Goal: Task Accomplishment & Management: Contribute content

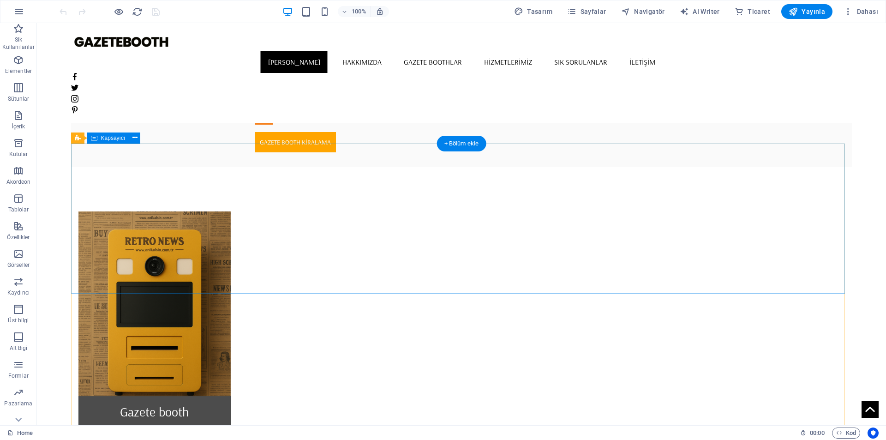
scroll to position [508, 0]
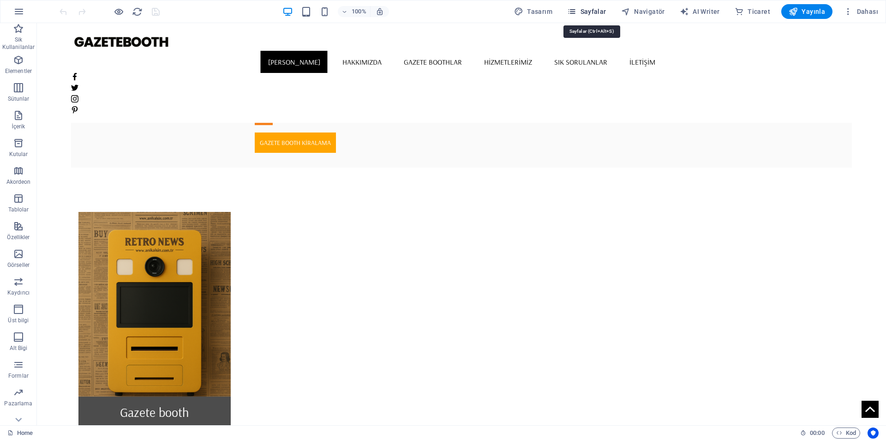
click at [592, 13] on span "Sayfalar" at bounding box center [586, 11] width 39 height 9
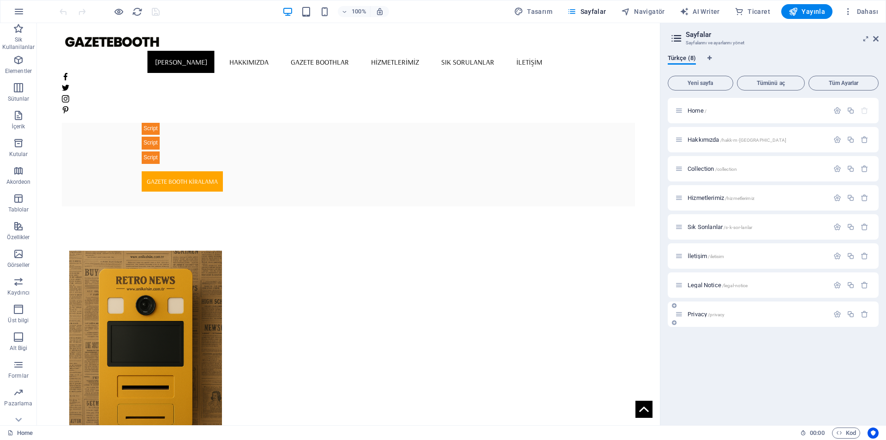
click at [702, 315] on span "Privacy /privacy" at bounding box center [706, 314] width 37 height 7
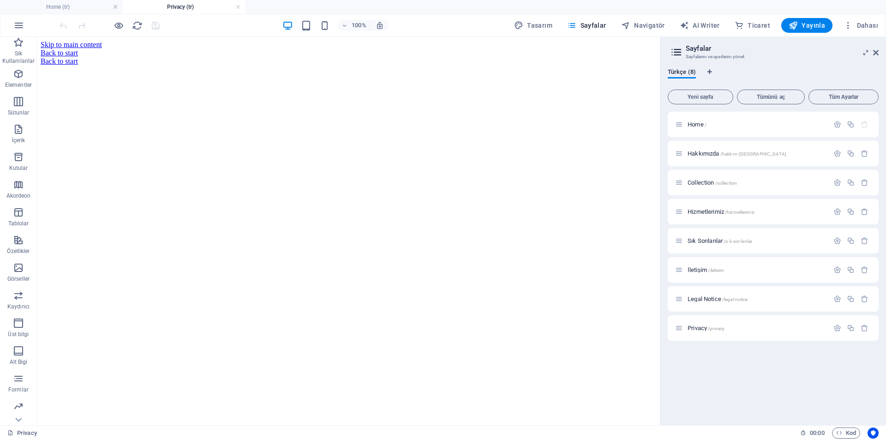
scroll to position [0, 0]
click at [710, 298] on span "Legal Notice /legal-notice" at bounding box center [718, 298] width 60 height 7
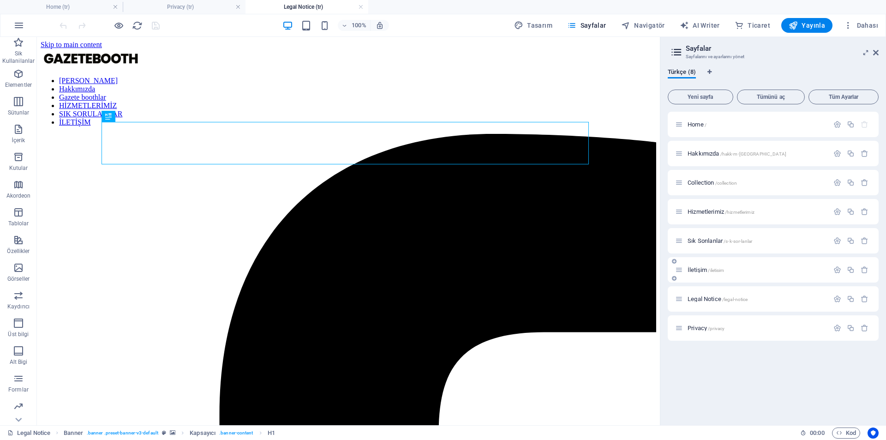
click at [711, 268] on span "/iletisim" at bounding box center [716, 270] width 16 height 5
click at [709, 243] on span "Sık Sorılanlar /s-k-sor-lanlar" at bounding box center [720, 240] width 65 height 7
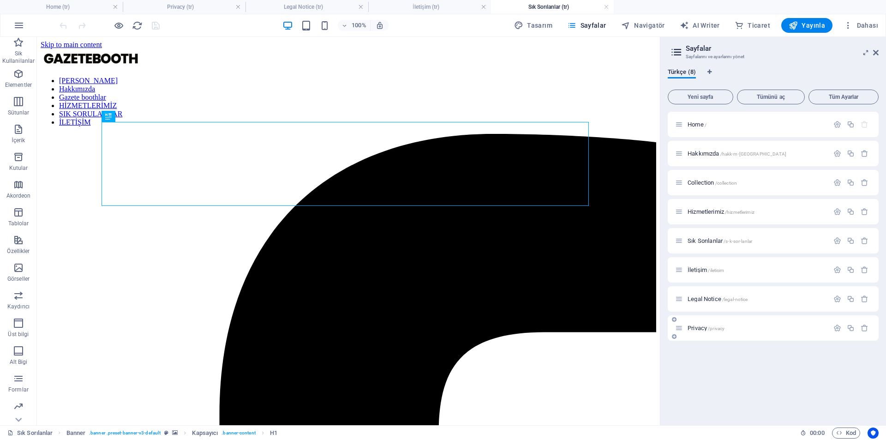
click at [735, 333] on div "Privacy /privacy" at bounding box center [752, 328] width 154 height 11
click at [723, 91] on button "Yeni sayfa" at bounding box center [701, 97] width 66 height 15
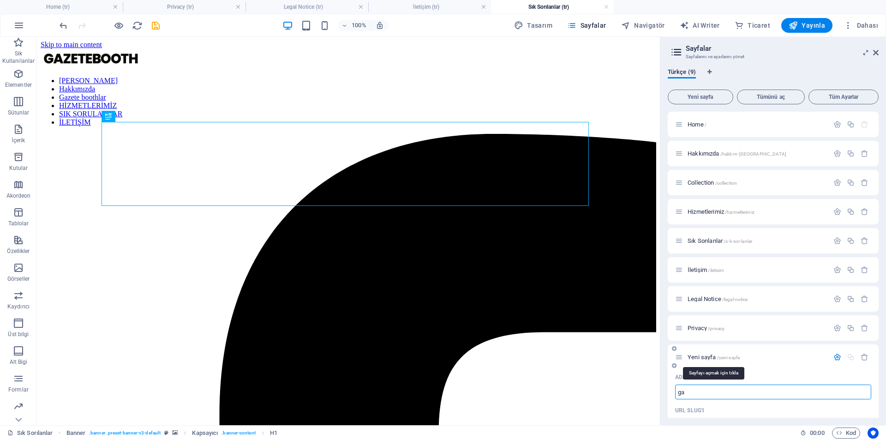
type input "g"
type input "/ga"
type input "G"
type input "/"
type input "Gazete"
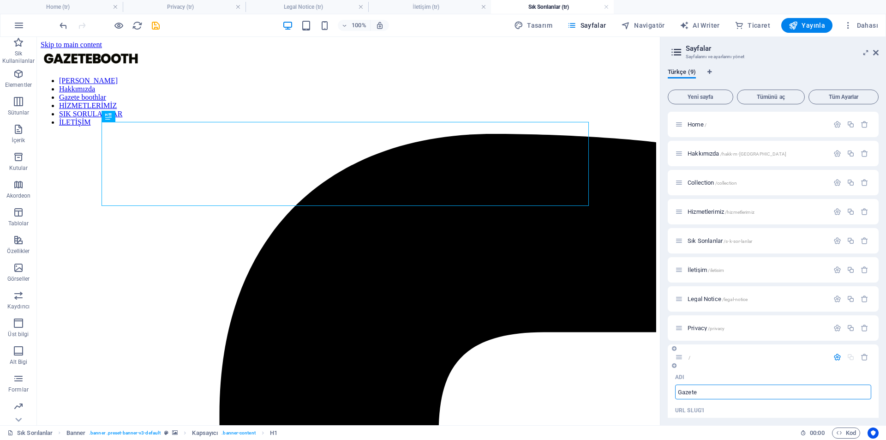
type input "/gazete"
type input "Gazete"
type input "Gazete B"
type input "Gazete"
type input "Gazete Boo"
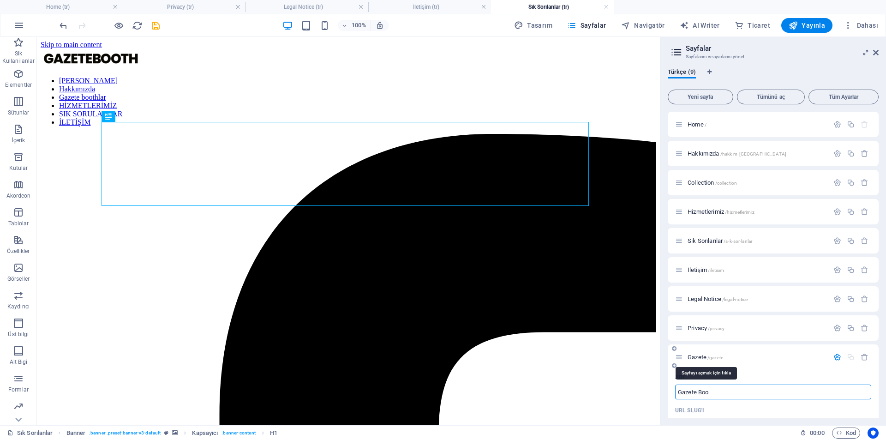
type input "/gazete-b"
type input "Gazete B"
type input "Gazete Boo"
type input "/gazete-booo"
type input "Gazete Booo"
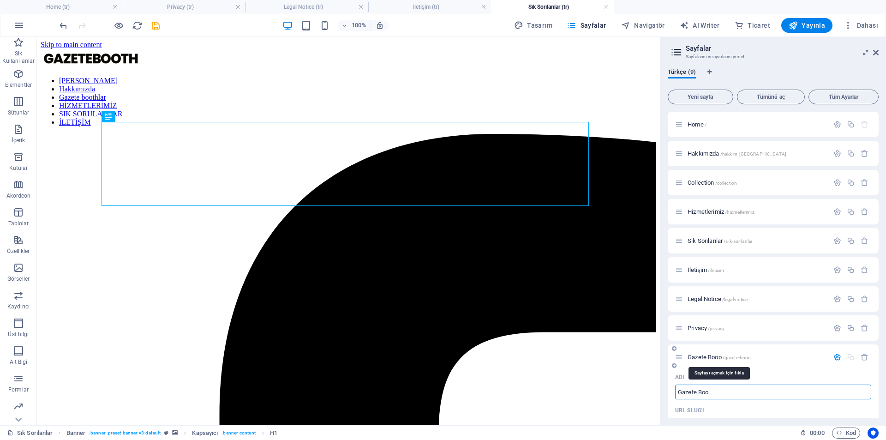
type input "Gazete Boot"
type input "/gazete-boo"
type input "Gazete Boo"
type input "Gazete Booth"
type input "/gazete-boot"
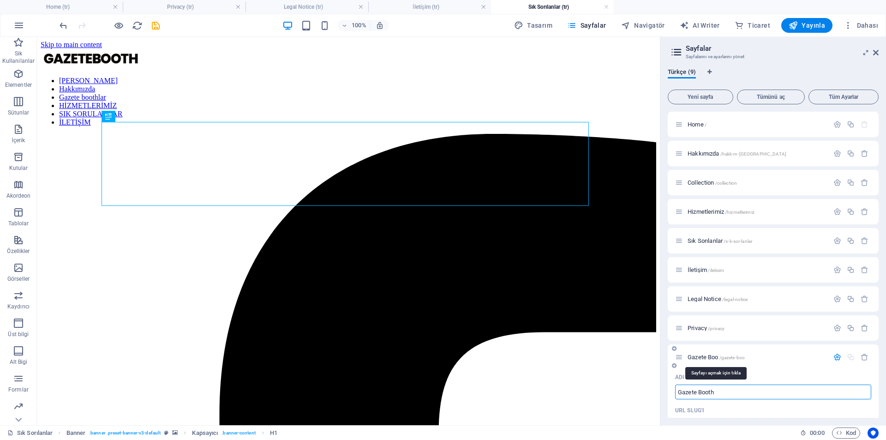
type input "Gazete Boot"
type input "Gazete Booth Kirala"
type input "/gazete-booth-kirala"
type input "Gazete Booth Kirala"
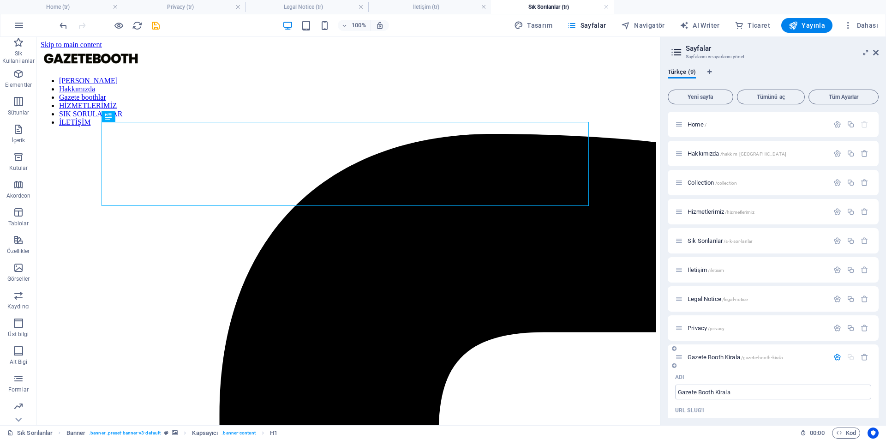
click at [821, 416] on div "URL SLUG'ı" at bounding box center [773, 410] width 196 height 15
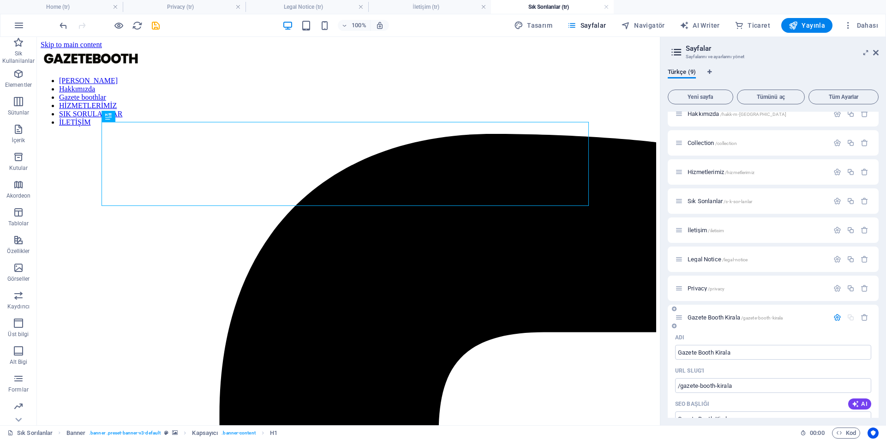
scroll to position [92, 0]
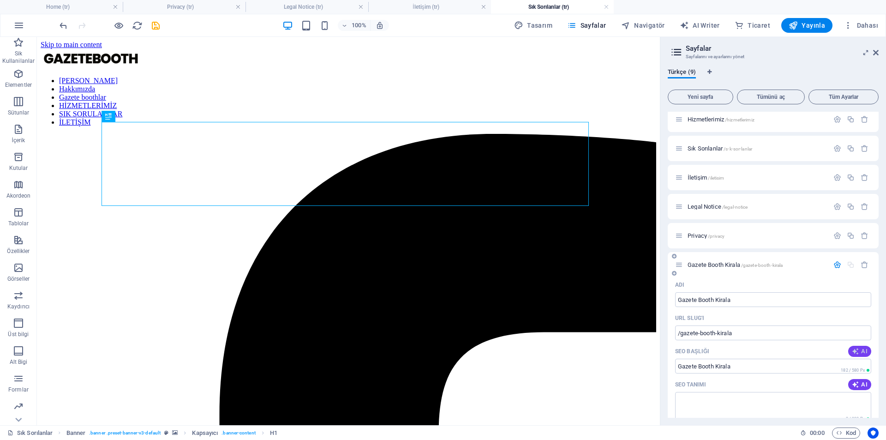
click at [859, 354] on span "AI" at bounding box center [860, 351] width 16 height 7
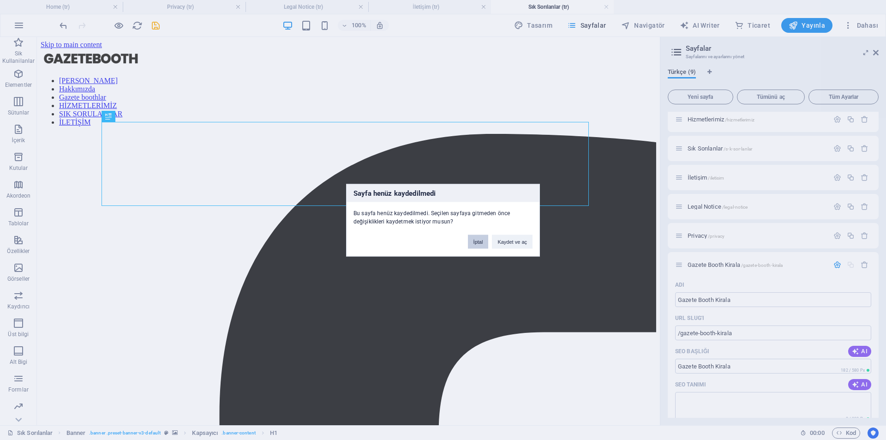
click at [476, 244] on button "İptal" at bounding box center [478, 242] width 21 height 14
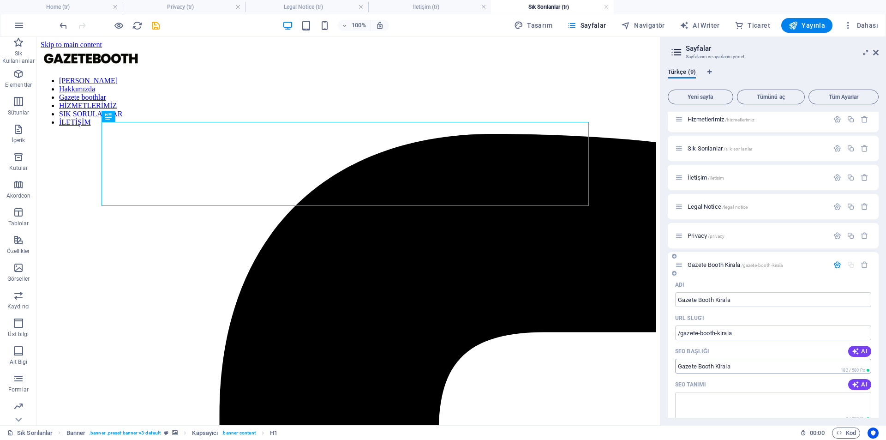
click at [809, 372] on input "Gazete Booth Kirala" at bounding box center [773, 366] width 196 height 15
click at [795, 391] on div "SEO Tanımı AI" at bounding box center [773, 384] width 196 height 15
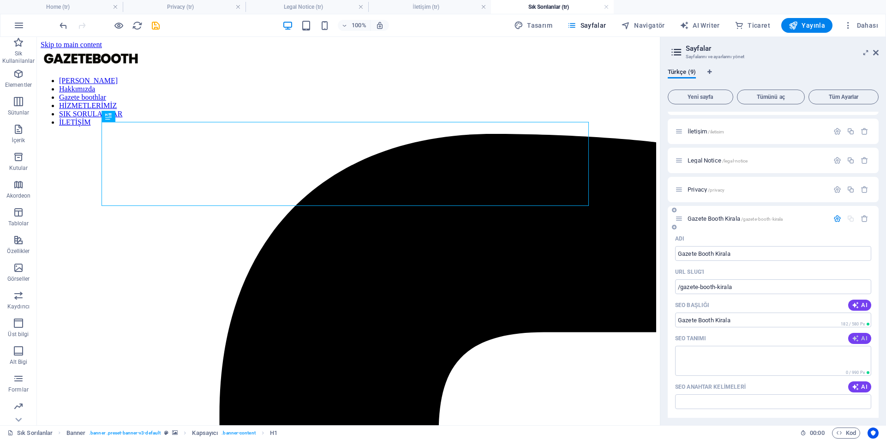
click at [867, 338] on button "AI" at bounding box center [860, 338] width 23 height 11
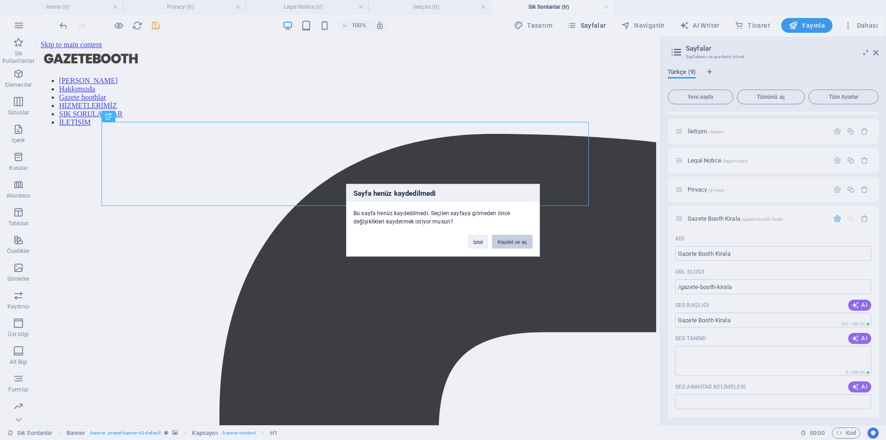
click at [508, 241] on button "Kaydet ve aç" at bounding box center [512, 242] width 41 height 14
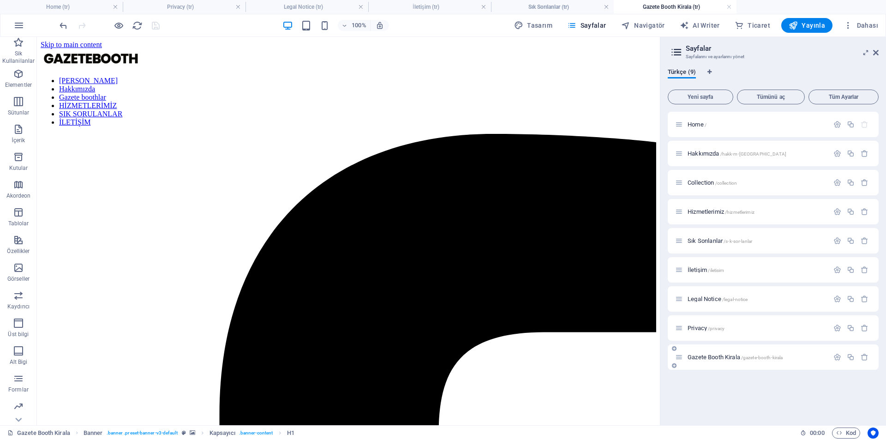
scroll to position [0, 0]
click at [838, 361] on icon "button" at bounding box center [838, 357] width 8 height 8
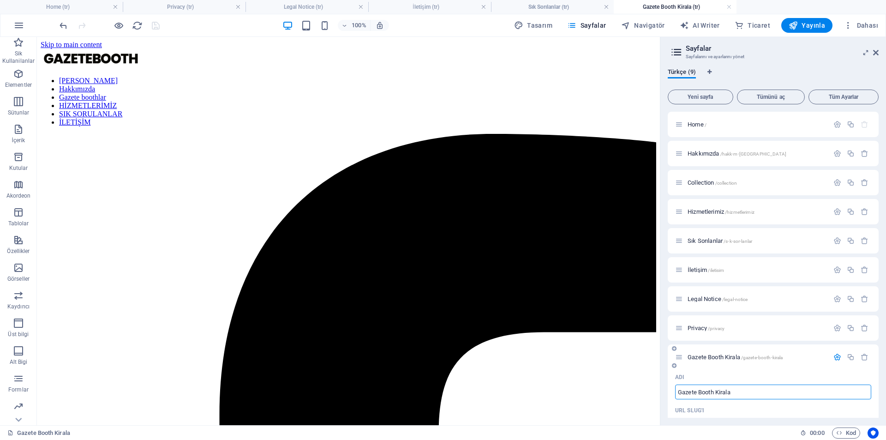
scroll to position [185, 0]
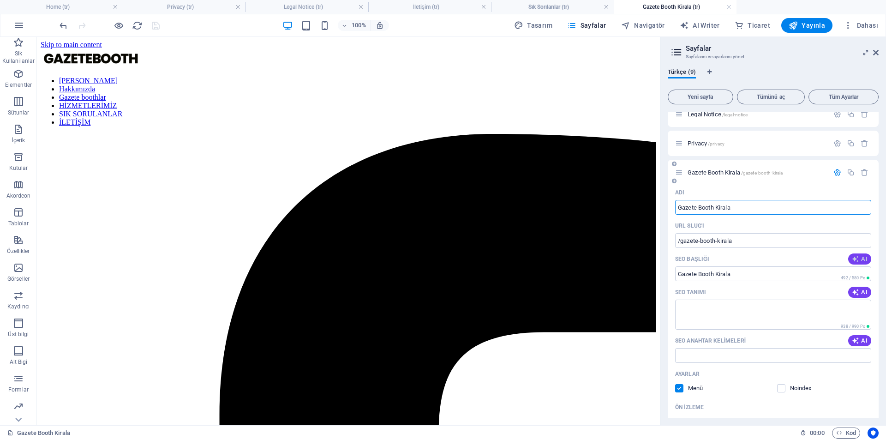
click at [861, 263] on button "AI" at bounding box center [860, 258] width 23 height 11
type input "Fenerbahçede Gazete Booth"
click at [860, 294] on span "AI" at bounding box center [860, 292] width 16 height 7
type textarea "Fenerbahçede bulunan Gazete [PERSON_NAME] hakkında bilgi alın. İletişim: [PHONE…"
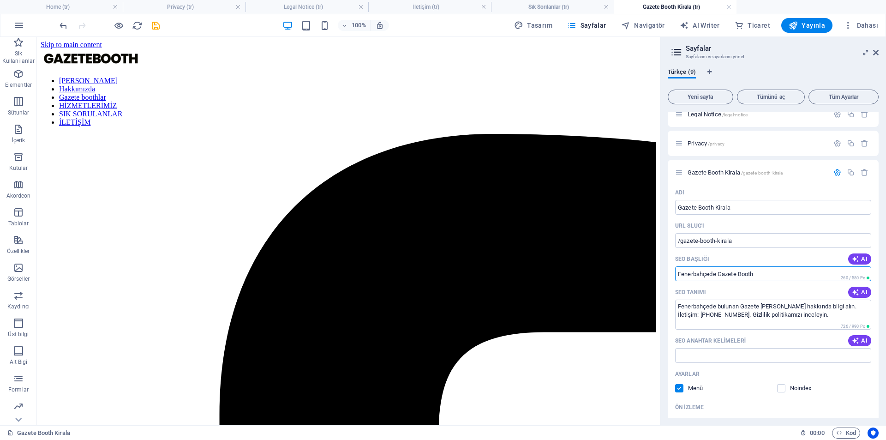
drag, startPoint x: 832, startPoint y: 316, endPoint x: 574, endPoint y: 271, distance: 262.4
click at [690, 271] on input "Fenerbahçede Gazete Booth" at bounding box center [773, 273] width 196 height 15
type input "Gazete Booth Gazete Foto Bhootu Kirala"
click at [865, 292] on span "AI" at bounding box center [860, 292] width 16 height 7
click at [855, 293] on icon "button" at bounding box center [856, 292] width 11 height 11
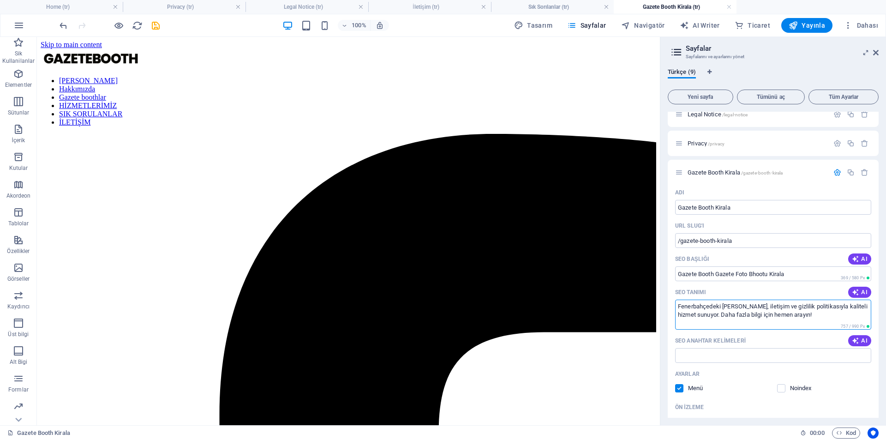
drag, startPoint x: 873, startPoint y: 354, endPoint x: 620, endPoint y: 301, distance: 258.3
type textarea "Gazete Booth kiralamak için tıkla. Gazete Booth Türkiye'nin ilk ve tek Gazete B…"
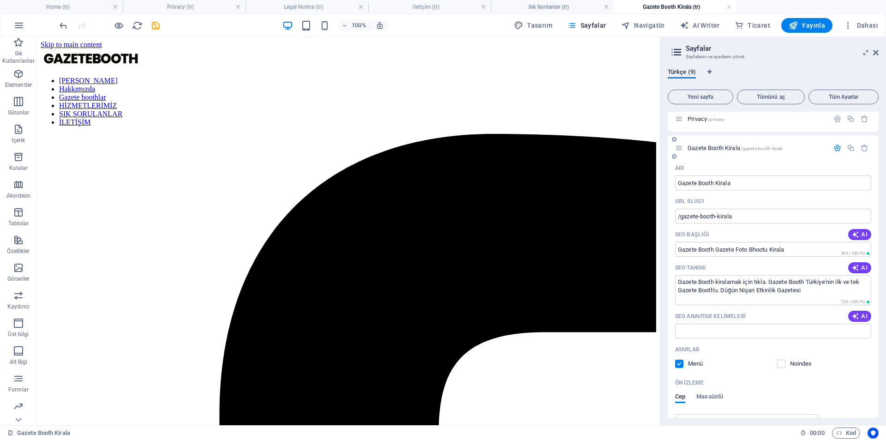
scroll to position [231, 0]
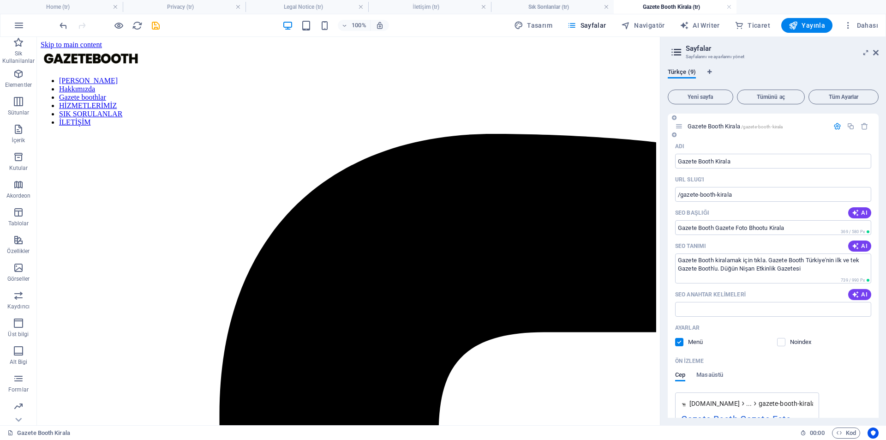
click at [680, 337] on div "Ayarlar Menü Noindex" at bounding box center [773, 335] width 196 height 30
click at [680, 342] on label at bounding box center [679, 342] width 8 height 8
click at [0, 0] on input "checkbox" at bounding box center [0, 0] width 0 height 0
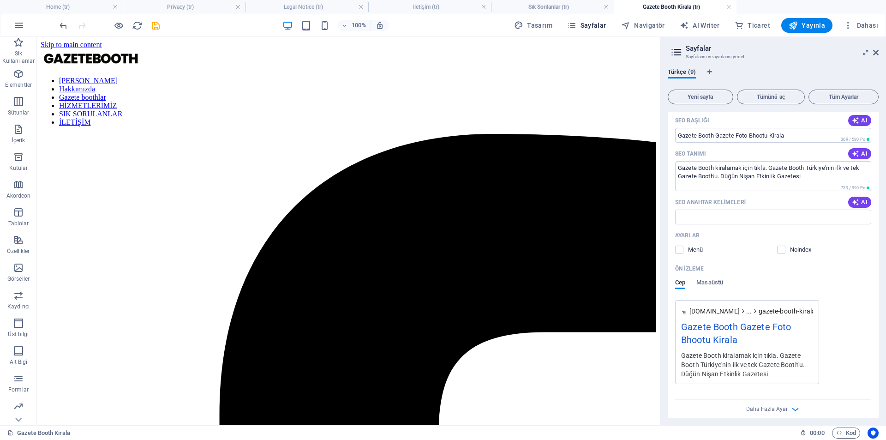
click at [684, 251] on span at bounding box center [686, 249] width 5 height 5
click at [679, 253] on label at bounding box center [679, 250] width 8 height 8
click at [0, 0] on input "checkbox" at bounding box center [0, 0] width 0 height 0
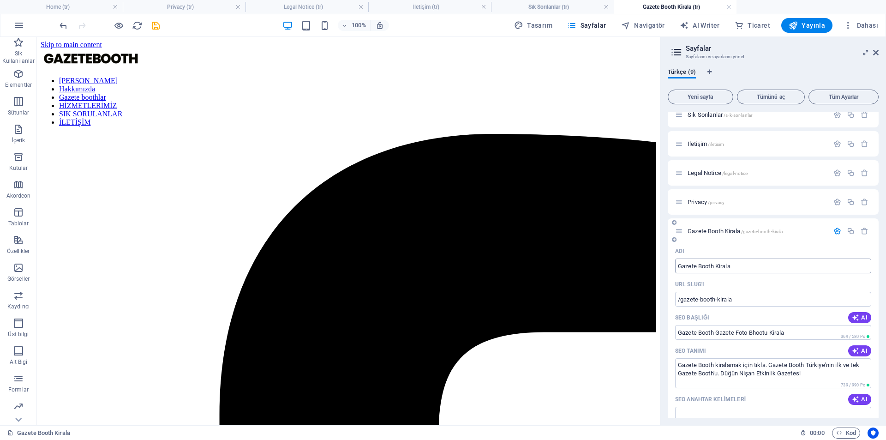
scroll to position [139, 0]
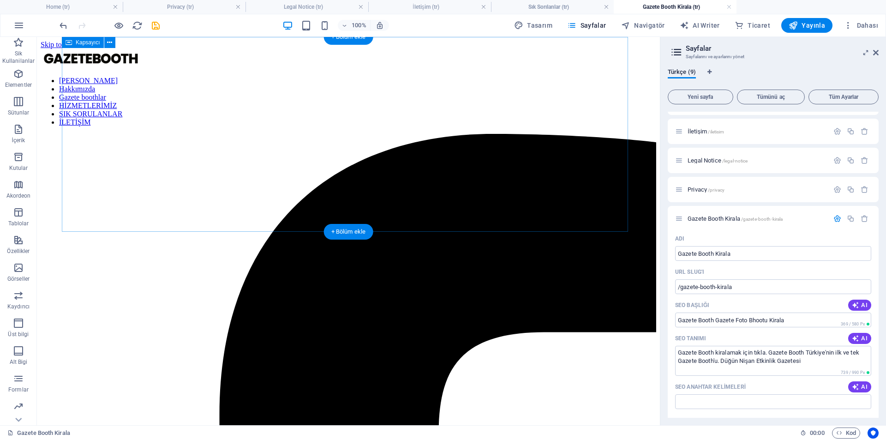
click at [17, 355] on icon "button" at bounding box center [18, 351] width 11 height 11
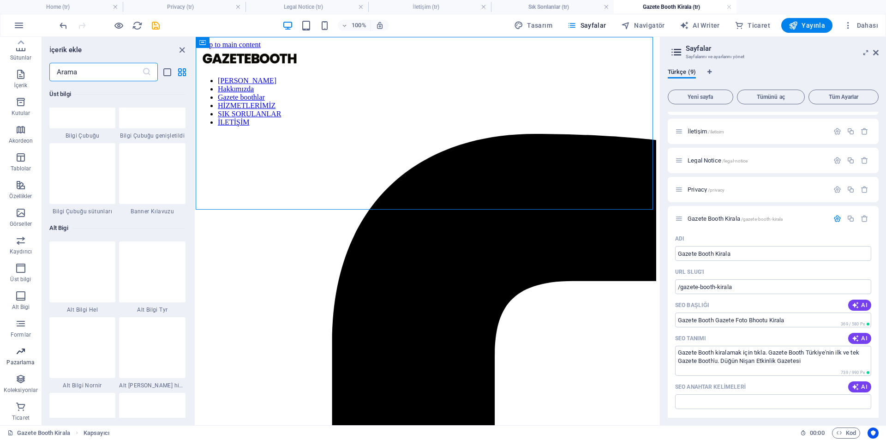
scroll to position [7520, 0]
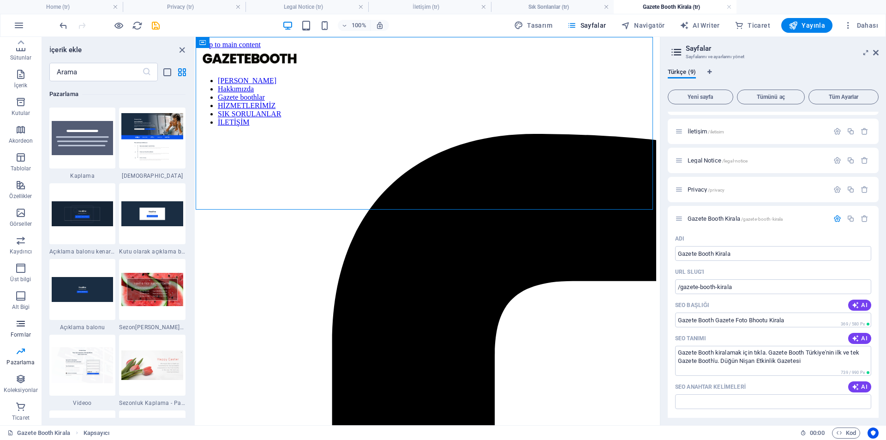
click at [20, 328] on icon "button" at bounding box center [20, 323] width 11 height 11
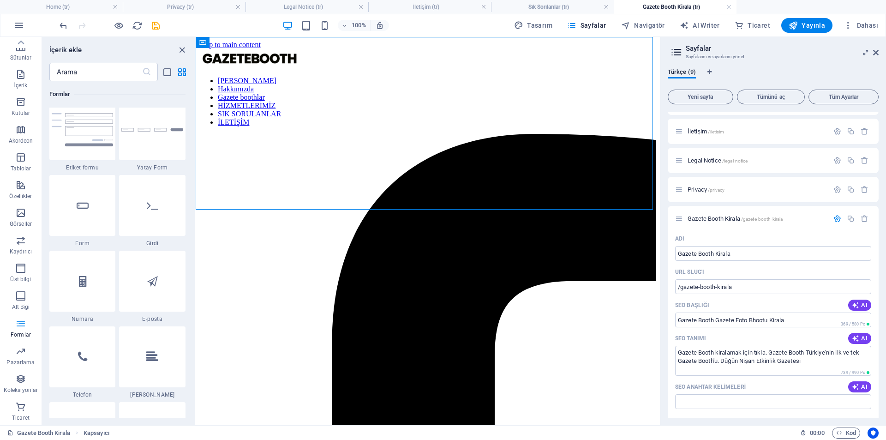
scroll to position [6740, 0]
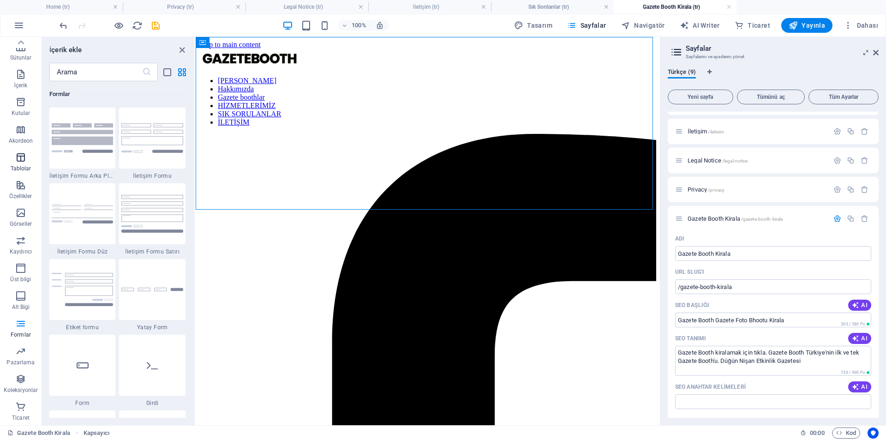
click at [21, 151] on button "Tablolar" at bounding box center [21, 162] width 42 height 28
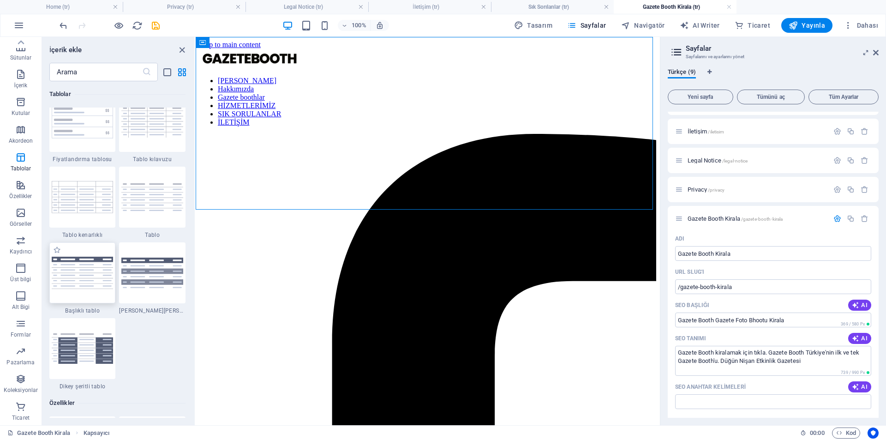
scroll to position [3336, 0]
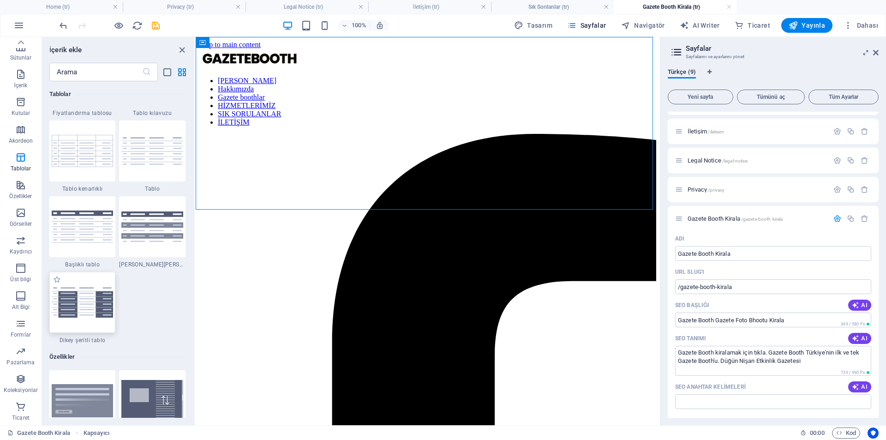
click at [90, 293] on img at bounding box center [83, 302] width 62 height 30
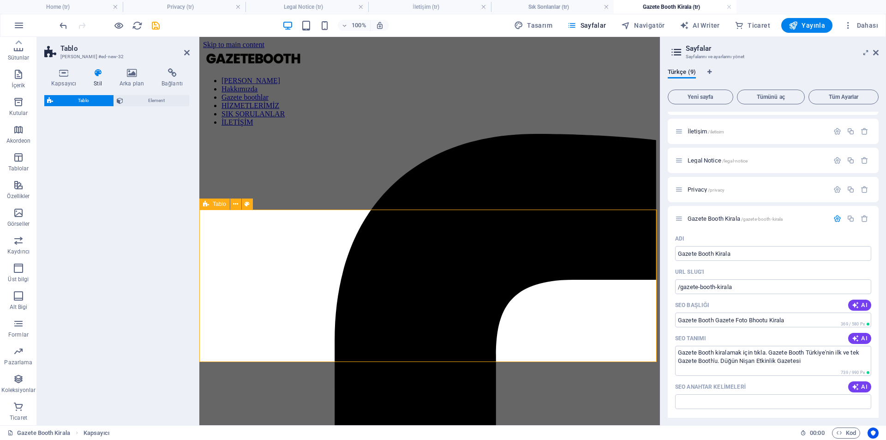
drag, startPoint x: 524, startPoint y: 283, endPoint x: 415, endPoint y: 151, distance: 170.8
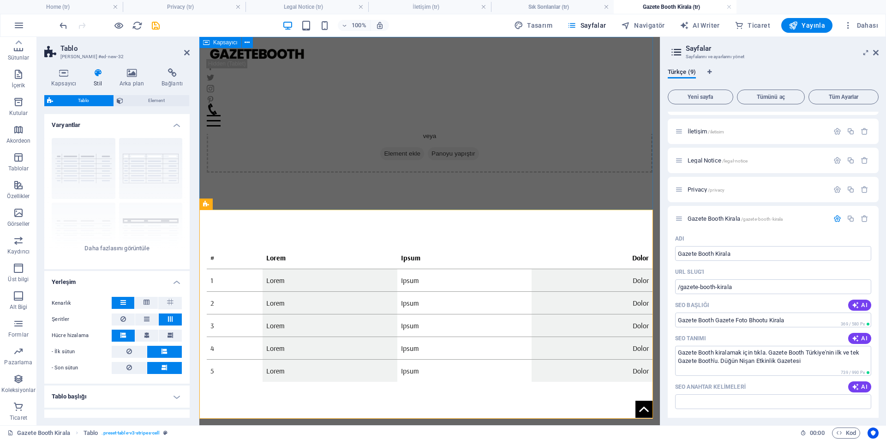
click at [336, 139] on div "İçeriği buraya bırak veya Element ekle Panoyu yapıştır" at bounding box center [430, 140] width 446 height 66
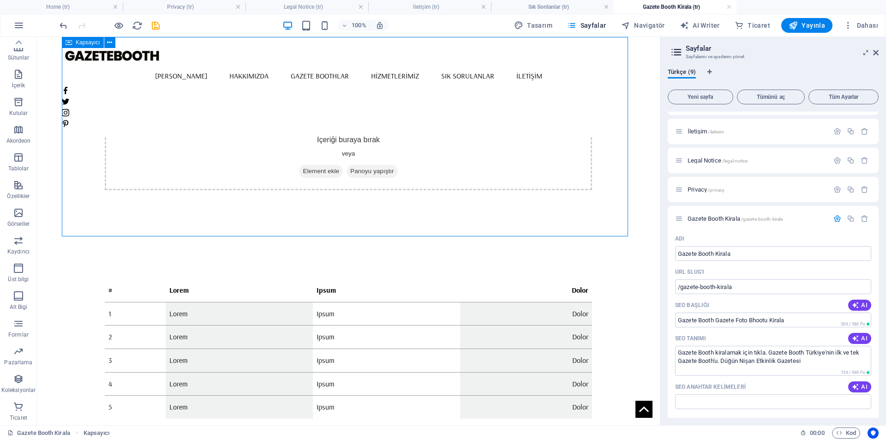
click at [302, 158] on div "İçeriği buraya bırak veya Element ekle Panoyu yapıştır" at bounding box center [349, 158] width 488 height 66
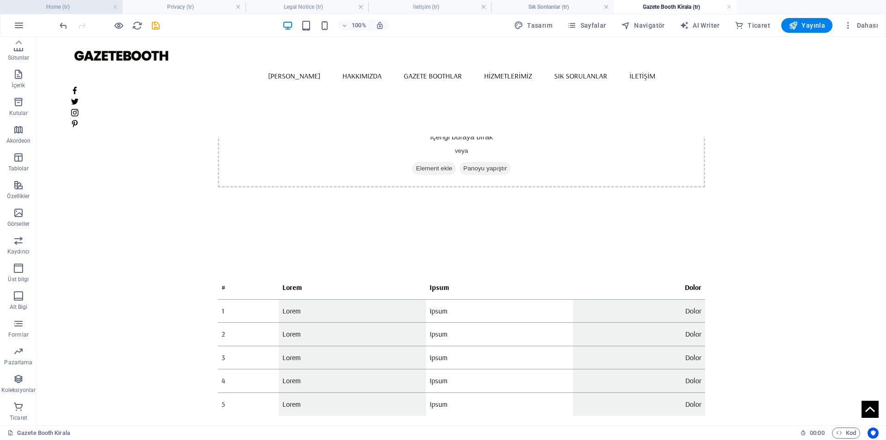
click at [70, 5] on h4 "Home (tr)" at bounding box center [61, 7] width 123 height 10
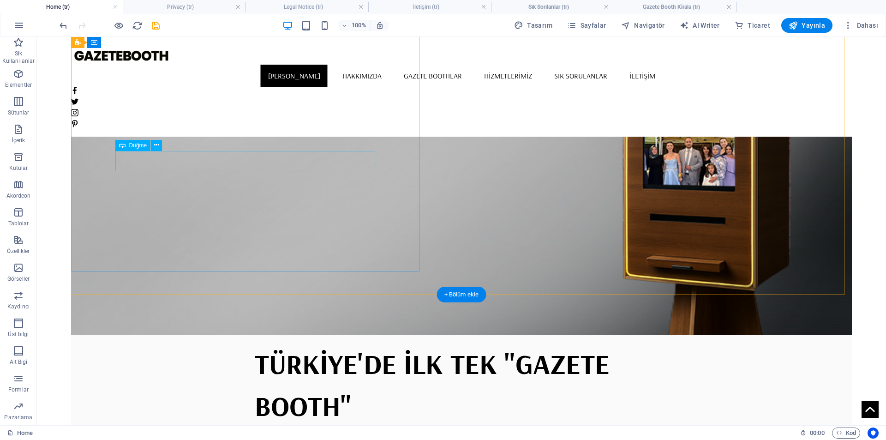
scroll to position [0, 0]
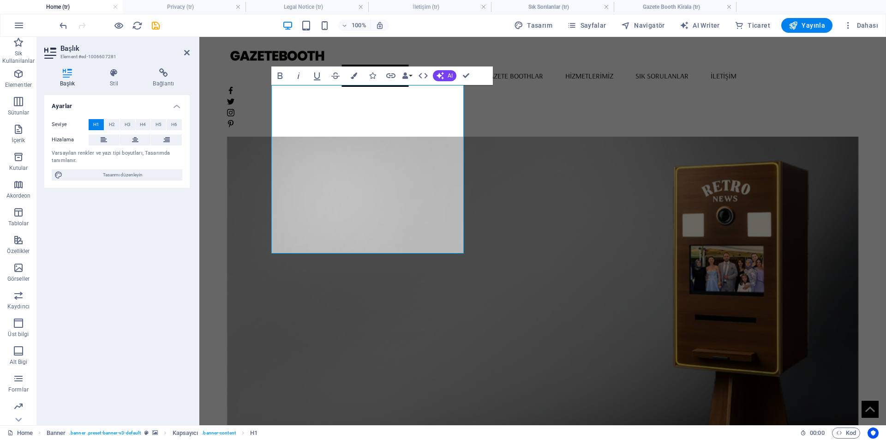
click at [577, 278] on figure at bounding box center [543, 272] width 632 height 388
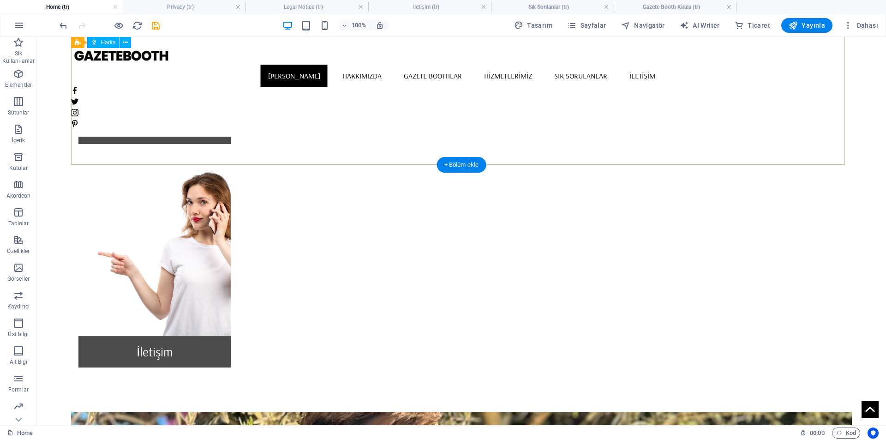
scroll to position [1017, 0]
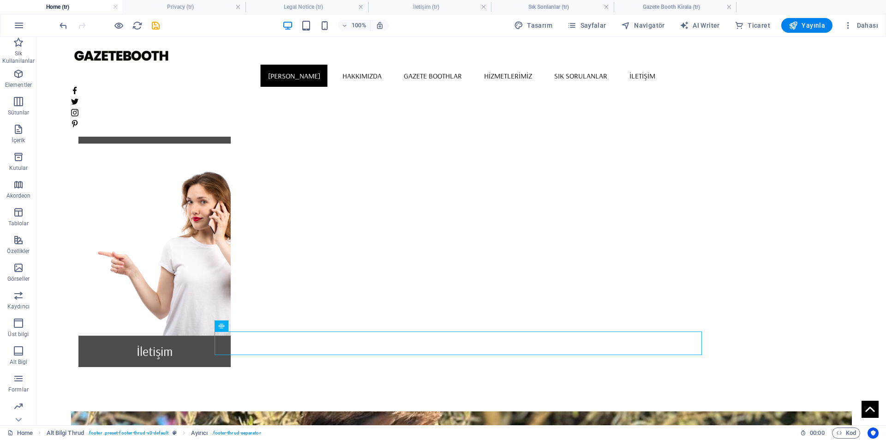
click at [239, 181] on div "[PERSON_NAME] Hakkımızda Gazete boothlar HİZMETLERİMİZ SIK SORULANLAR İLETİŞİM …" at bounding box center [462, 360] width 782 height 2681
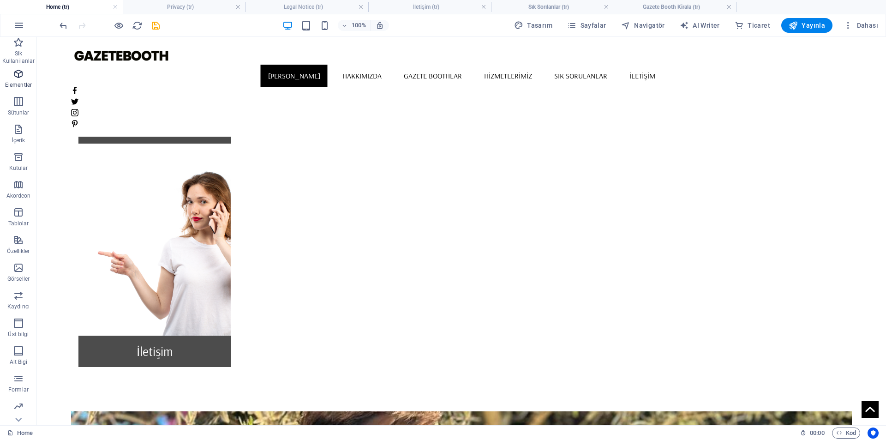
click at [23, 75] on icon "button" at bounding box center [18, 73] width 11 height 11
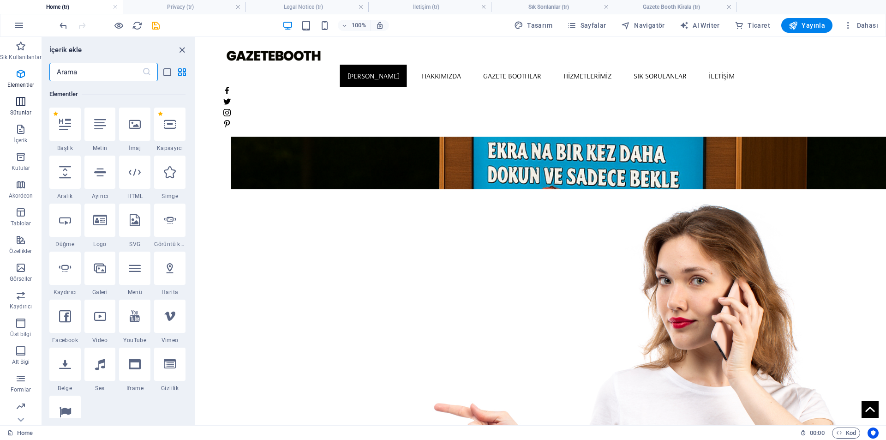
scroll to position [98, 0]
click at [17, 106] on icon "button" at bounding box center [20, 101] width 11 height 11
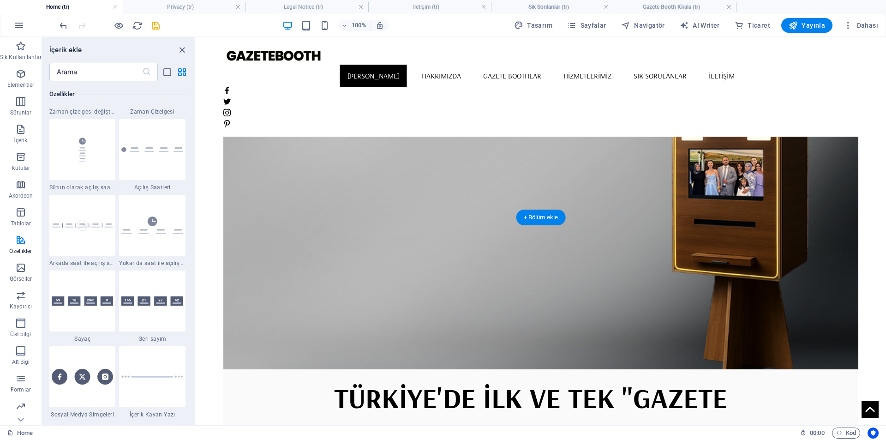
scroll to position [0, 0]
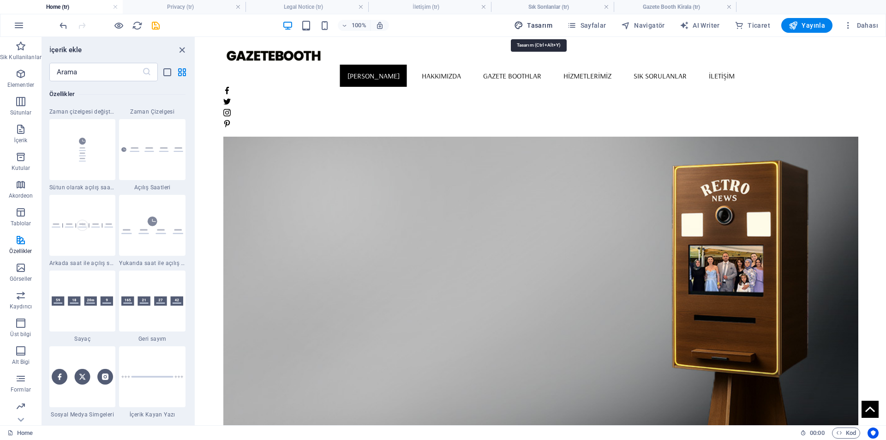
click at [545, 26] on span "Tasarım" at bounding box center [533, 25] width 38 height 9
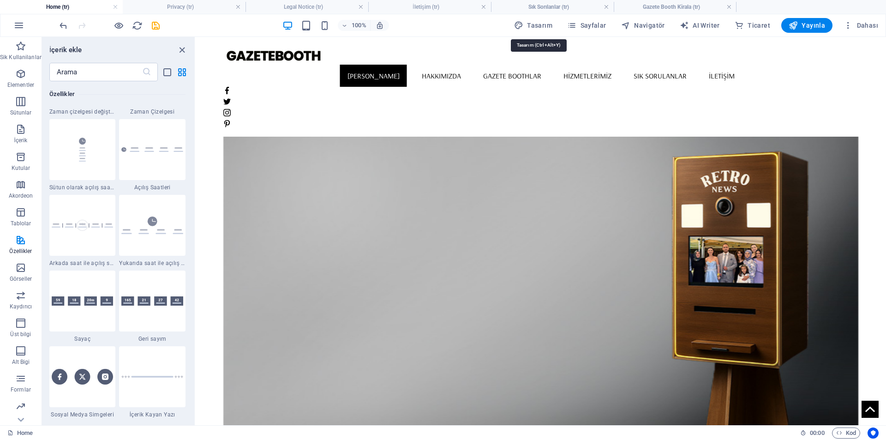
select select "rem"
select select "400"
select select "px"
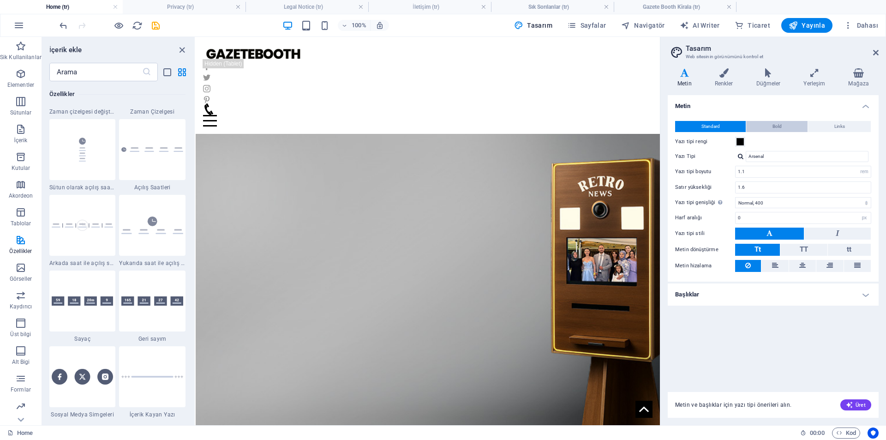
click at [778, 127] on span "Bold" at bounding box center [777, 126] width 9 height 11
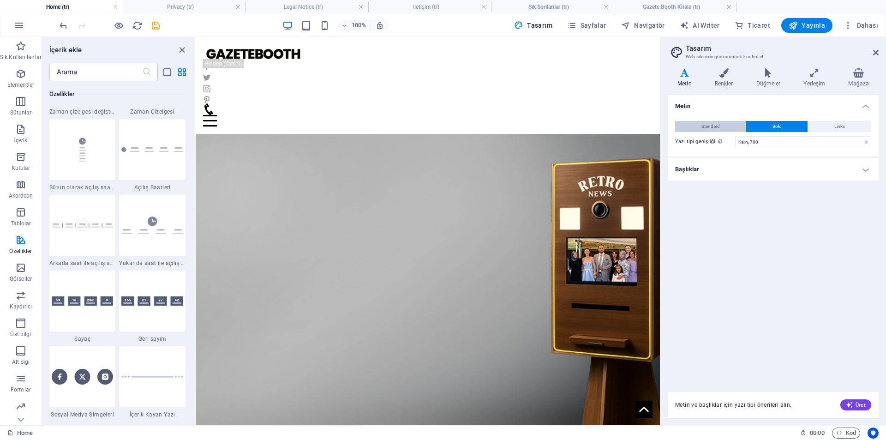
click at [702, 123] on span "Standard" at bounding box center [711, 126] width 18 height 11
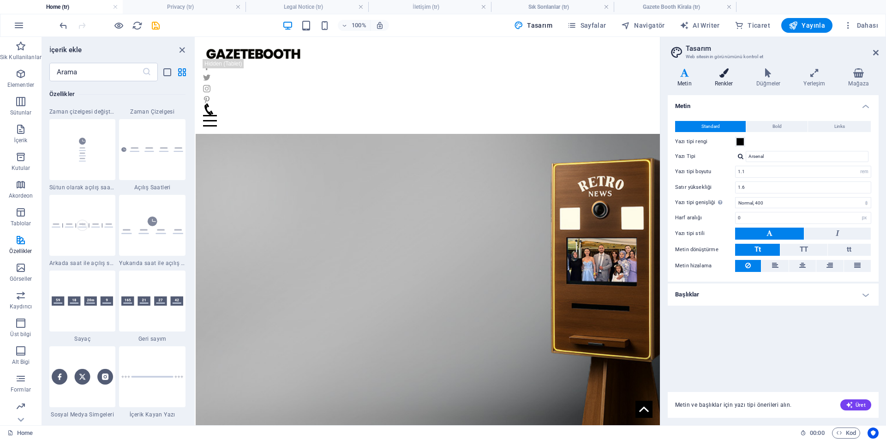
click at [722, 74] on icon at bounding box center [724, 72] width 38 height 9
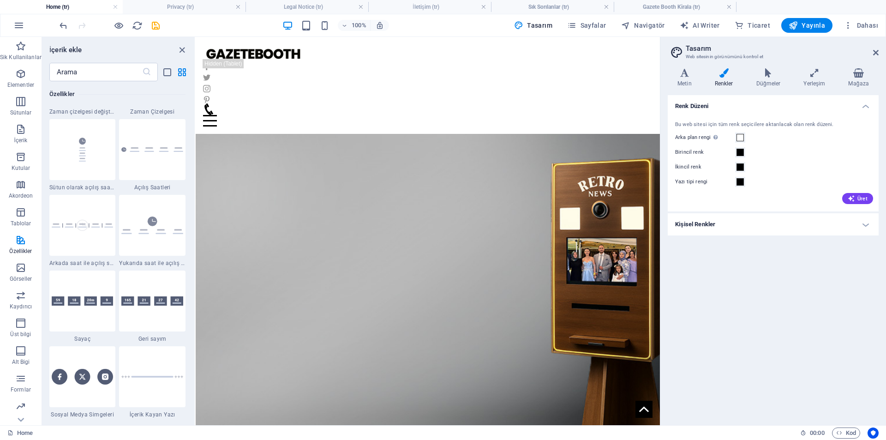
click at [735, 133] on label "Arka plan [PERSON_NAME] başka arka planlar tarafından kapsanmıyorsa görünür." at bounding box center [705, 137] width 60 height 11
click at [735, 133] on button "Arka plan [PERSON_NAME] başka arka planlar tarafından kapsanmıyorsa görünür." at bounding box center [740, 137] width 10 height 10
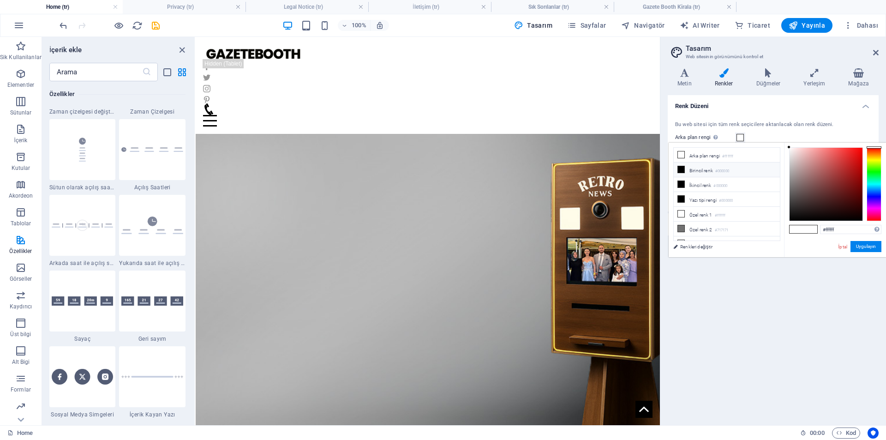
click at [685, 170] on span at bounding box center [681, 169] width 7 height 7
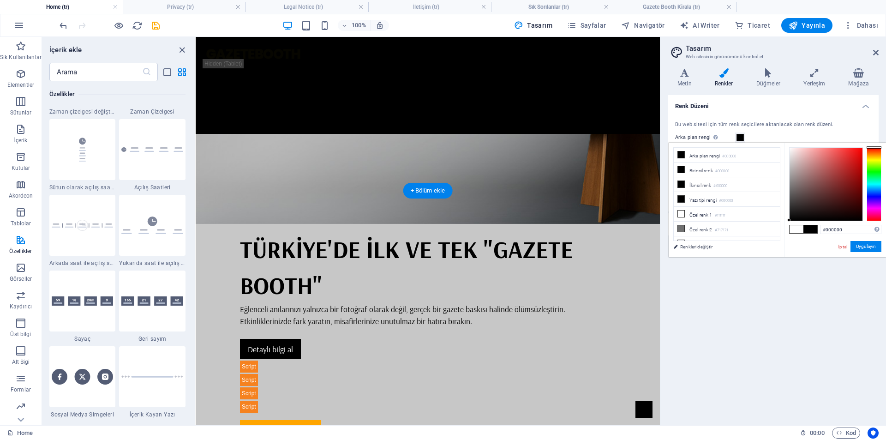
scroll to position [508, 0]
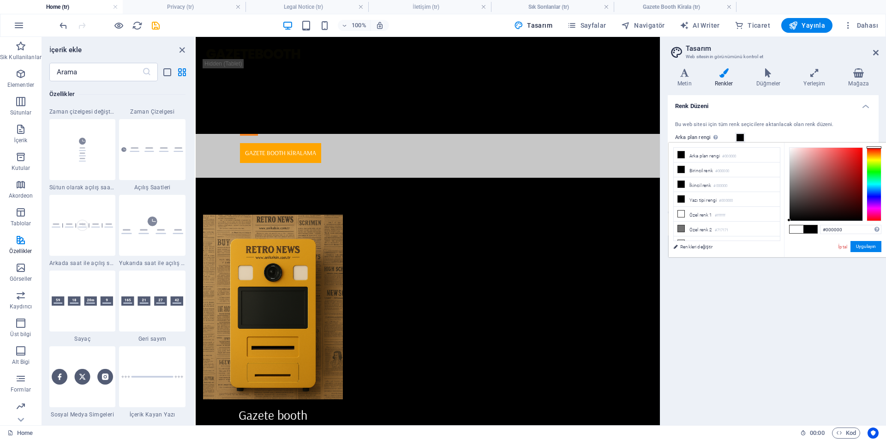
click at [786, 180] on div "#000000 Desteklenen biçimler #0852ed rgb(8, 82, 237) rgba(8, 82, 237, %90) hsv(…" at bounding box center [835, 267] width 102 height 248
click at [682, 217] on icon at bounding box center [681, 220] width 6 height 6
type input "#717171"
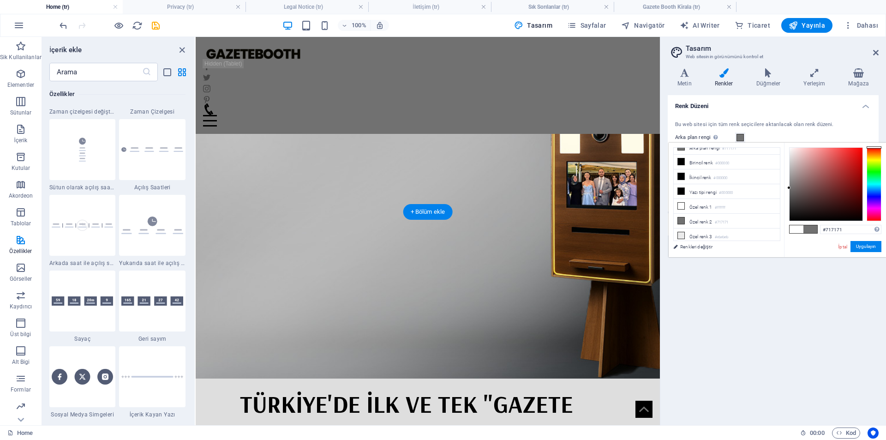
scroll to position [0, 0]
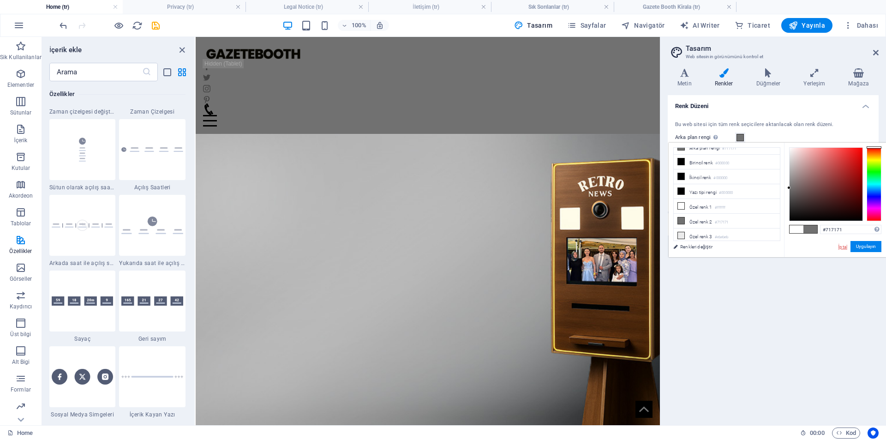
click at [843, 248] on link "İptal" at bounding box center [843, 246] width 11 height 7
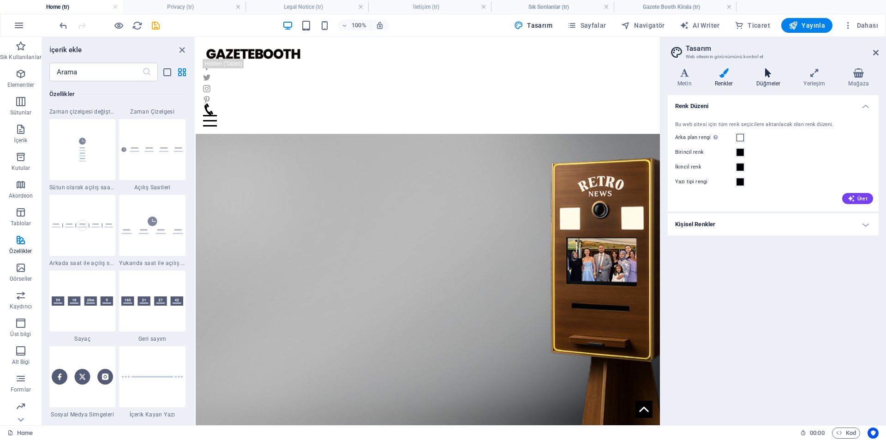
click at [765, 72] on icon at bounding box center [769, 72] width 44 height 9
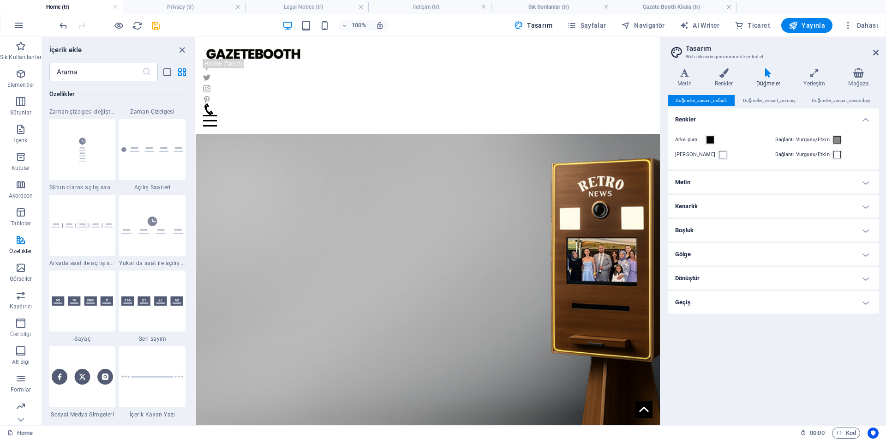
click at [744, 248] on h4 "Gölge" at bounding box center [773, 254] width 211 height 22
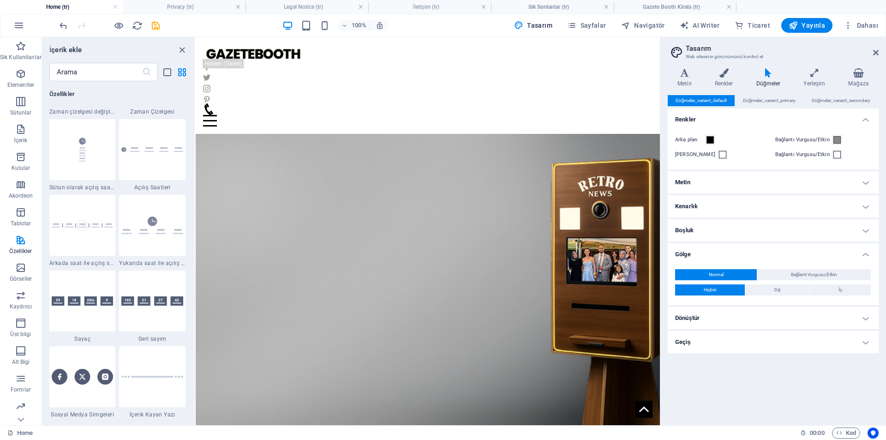
click at [743, 247] on h4 "Gölge" at bounding box center [773, 251] width 211 height 17
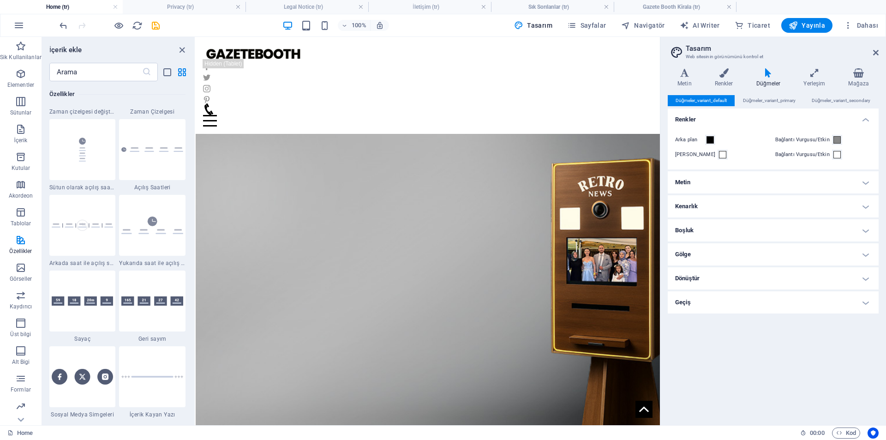
click at [743, 276] on h4 "Dönüştür" at bounding box center [773, 278] width 211 height 22
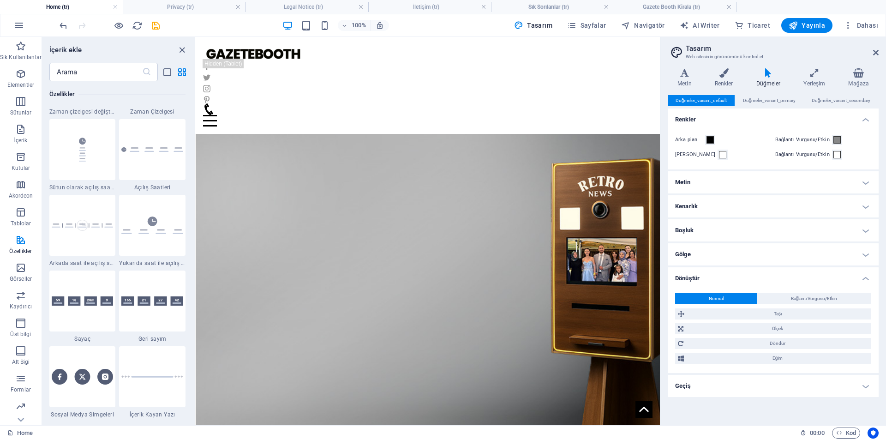
click at [743, 276] on h4 "Dönüştür" at bounding box center [773, 275] width 211 height 17
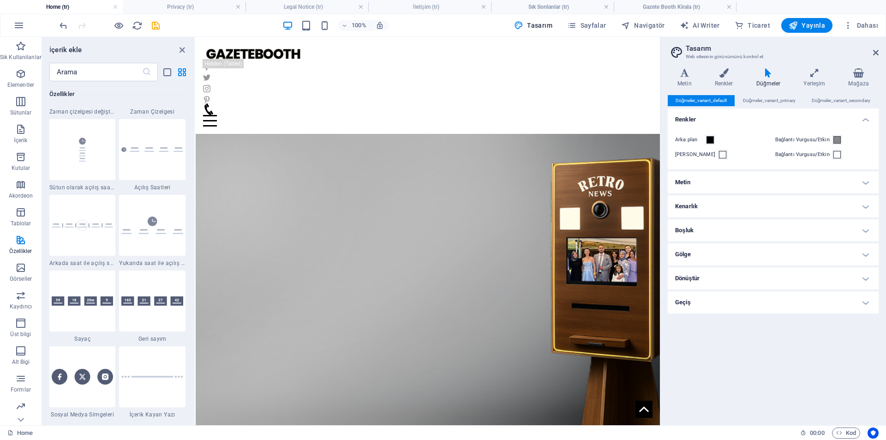
click at [737, 309] on h4 "Geçiş" at bounding box center [773, 302] width 211 height 22
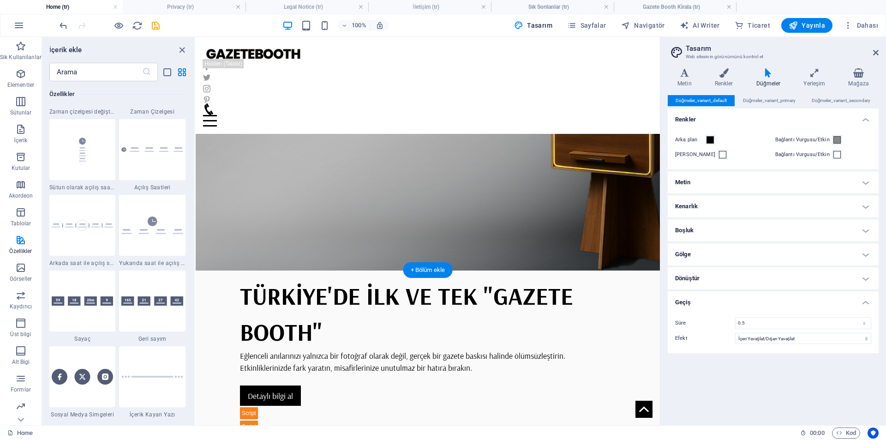
scroll to position [185, 0]
click at [817, 76] on icon at bounding box center [814, 72] width 41 height 9
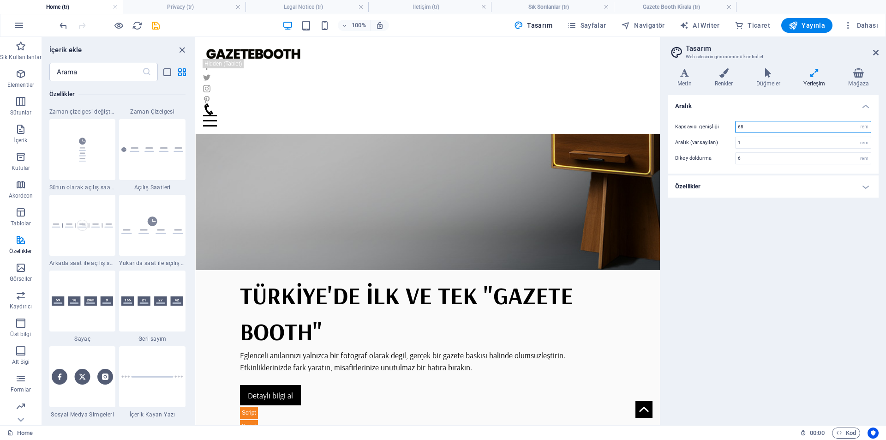
click at [786, 126] on input "68" at bounding box center [803, 126] width 135 height 11
click at [752, 137] on input "1" at bounding box center [803, 142] width 135 height 11
click at [761, 187] on h4 "Özellikler" at bounding box center [773, 186] width 211 height 22
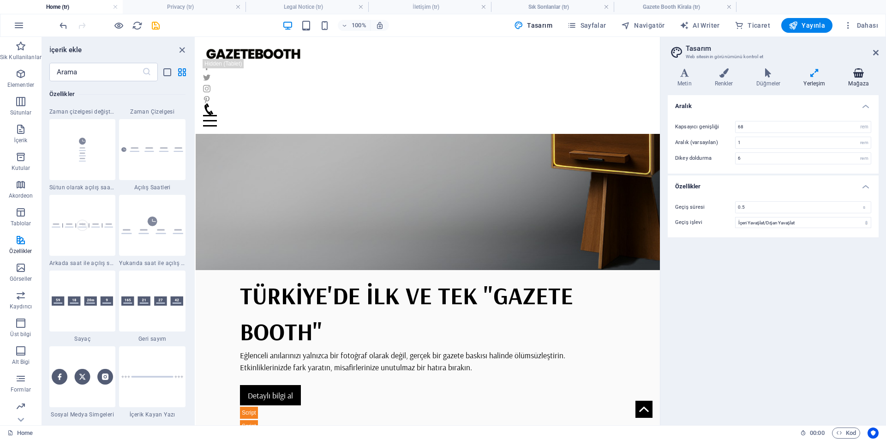
click at [863, 76] on icon at bounding box center [859, 72] width 40 height 9
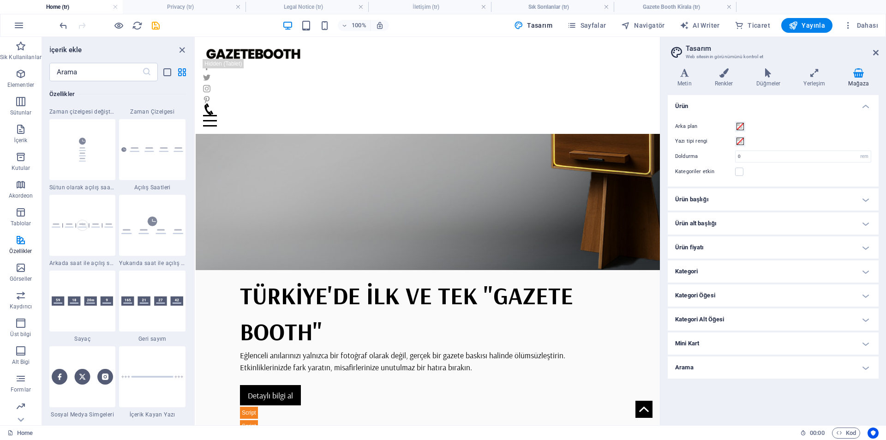
click at [721, 205] on h4 "Ürün başlığı" at bounding box center [773, 199] width 211 height 22
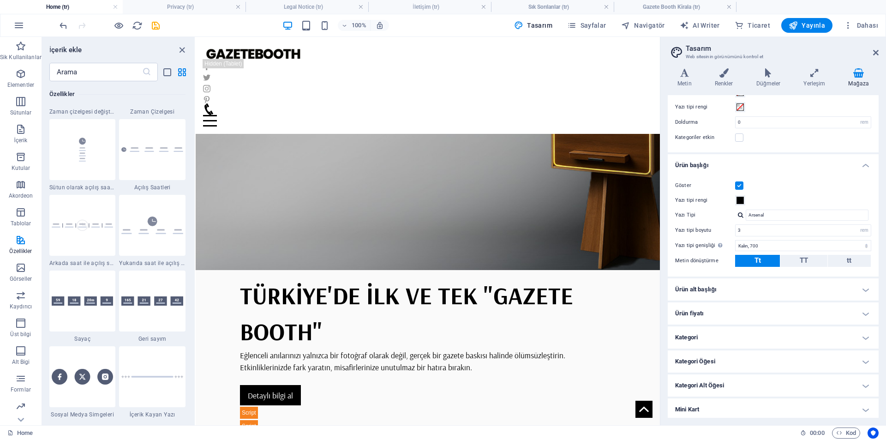
scroll to position [61, 0]
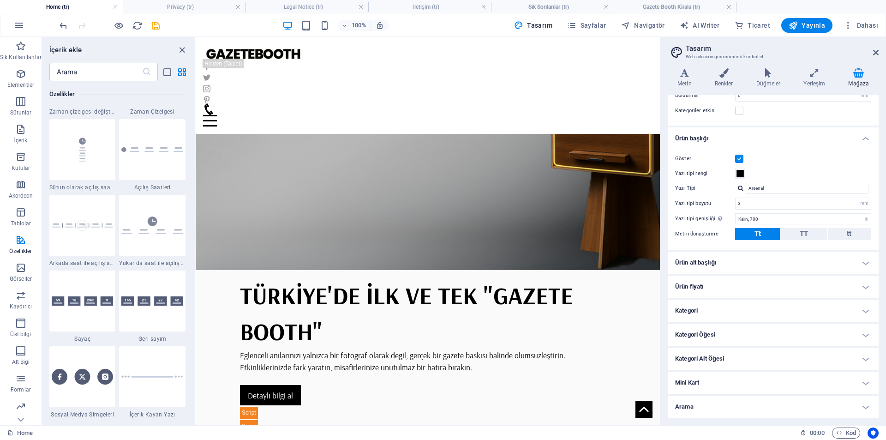
click at [742, 269] on h4 "Ürün alt başlığı" at bounding box center [773, 263] width 211 height 22
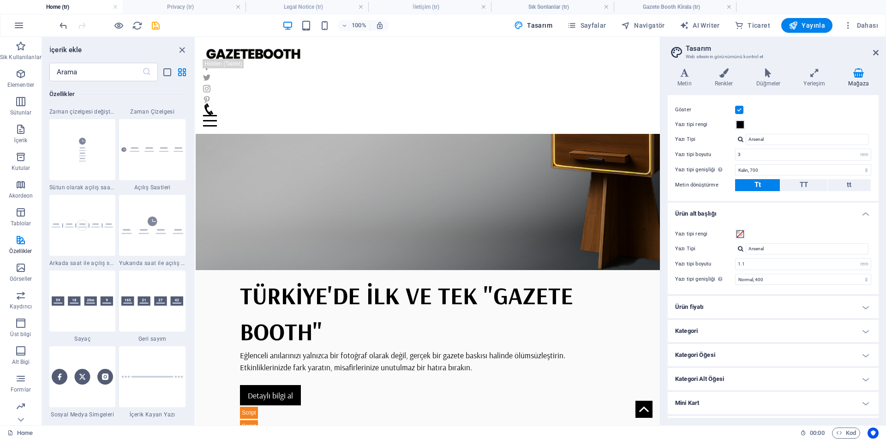
scroll to position [130, 0]
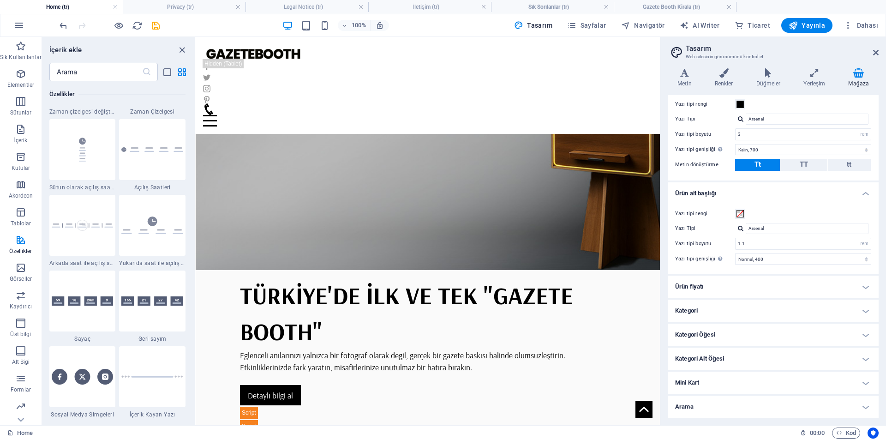
click at [718, 289] on h4 "Ürün fiyatı" at bounding box center [773, 287] width 211 height 22
click at [860, 26] on span "Dahası" at bounding box center [861, 25] width 35 height 9
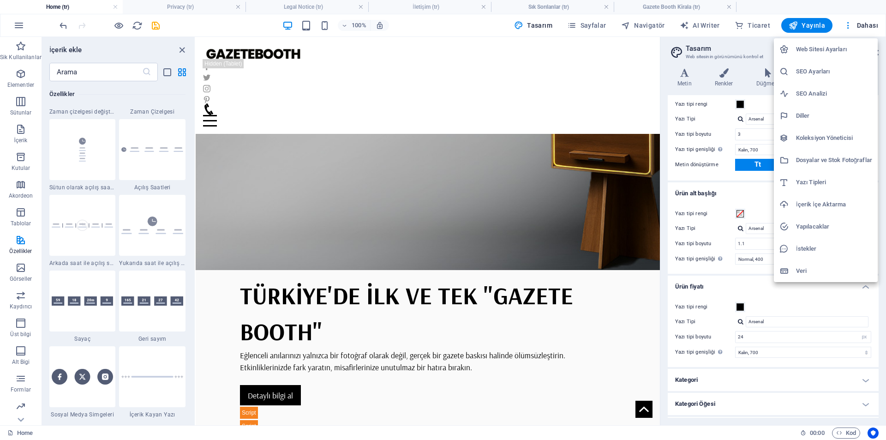
click at [834, 45] on h6 "Web Sitesi Ayarları" at bounding box center [834, 49] width 76 height 11
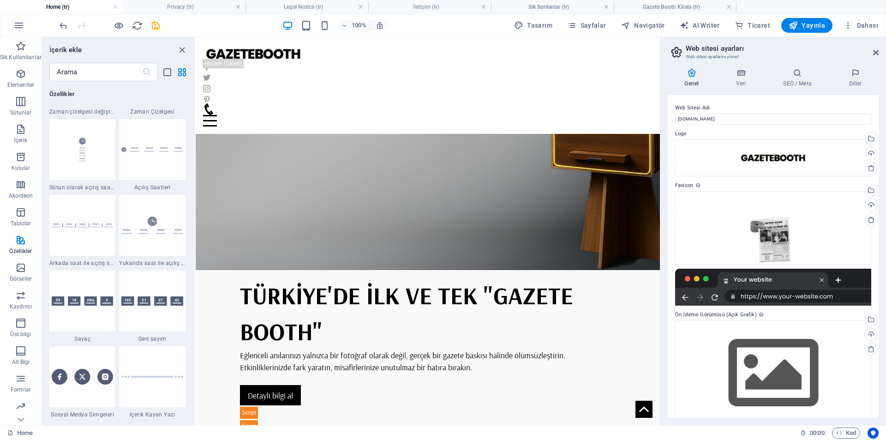
click at [831, 50] on h2 "Web sitesi ayarları" at bounding box center [782, 48] width 193 height 8
click at [874, 55] on icon at bounding box center [876, 52] width 6 height 7
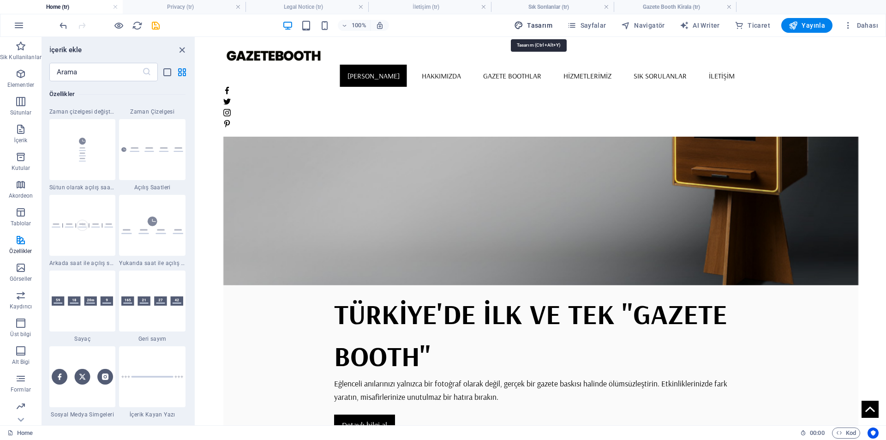
click at [540, 24] on span "Tasarım" at bounding box center [533, 25] width 38 height 9
select select "rem"
select select "700"
select select "rem"
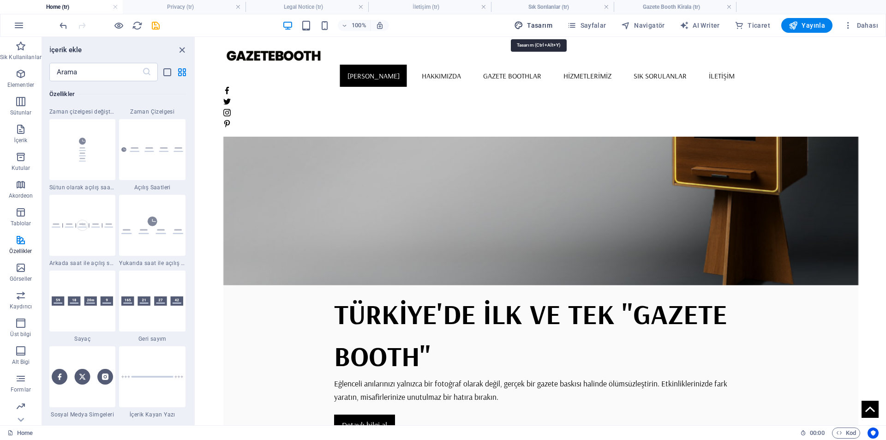
select select "400"
select select "px"
select select "700"
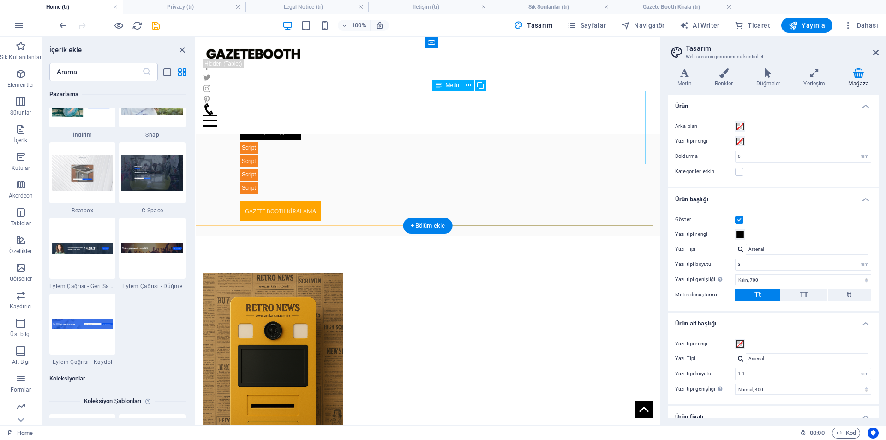
scroll to position [359, 0]
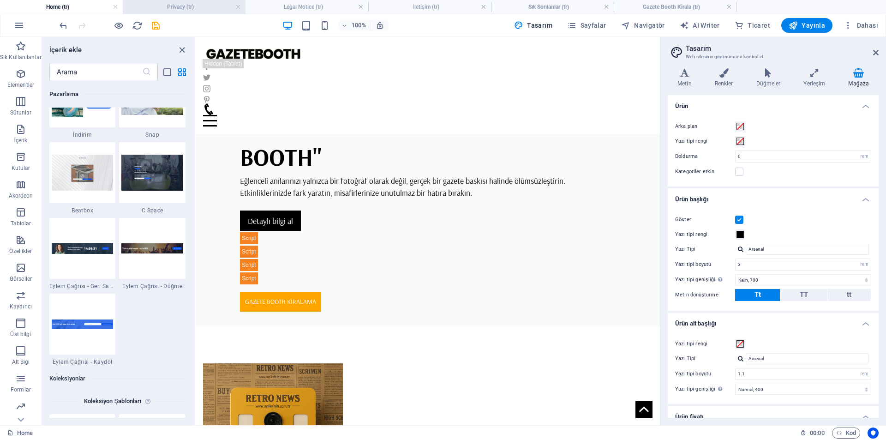
click at [194, 8] on h4 "Privacy (tr)" at bounding box center [184, 7] width 123 height 10
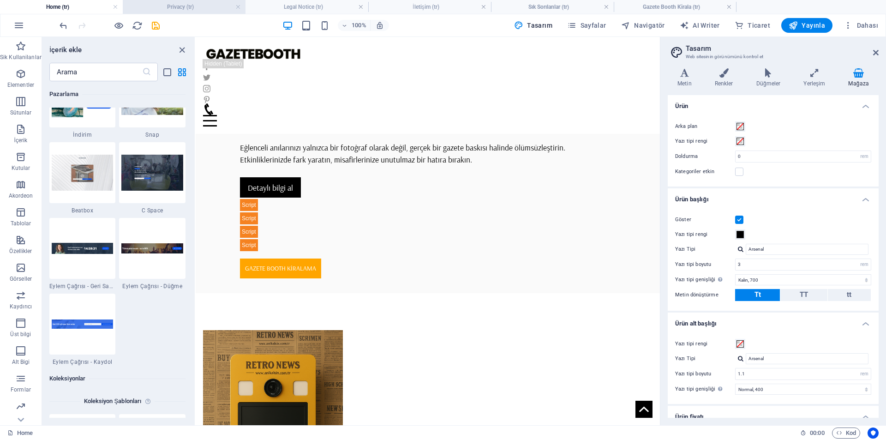
scroll to position [0, 0]
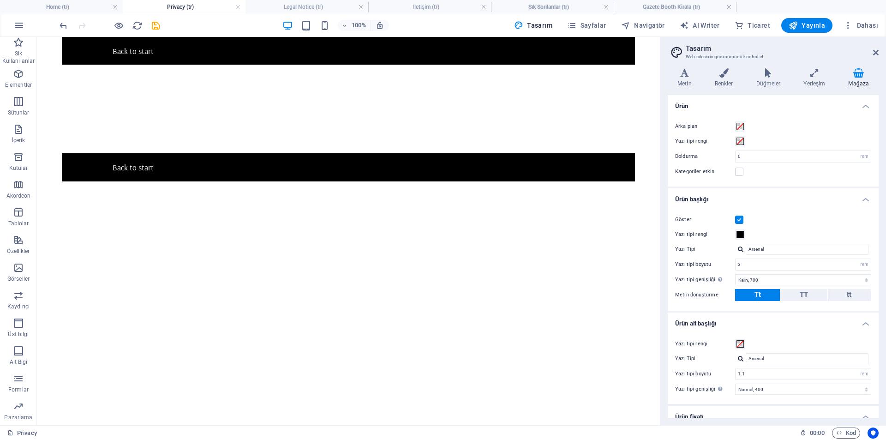
click at [232, 10] on h4 "Privacy (tr)" at bounding box center [184, 7] width 123 height 10
click at [236, 6] on link at bounding box center [238, 7] width 6 height 9
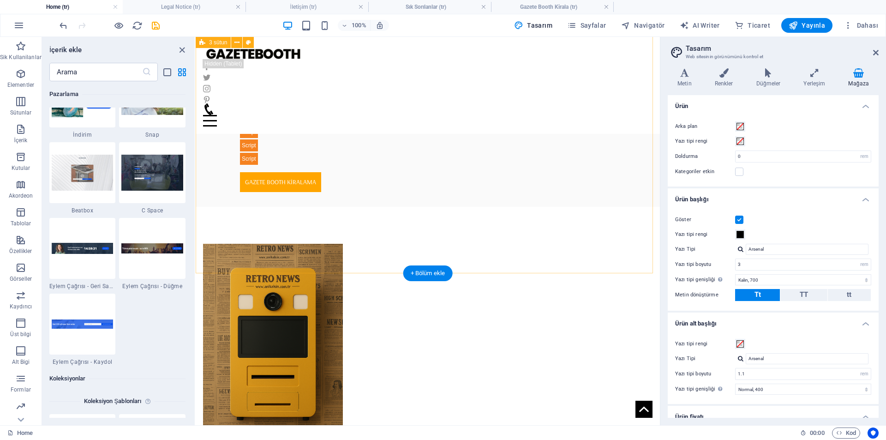
scroll to position [590, 0]
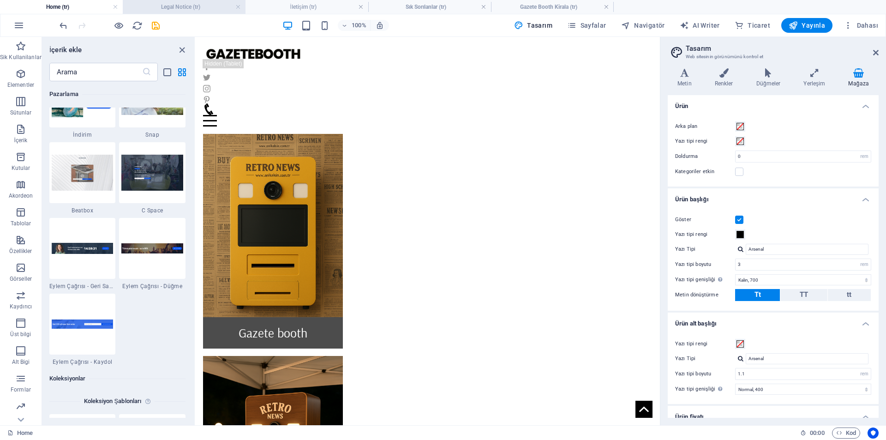
click at [200, 6] on h4 "Legal Notice (tr)" at bounding box center [184, 7] width 123 height 10
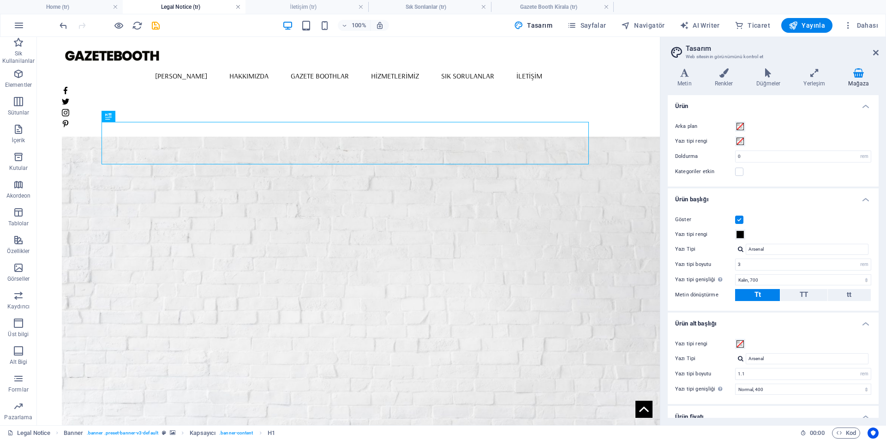
click at [241, 7] on link at bounding box center [238, 7] width 6 height 9
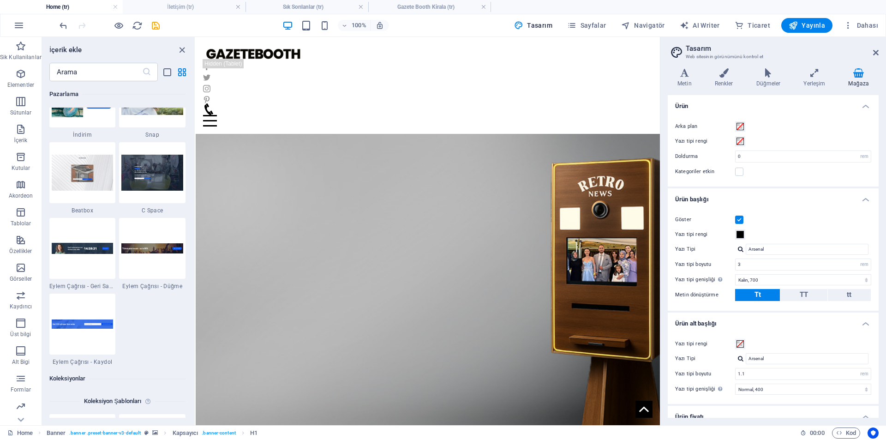
scroll to position [590, 0]
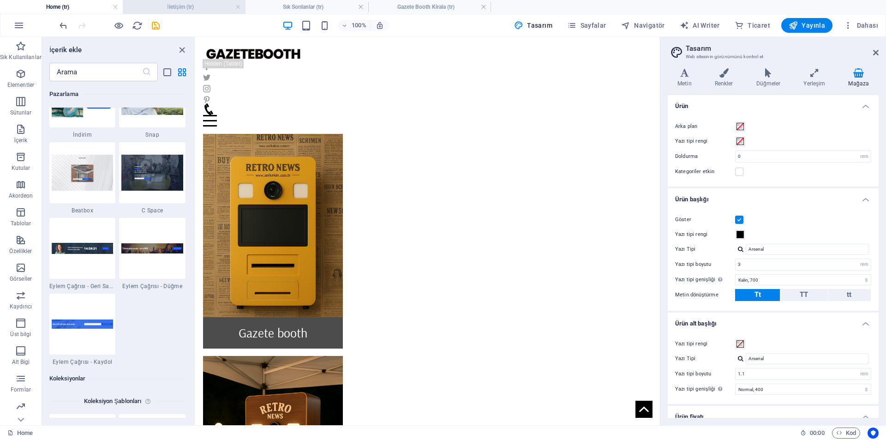
click at [211, 7] on h4 "İletişim (tr)" at bounding box center [184, 7] width 123 height 10
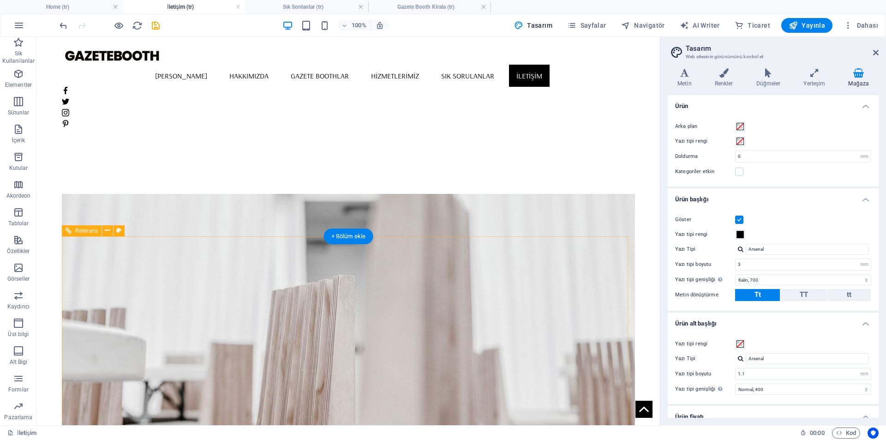
scroll to position [479, 0]
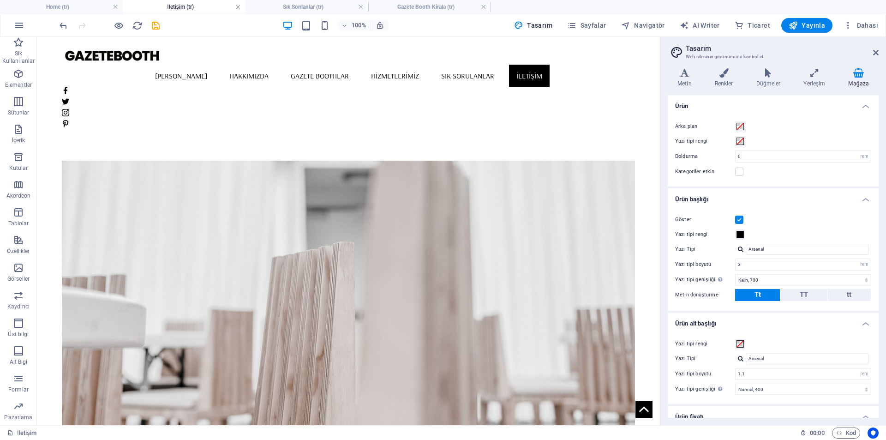
click at [237, 9] on link at bounding box center [238, 7] width 6 height 9
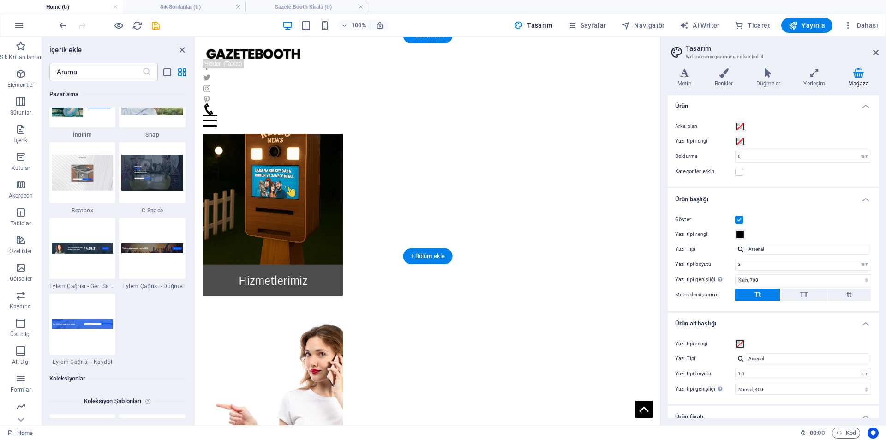
scroll to position [867, 0]
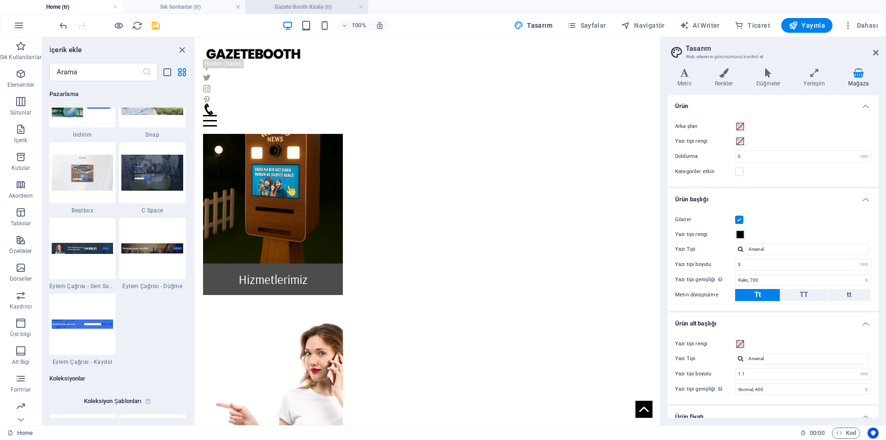
click at [310, 2] on h4 "Gazete Booth Kirala (tr)" at bounding box center [307, 7] width 123 height 10
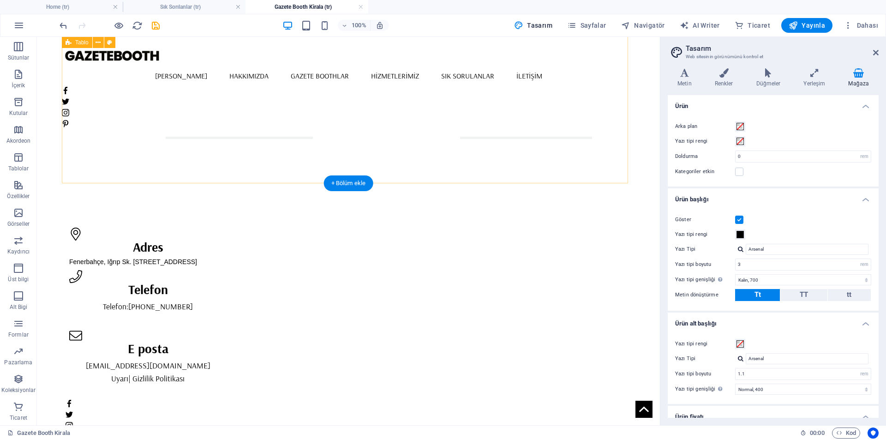
scroll to position [0, 0]
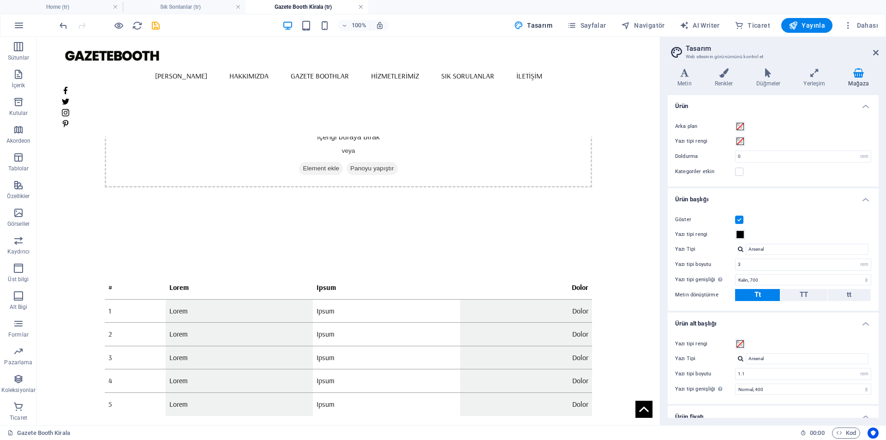
click at [363, 9] on link at bounding box center [361, 7] width 6 height 9
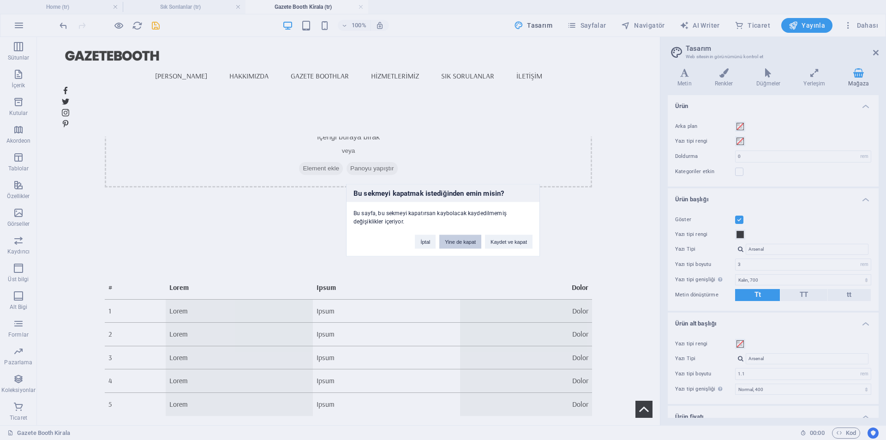
click at [460, 241] on button "Yine de kapat" at bounding box center [461, 242] width 42 height 14
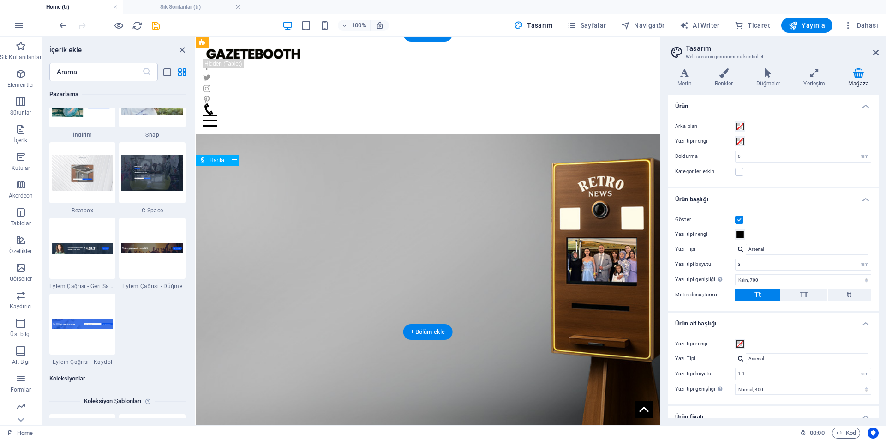
scroll to position [867, 0]
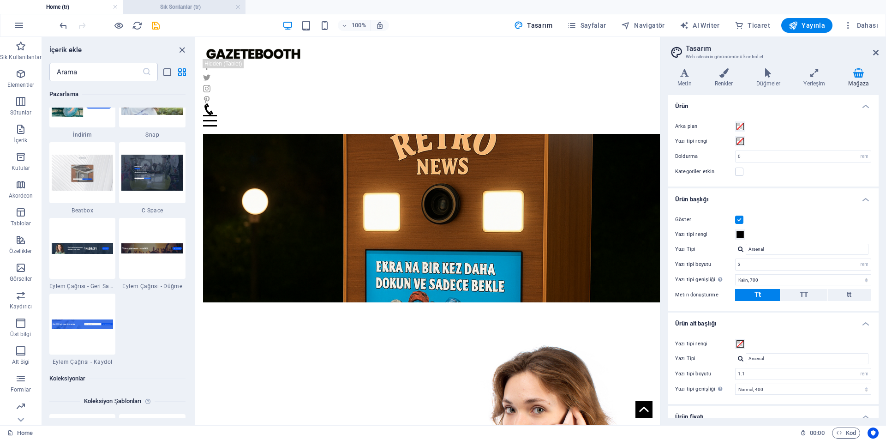
click at [210, 5] on h4 "Sık Sorılanlar (tr)" at bounding box center [184, 7] width 123 height 10
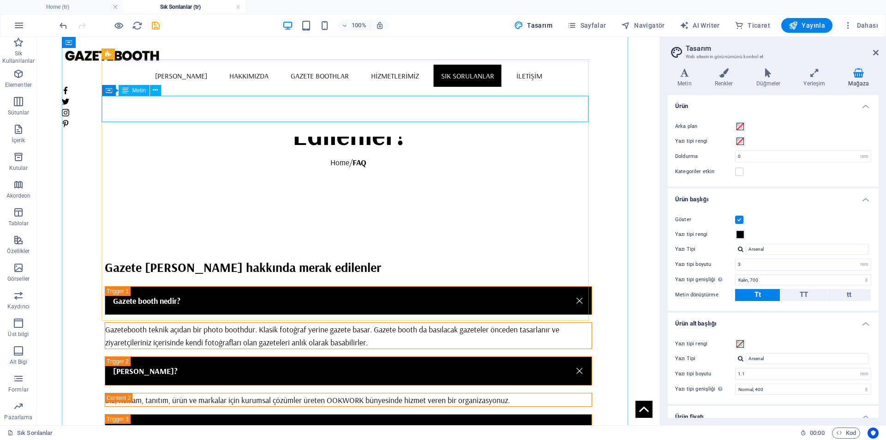
scroll to position [508, 0]
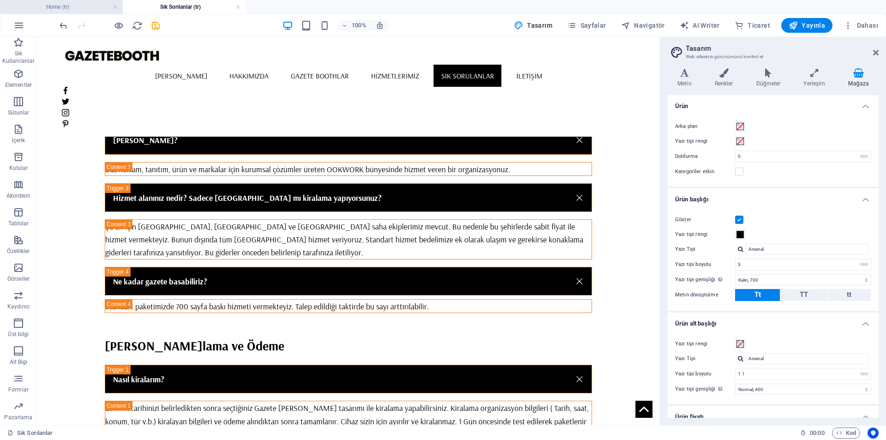
click at [69, 5] on h4 "Home (tr)" at bounding box center [61, 7] width 123 height 10
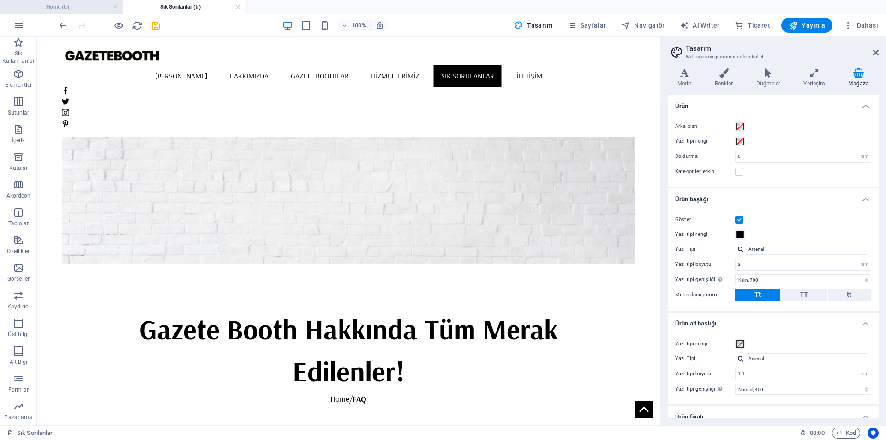
scroll to position [867, 0]
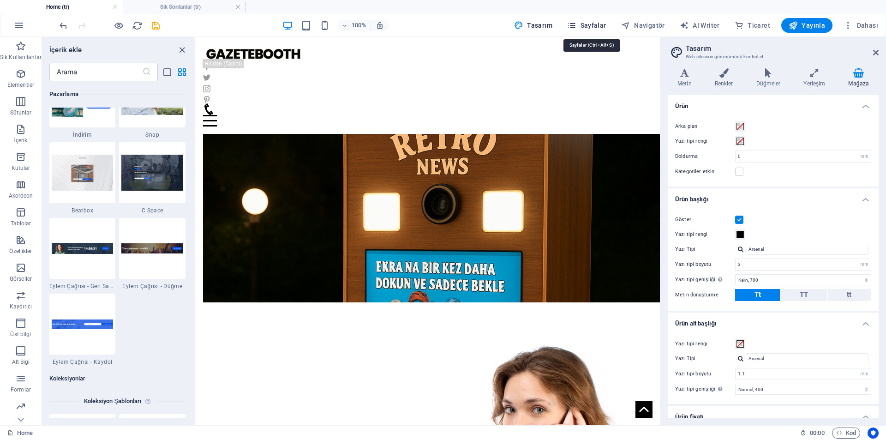
click at [588, 23] on span "Sayfalar" at bounding box center [586, 25] width 39 height 9
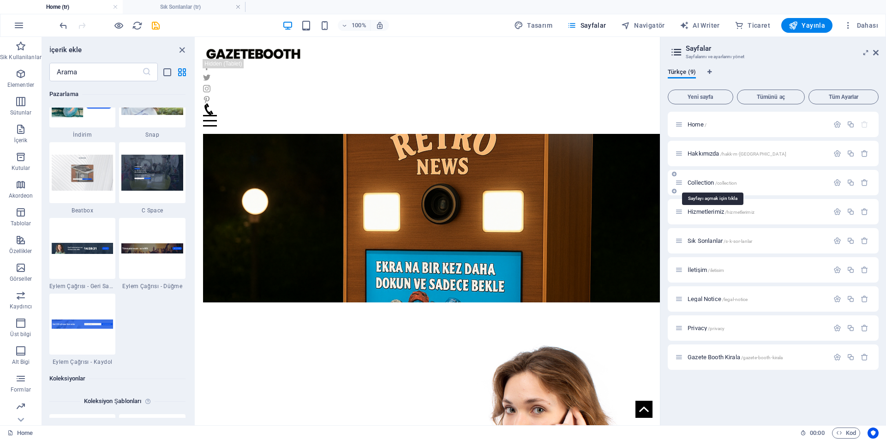
click at [702, 185] on span "Collection /collection" at bounding box center [712, 182] width 49 height 7
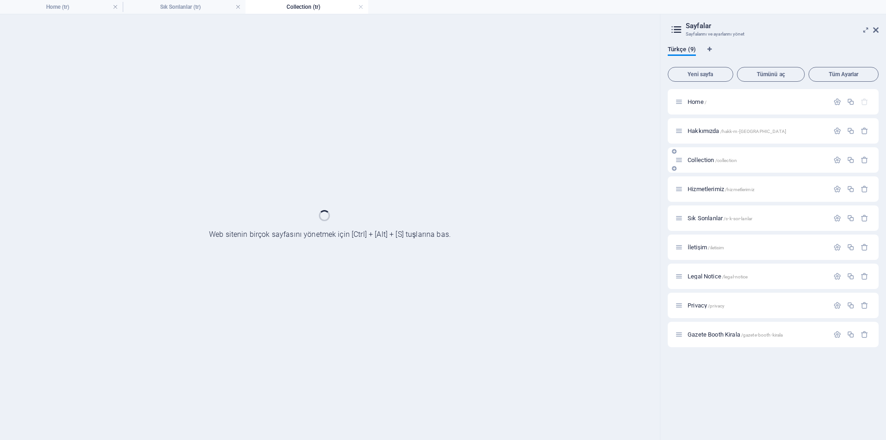
click at [702, 185] on div "Hizmetlerimiz /hizmetlerimiz" at bounding box center [752, 189] width 154 height 11
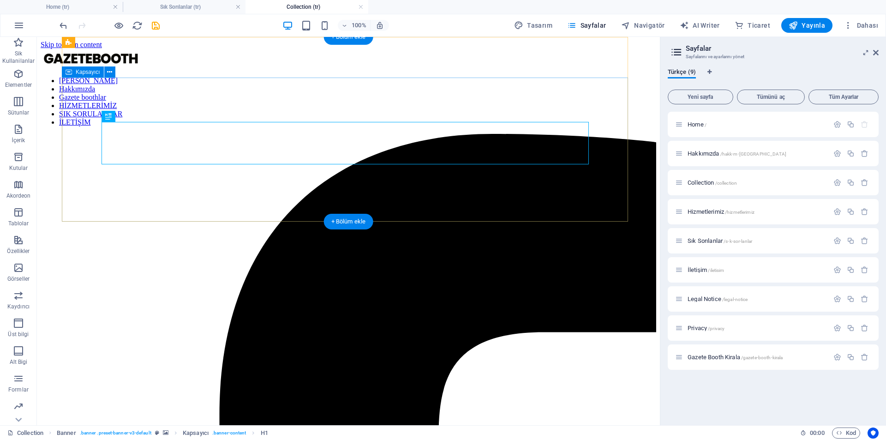
scroll to position [185, 0]
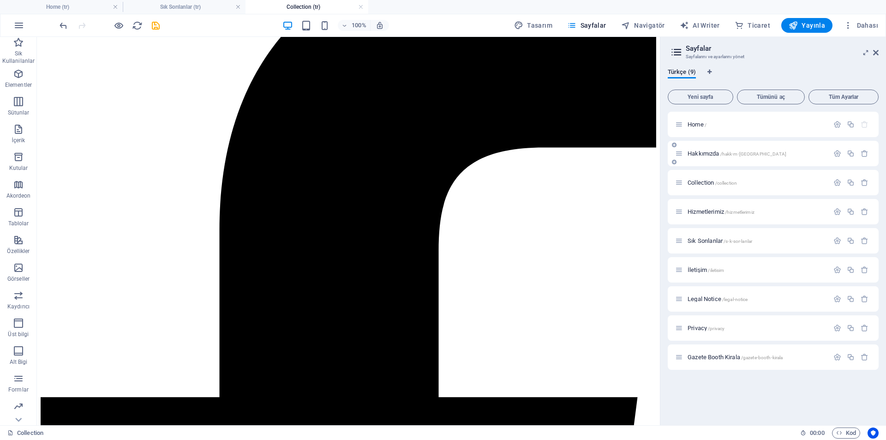
click at [691, 152] on span "Hakkımızda /hakk-m-zda" at bounding box center [737, 153] width 99 height 7
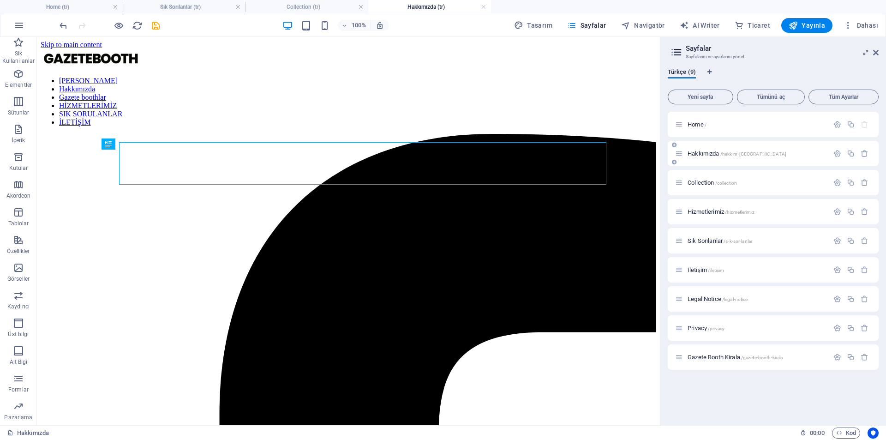
scroll to position [0, 0]
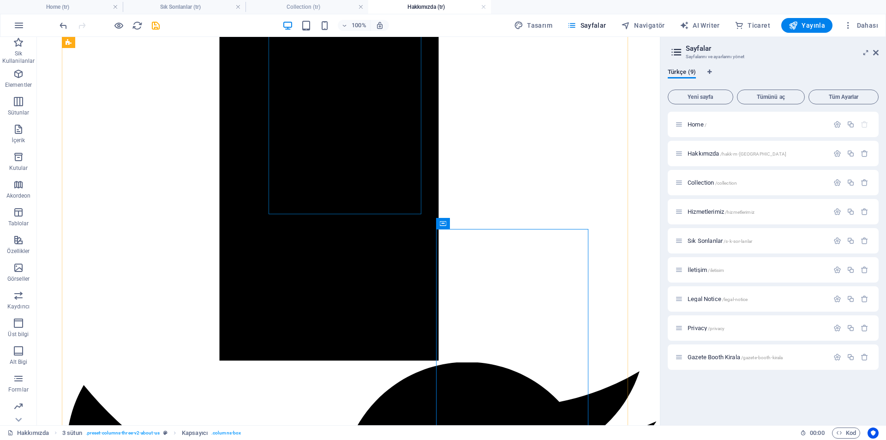
scroll to position [970, 0]
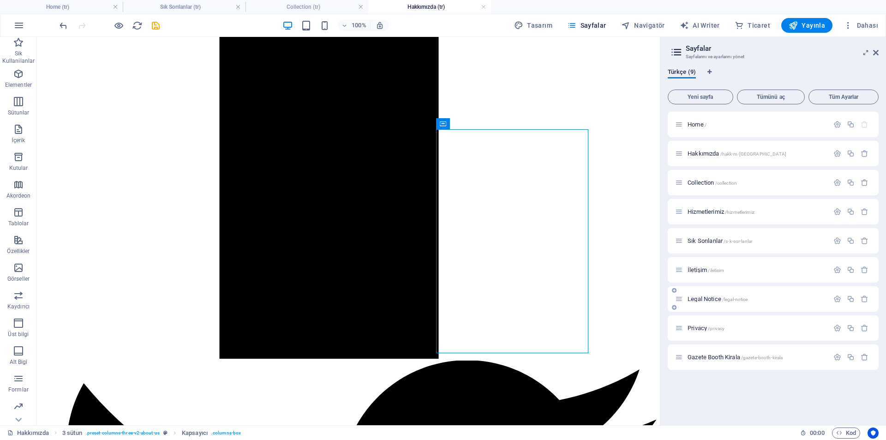
click at [712, 301] on span "Legal Notice /legal-notice" at bounding box center [718, 298] width 60 height 7
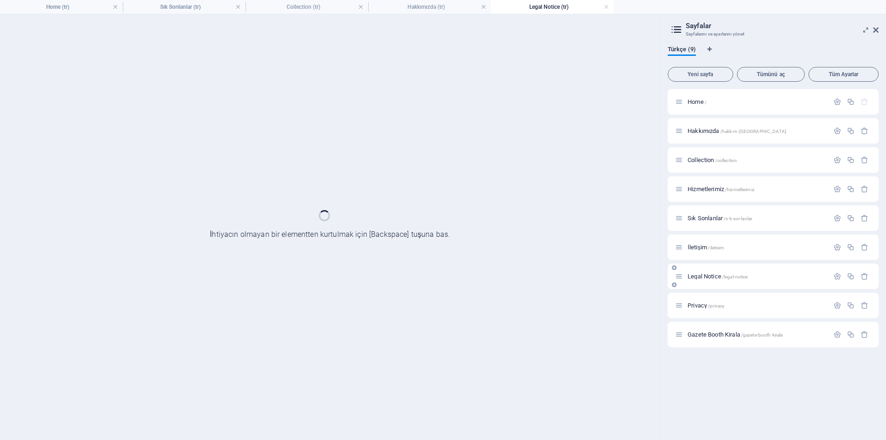
scroll to position [0, 0]
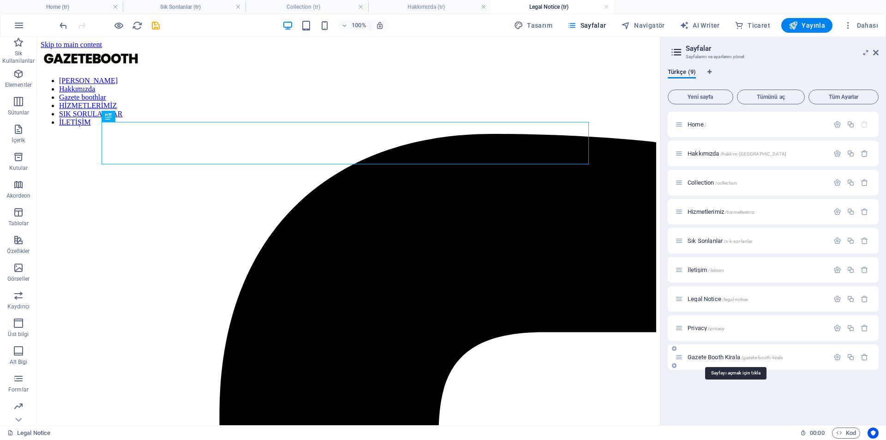
click at [718, 355] on span "[PERSON_NAME] /gazete-booth-kirala" at bounding box center [735, 357] width 95 height 7
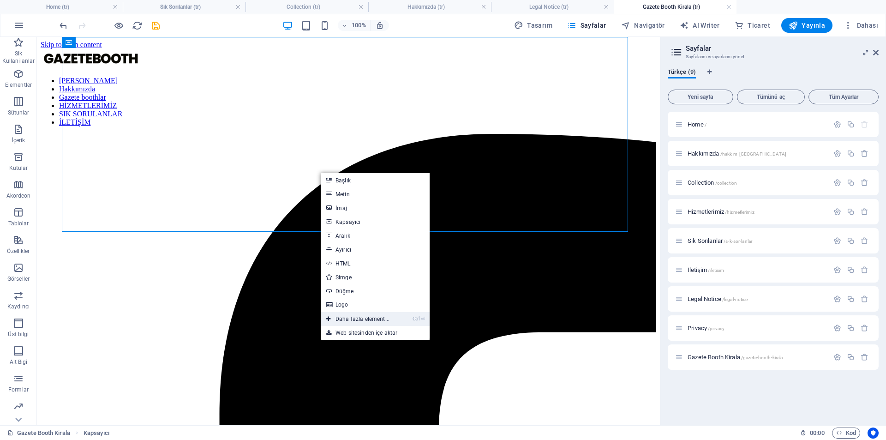
click at [365, 321] on link "Ctrl ⏎ Daha fazla element..." at bounding box center [358, 319] width 74 height 14
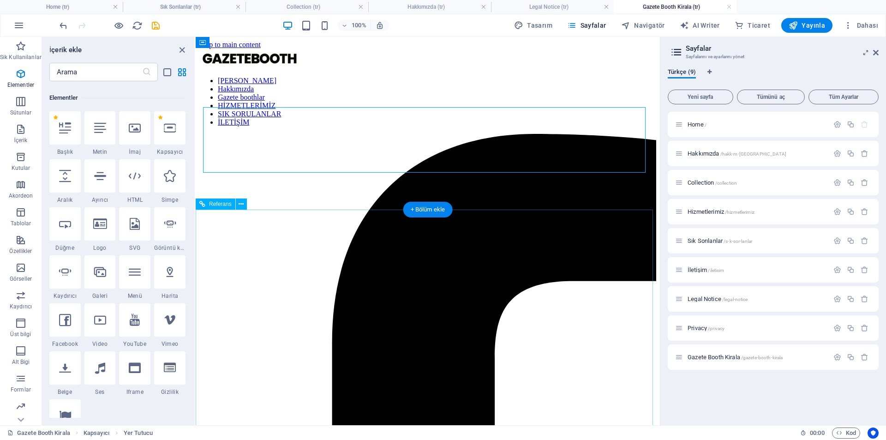
scroll to position [98, 0]
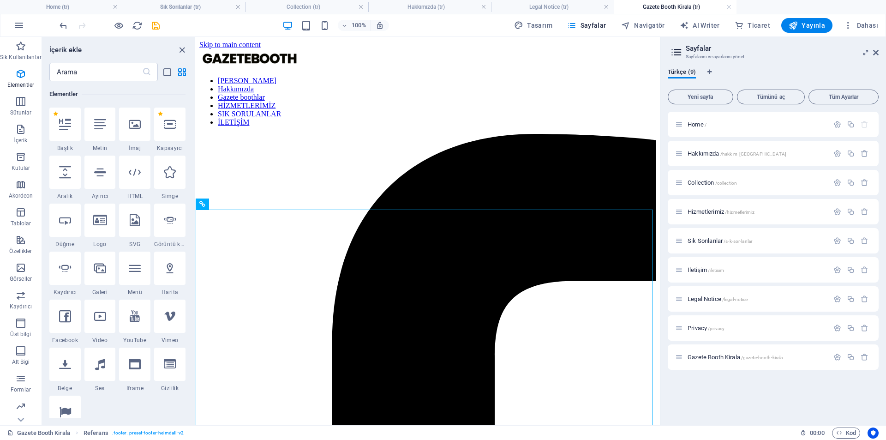
drag, startPoint x: 560, startPoint y: 358, endPoint x: 302, endPoint y: 143, distance: 336.0
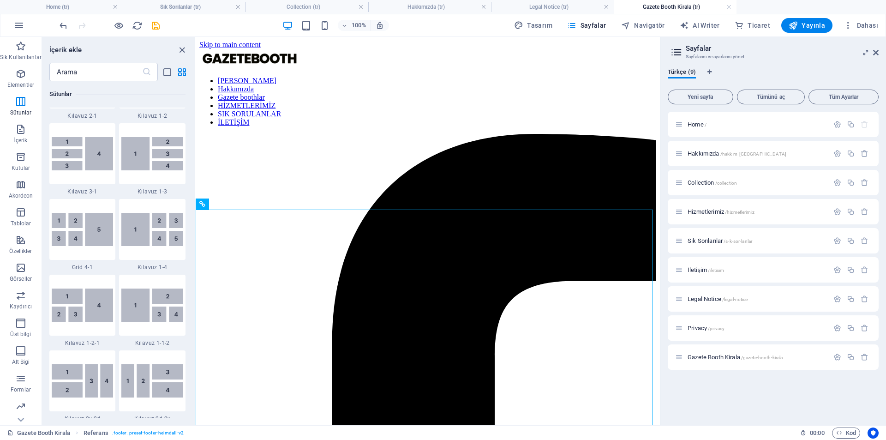
scroll to position [1206, 0]
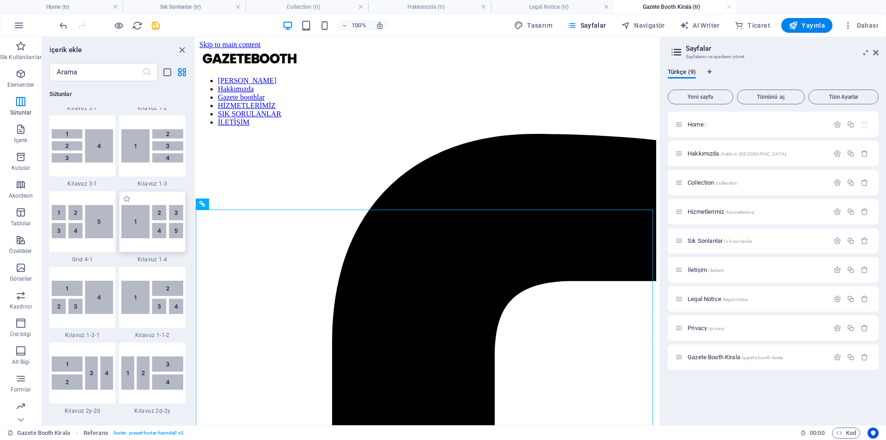
click at [149, 226] on img at bounding box center [152, 221] width 62 height 33
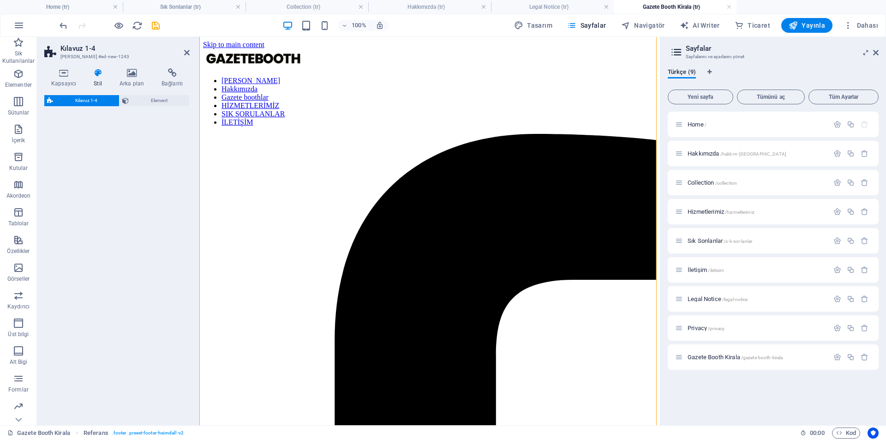
select select "rem"
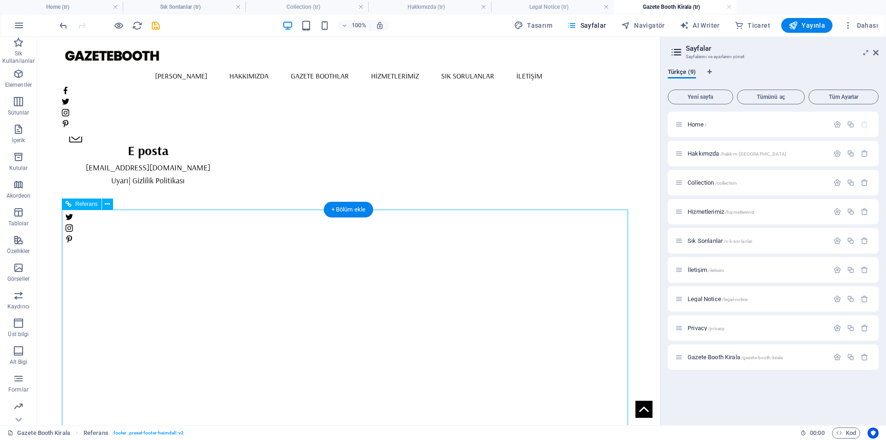
scroll to position [416, 0]
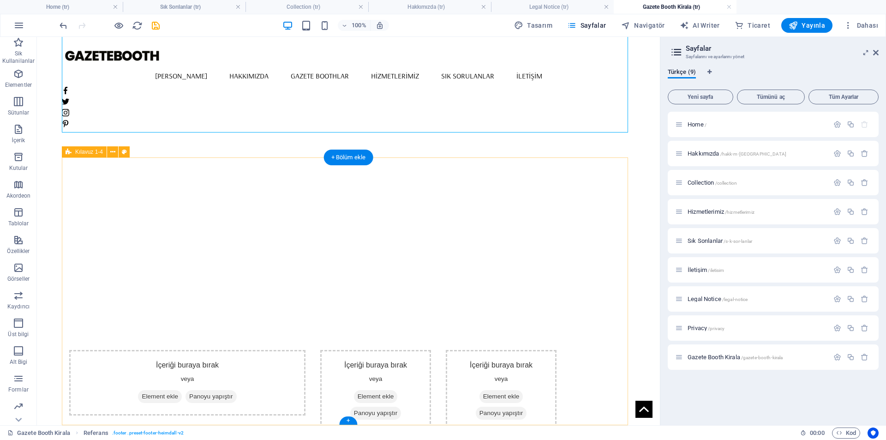
click at [357, 306] on div "İçeriği buraya bırak veya Element ekle Panoyu yapıştır İçeriği buraya bırak vey…" at bounding box center [348, 440] width 573 height 268
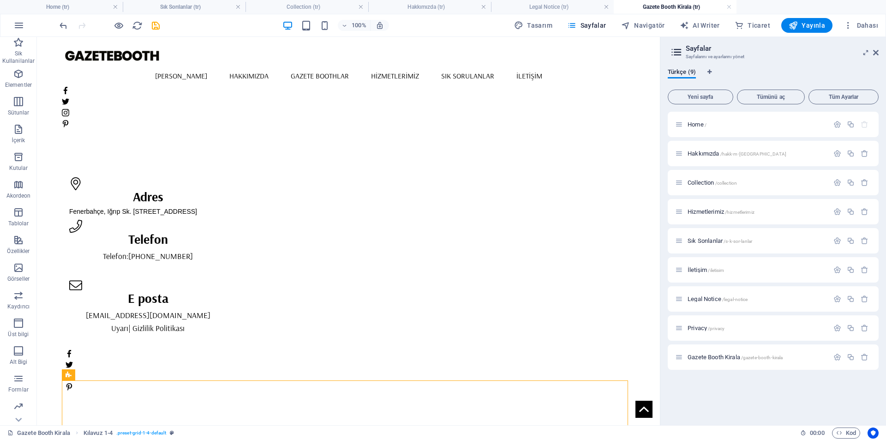
scroll to position [0, 0]
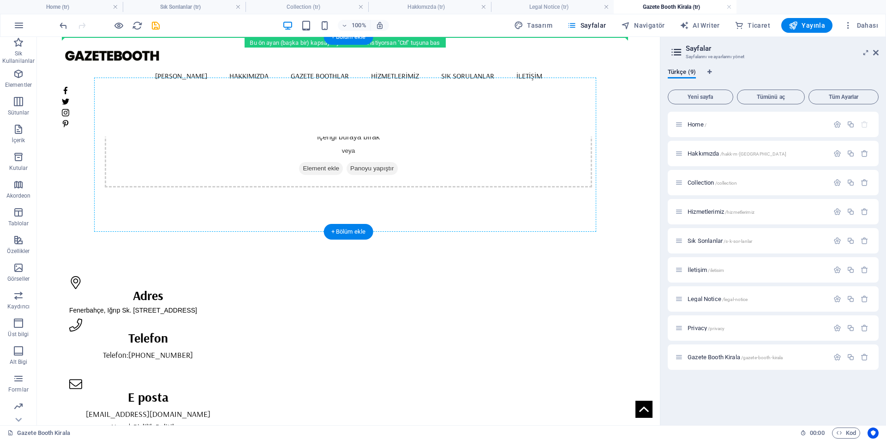
drag, startPoint x: 310, startPoint y: 175, endPoint x: 324, endPoint y: 132, distance: 45.3
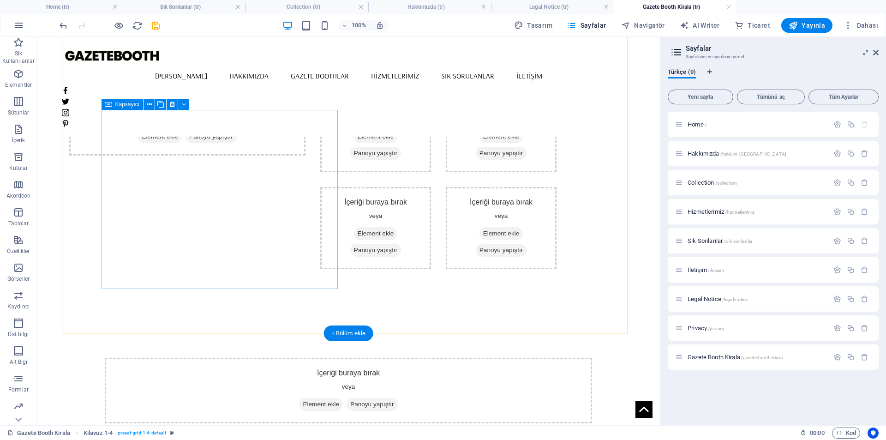
scroll to position [46, 0]
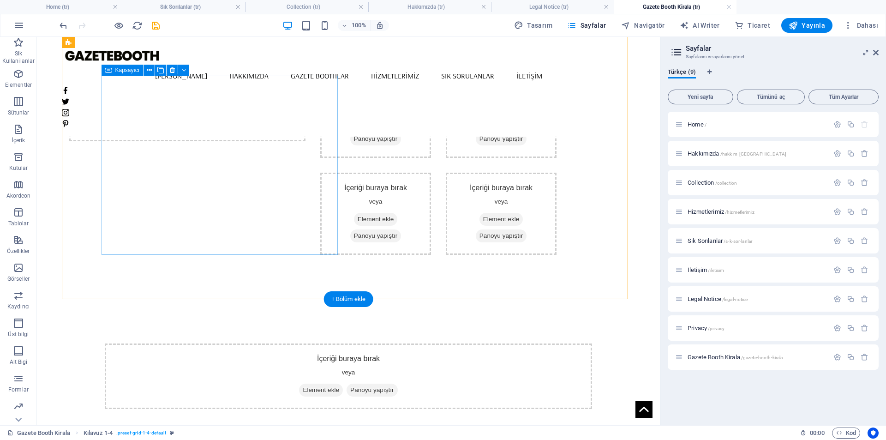
click at [182, 126] on span "Element ekle" at bounding box center [160, 122] width 44 height 13
click at [17, 78] on icon "button" at bounding box center [18, 73] width 11 height 11
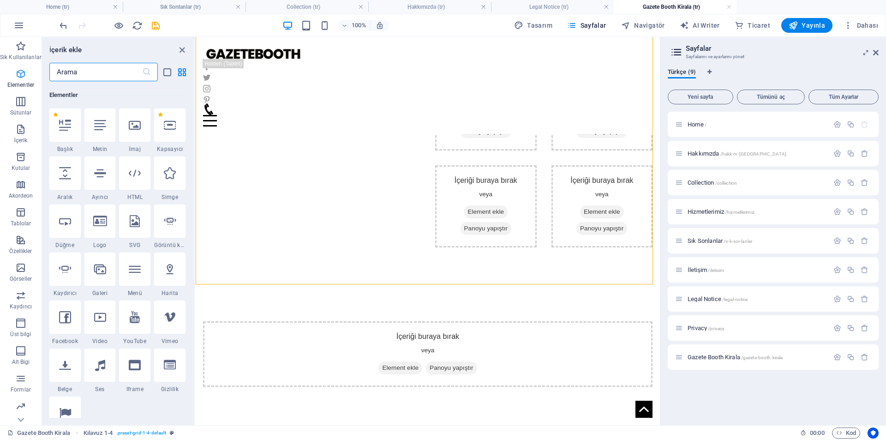
scroll to position [98, 0]
click at [136, 130] on div at bounding box center [134, 124] width 31 height 33
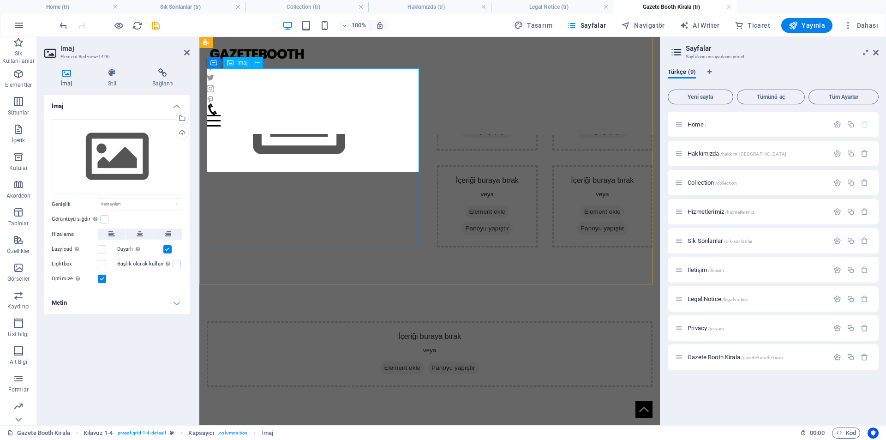
click at [326, 138] on figure at bounding box center [315, 120] width 216 height 104
click at [258, 119] on figure at bounding box center [315, 120] width 216 height 104
click at [153, 141] on div "Dosyaları buraya sürükleyin, dosyaları seçmek için tıklayın veya Dosyalardan ya…" at bounding box center [117, 157] width 131 height 76
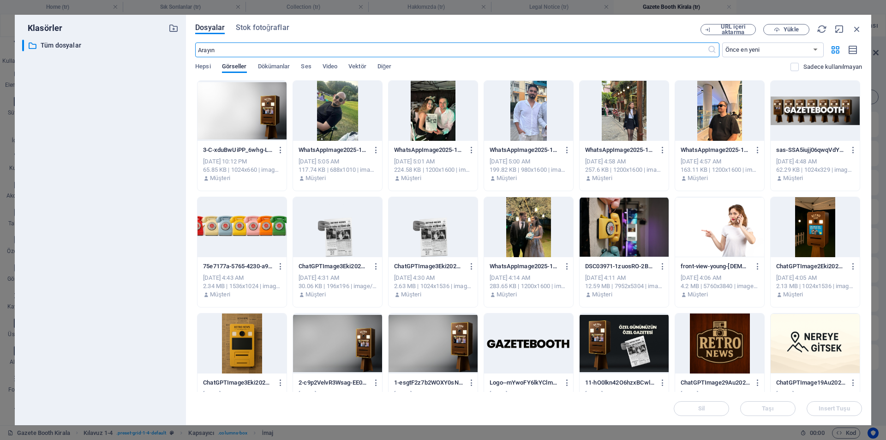
scroll to position [0, 0]
click at [183, 134] on div "Klasörler ​ Tüm dosyalar Tüm dosyalar" at bounding box center [100, 220] width 171 height 410
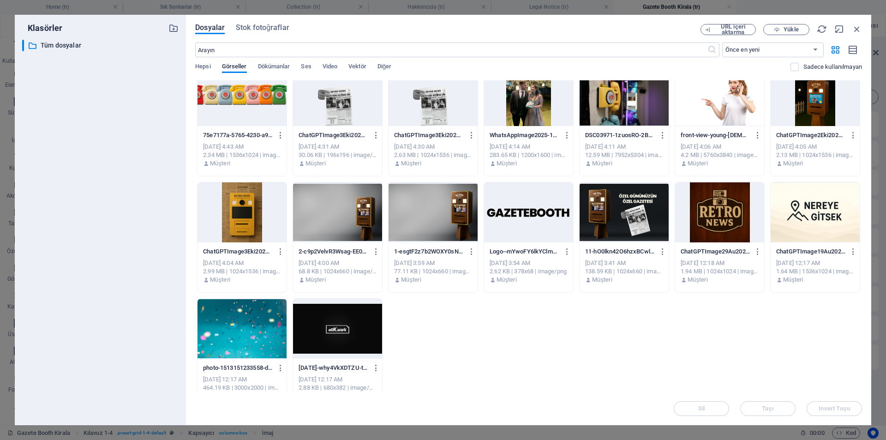
scroll to position [148, 0]
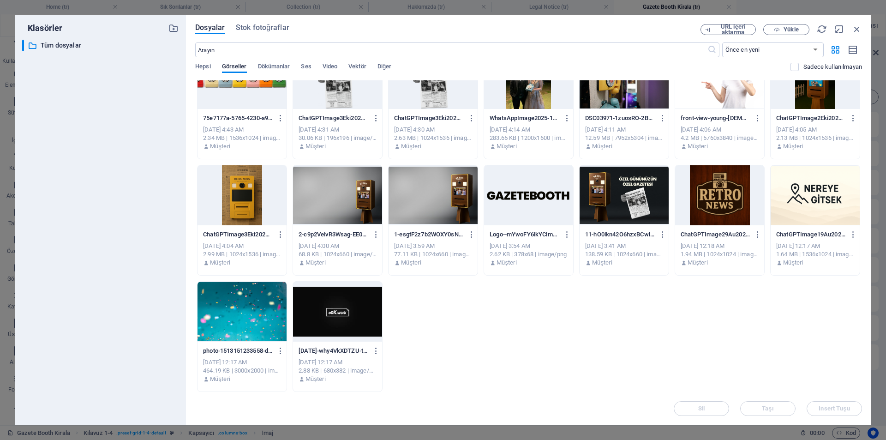
click at [608, 187] on div at bounding box center [624, 195] width 89 height 60
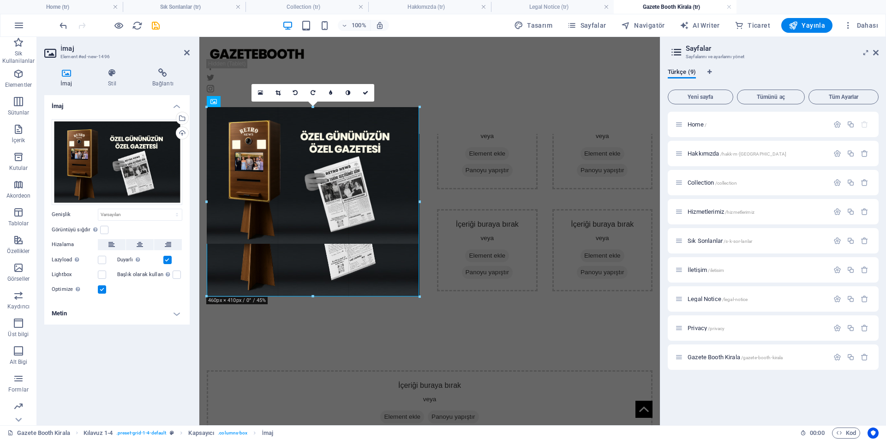
drag, startPoint x: 311, startPoint y: 242, endPoint x: 127, endPoint y: 258, distance: 184.4
type input "459"
select select "px"
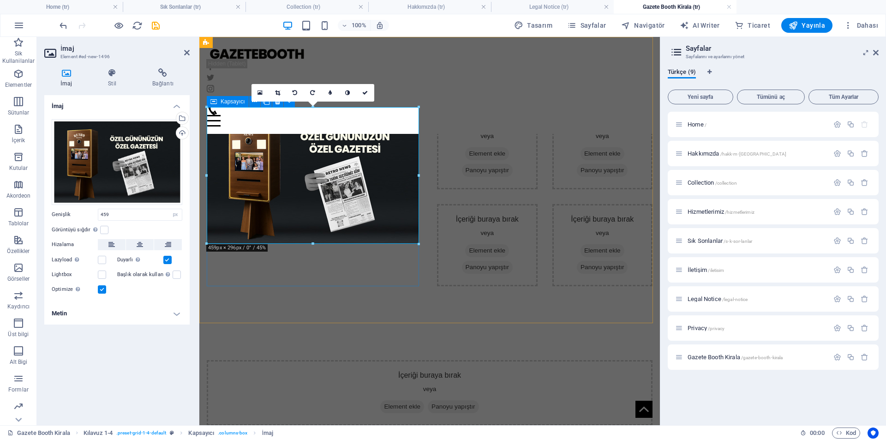
click at [347, 279] on div at bounding box center [315, 196] width 216 height 179
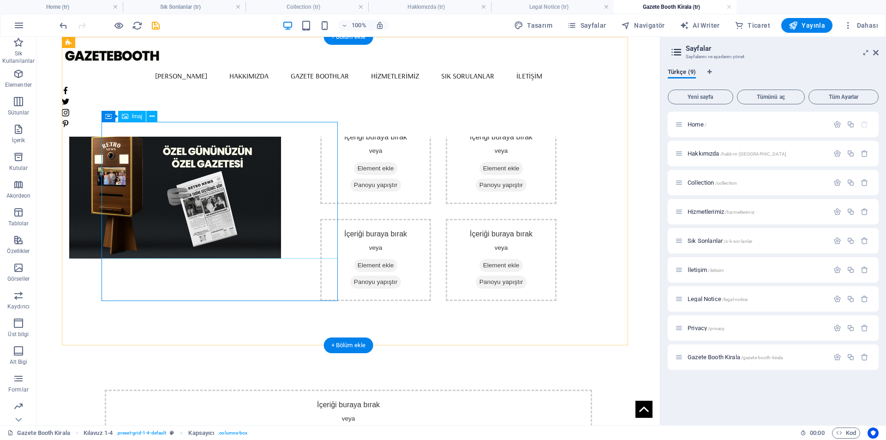
click at [290, 203] on figure at bounding box center [187, 190] width 236 height 137
click at [287, 217] on figure at bounding box center [187, 190] width 236 height 137
click at [306, 261] on div at bounding box center [187, 211] width 236 height 179
click at [302, 217] on figure at bounding box center [187, 190] width 236 height 137
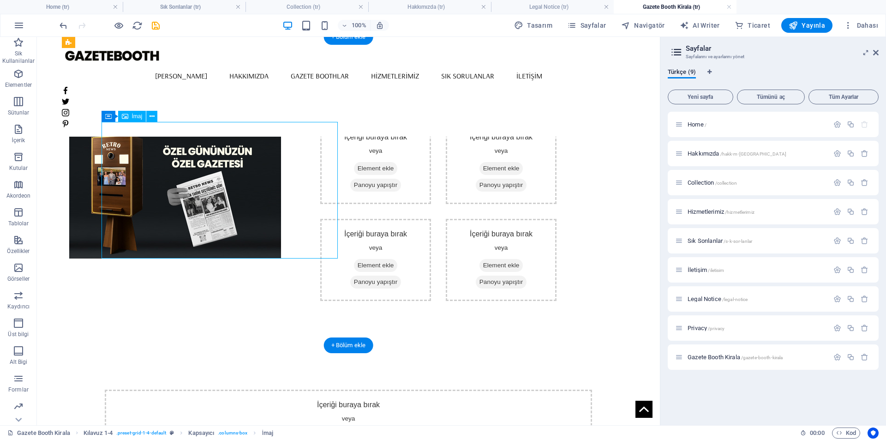
select select "px"
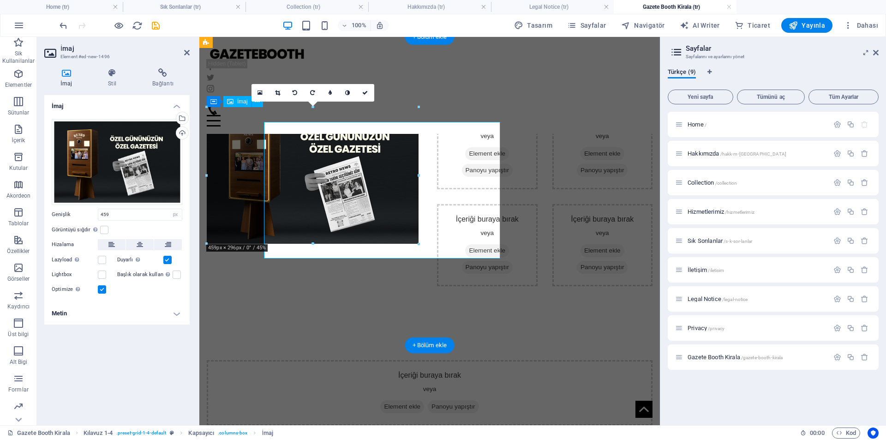
click at [302, 217] on figure at bounding box center [315, 175] width 216 height 137
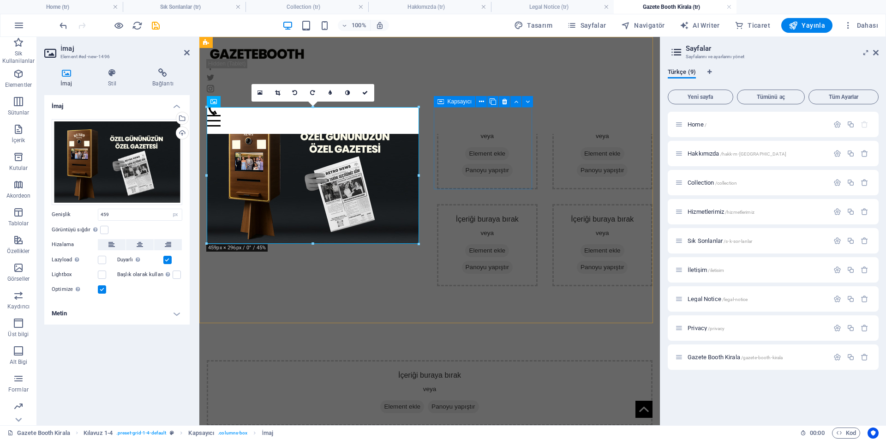
drag, startPoint x: 620, startPoint y: 215, endPoint x: 449, endPoint y: 179, distance: 174.1
click at [466, 170] on icon at bounding box center [466, 170] width 0 height 0
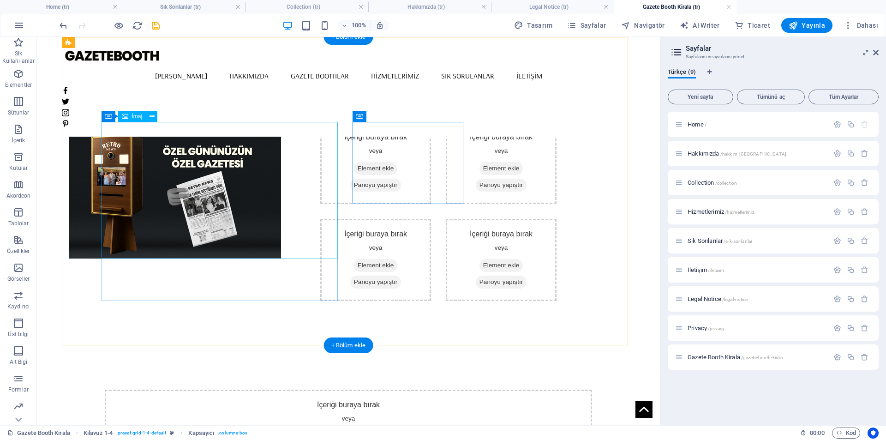
click at [271, 175] on figure at bounding box center [187, 190] width 236 height 137
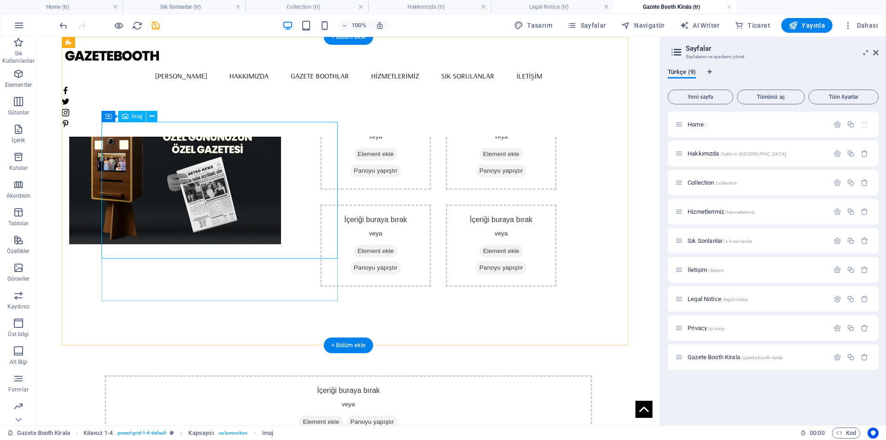
scroll to position [0, 0]
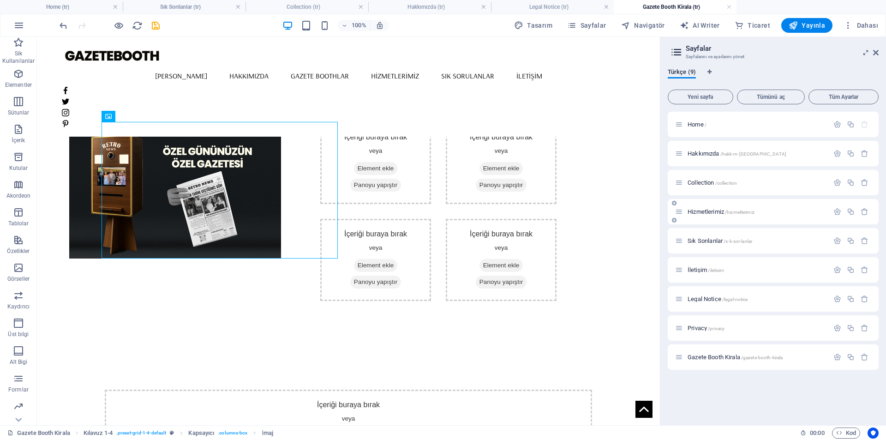
click at [711, 209] on span "Hizmetlerimiz /hizmetlerimiz" at bounding box center [721, 211] width 67 height 7
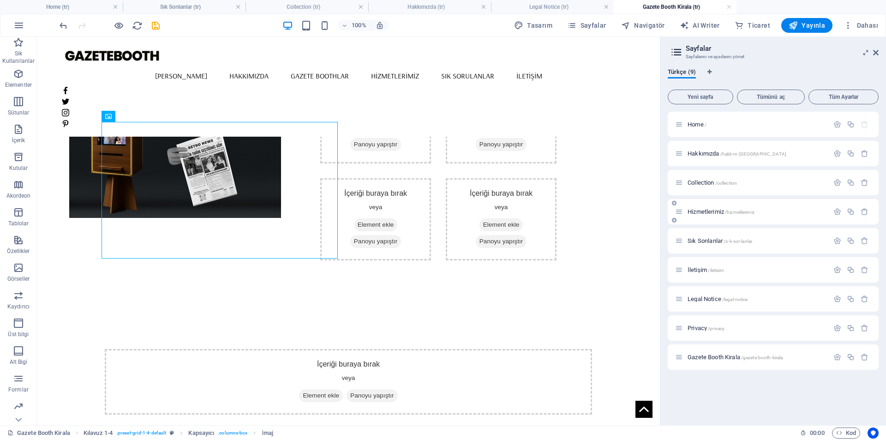
click at [711, 228] on div "Sık Sorılanlar /s-k-sor-lanlar" at bounding box center [773, 240] width 211 height 25
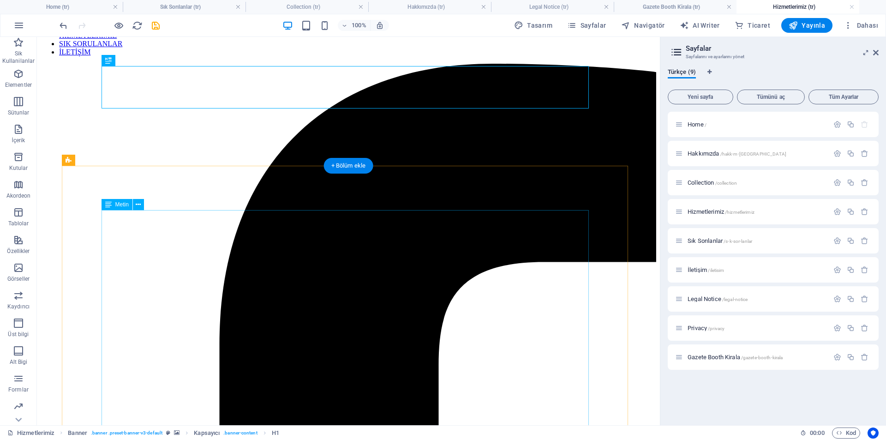
scroll to position [92, 0]
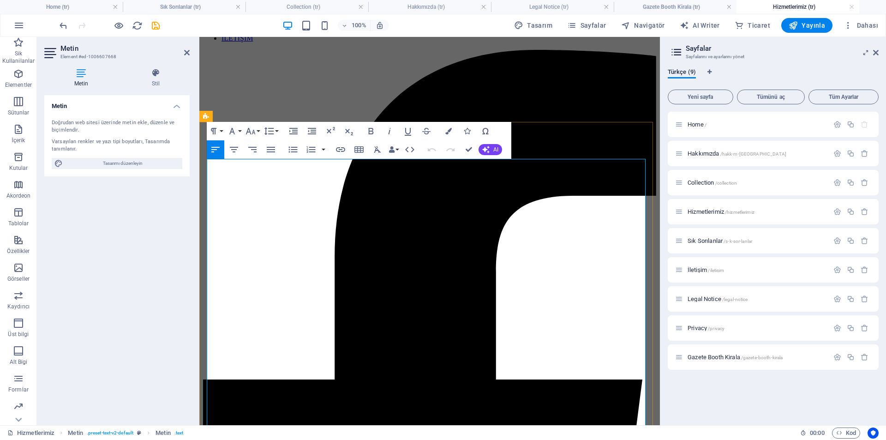
scroll to position [0, 0]
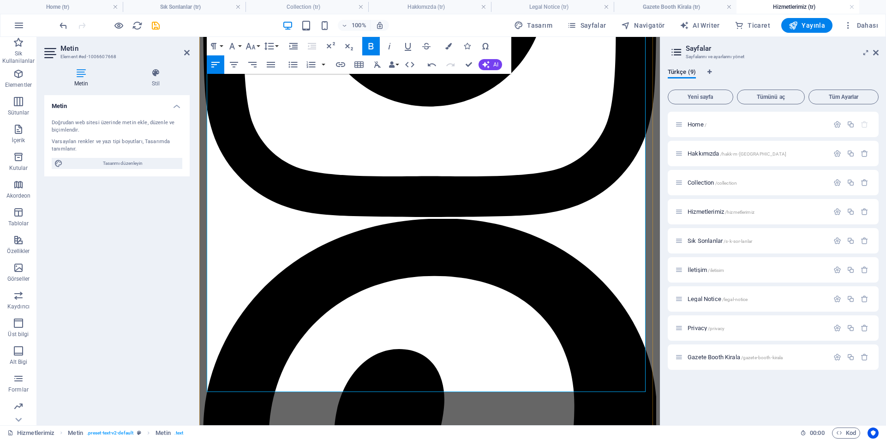
scroll to position [1708, 0]
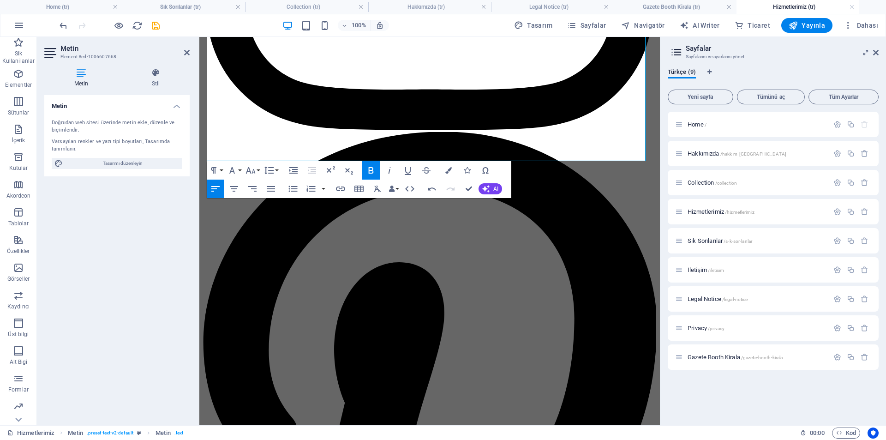
click at [169, 211] on div "Metin Doğrudan web sitesi üzerinde metin ekle, düzenle ve biçimlendir. Varsayıl…" at bounding box center [116, 256] width 145 height 323
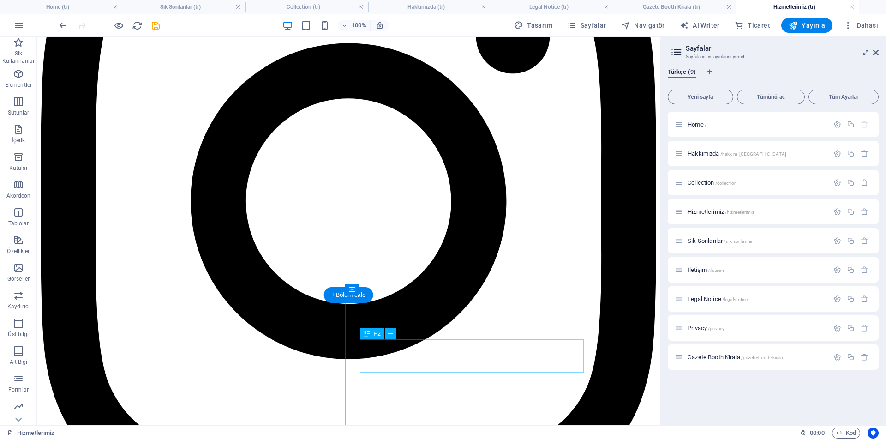
scroll to position [2124, 0]
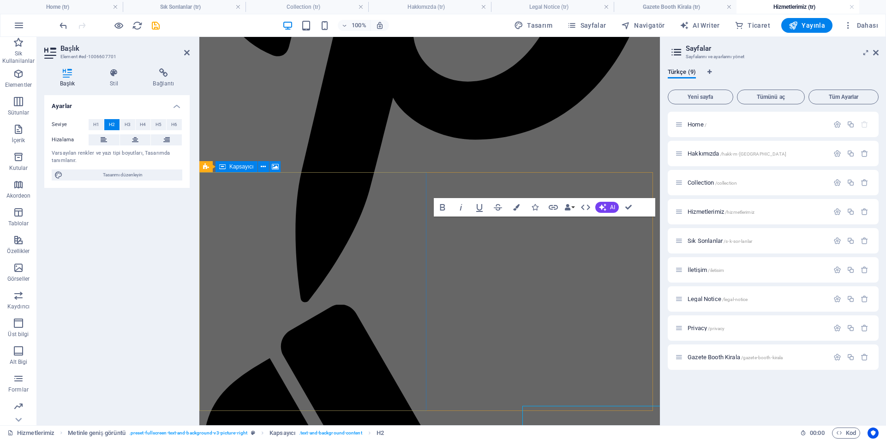
scroll to position [1873, 0]
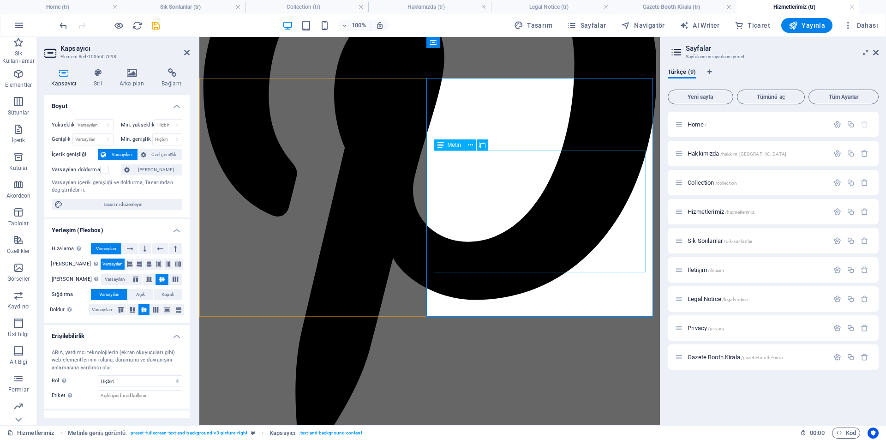
scroll to position [1963, 0]
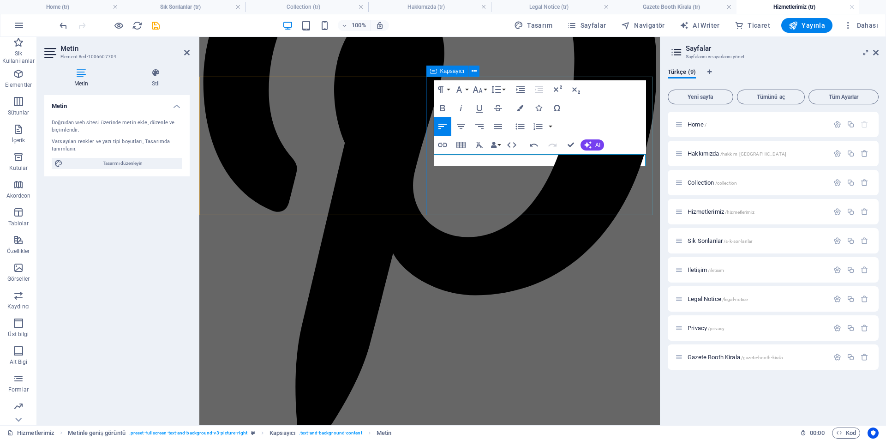
scroll to position [1963, 0]
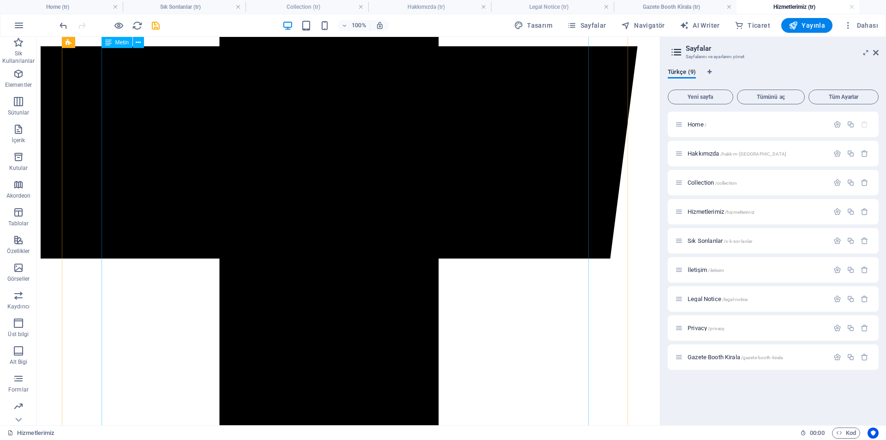
scroll to position [554, 0]
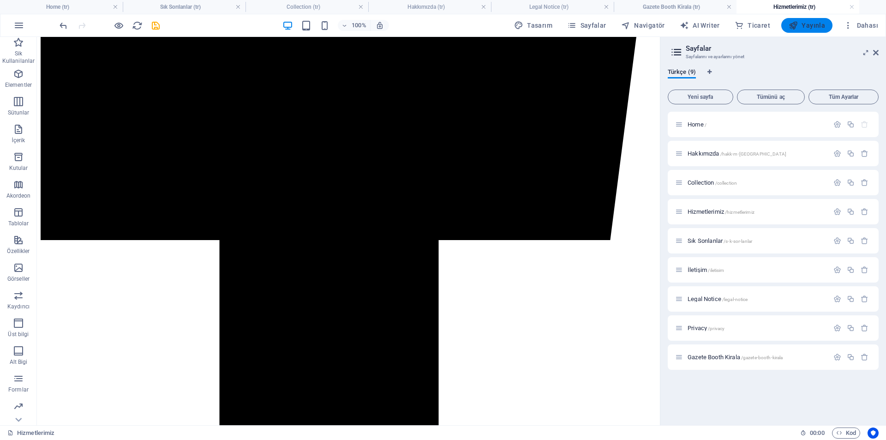
click at [789, 29] on button "Yayınla" at bounding box center [807, 25] width 51 height 15
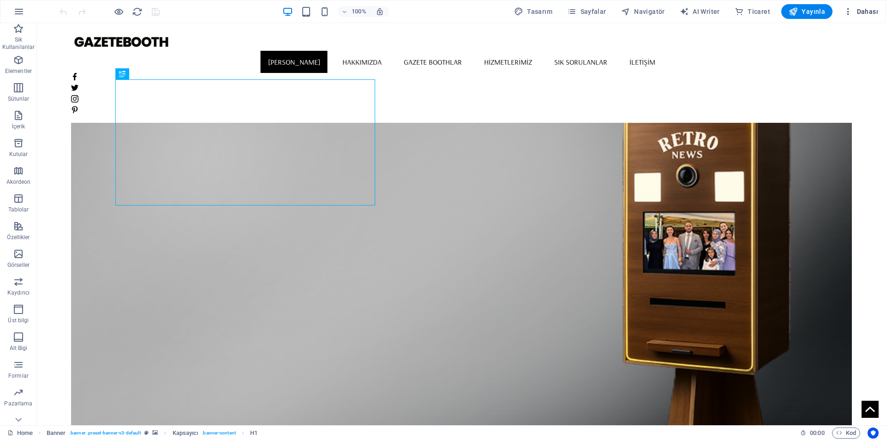
click at [872, 8] on span "Dahası" at bounding box center [861, 11] width 35 height 9
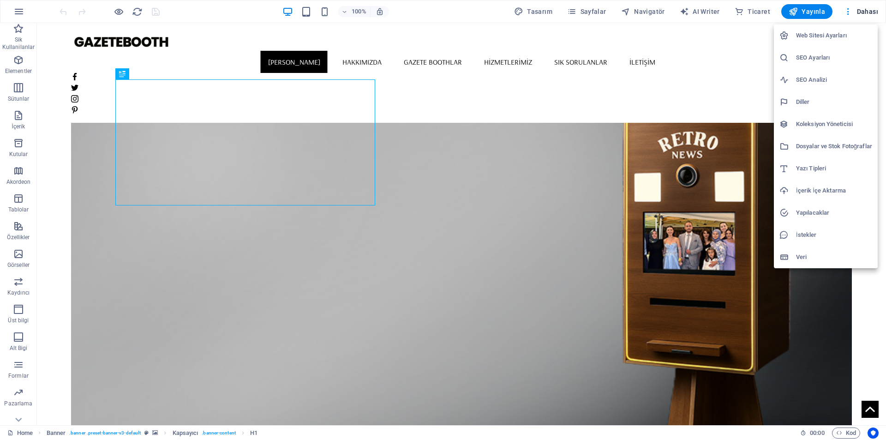
click at [839, 57] on h6 "SEO Ayarları" at bounding box center [834, 57] width 76 height 11
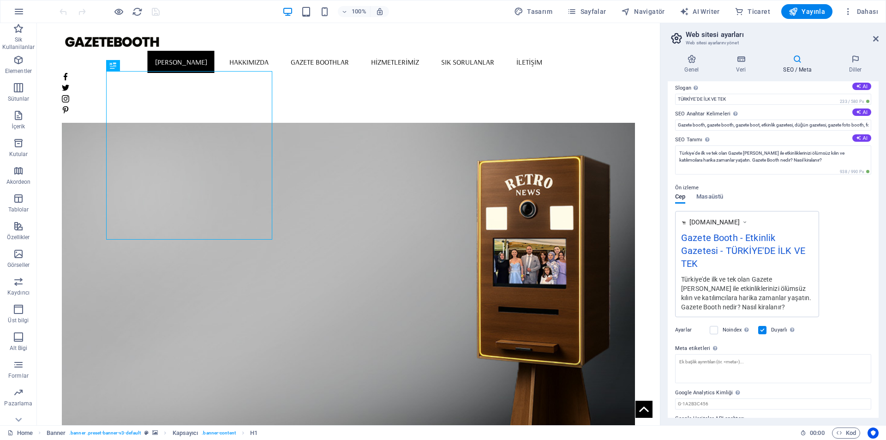
scroll to position [44, 0]
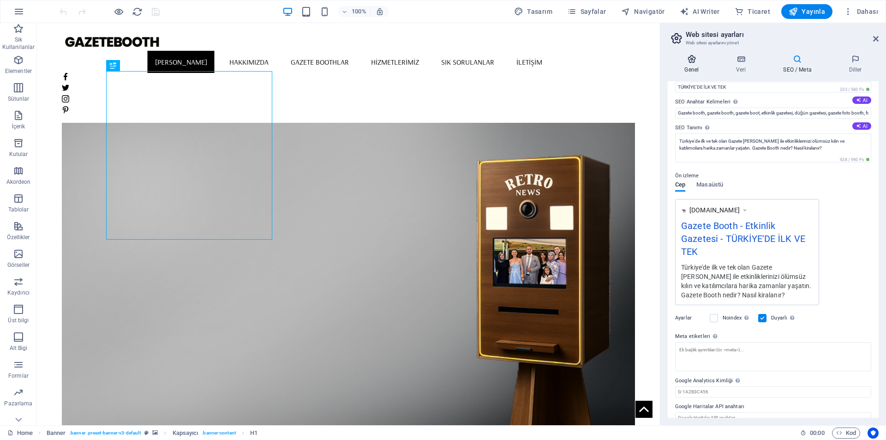
click at [695, 64] on h4 "Genel" at bounding box center [694, 63] width 52 height 19
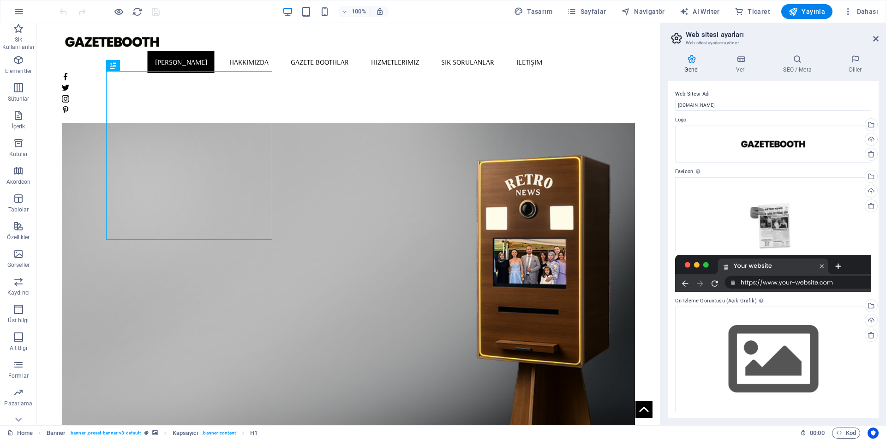
scroll to position [2, 0]
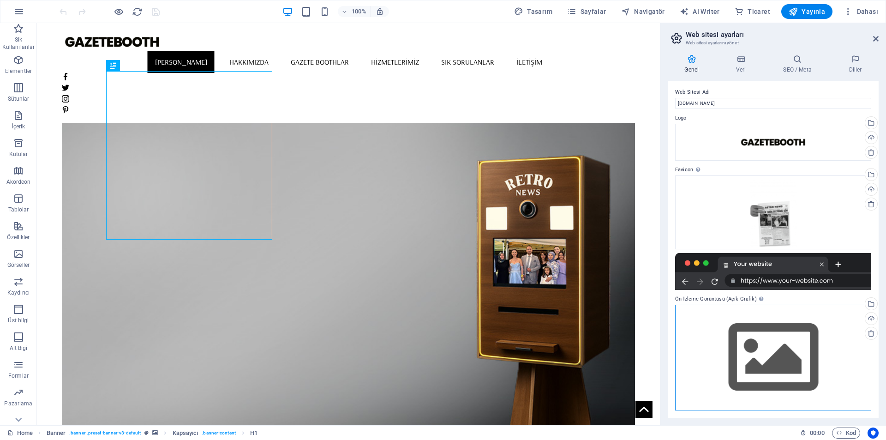
click at [808, 368] on div "Dosyaları buraya sürükleyin, dosyaları seçmek için tıklayın veya Dosyalardan ya…" at bounding box center [773, 358] width 196 height 106
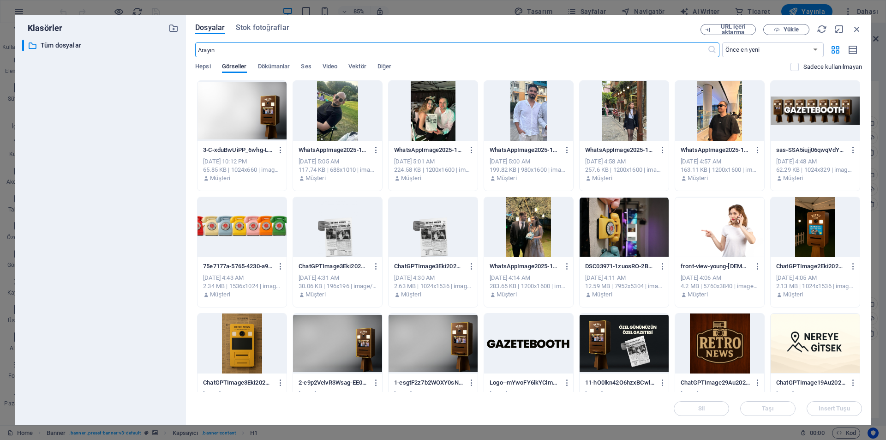
click at [820, 119] on div at bounding box center [815, 111] width 89 height 60
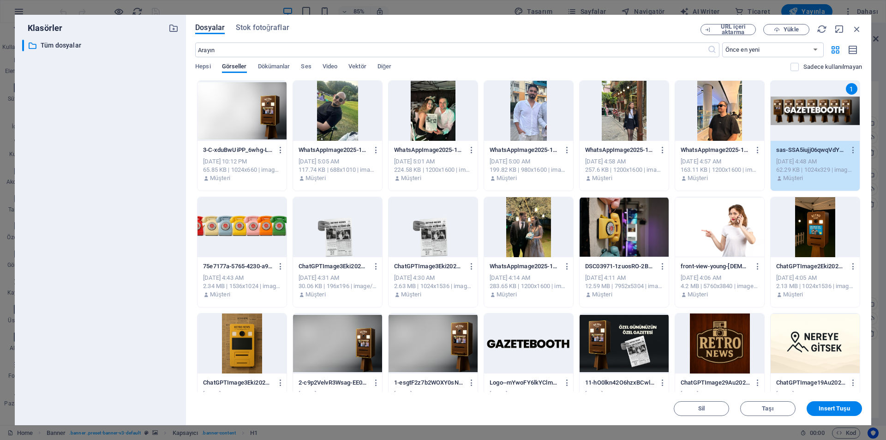
click at [845, 417] on div "Dosyalar Stok fotoğraflar URL içeri aktarma Yükle ​ Önce en yeni Önce en eski A…" at bounding box center [529, 220] width 686 height 410
click at [845, 411] on span "Insert Tuşu" at bounding box center [834, 409] width 31 height 6
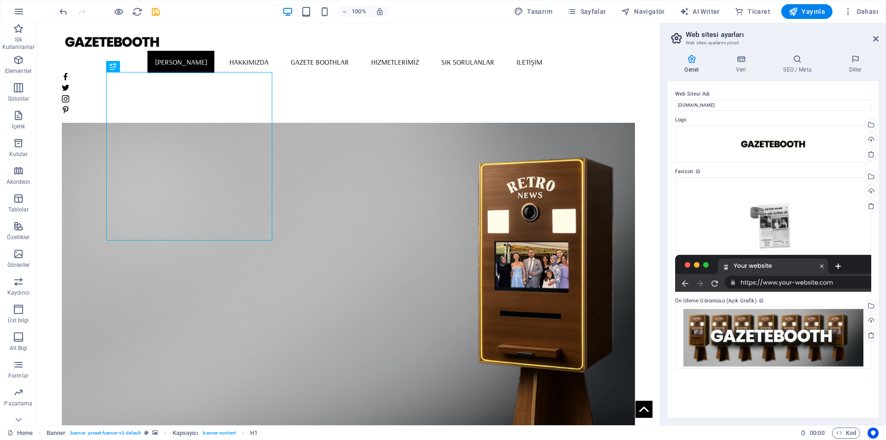
scroll to position [0, 0]
click at [855, 12] on span "Dahası" at bounding box center [861, 11] width 35 height 9
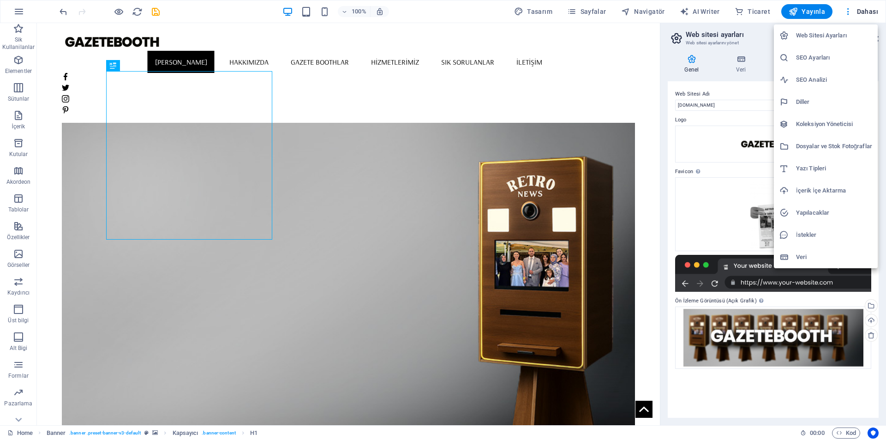
click at [805, 12] on div at bounding box center [443, 220] width 886 height 440
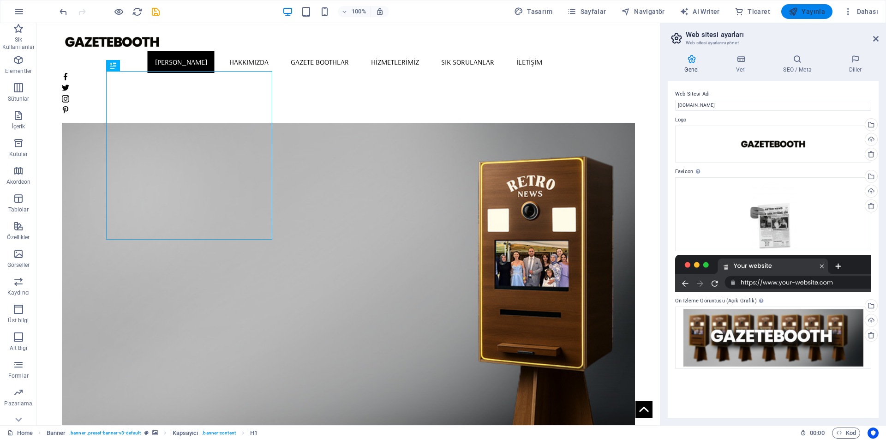
click at [802, 12] on span "Yayınla" at bounding box center [807, 11] width 36 height 9
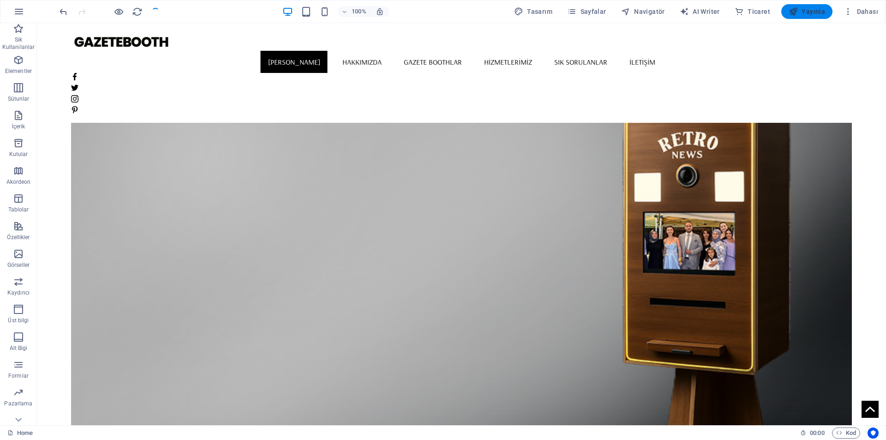
click at [806, 13] on span "Yayınla" at bounding box center [807, 11] width 36 height 9
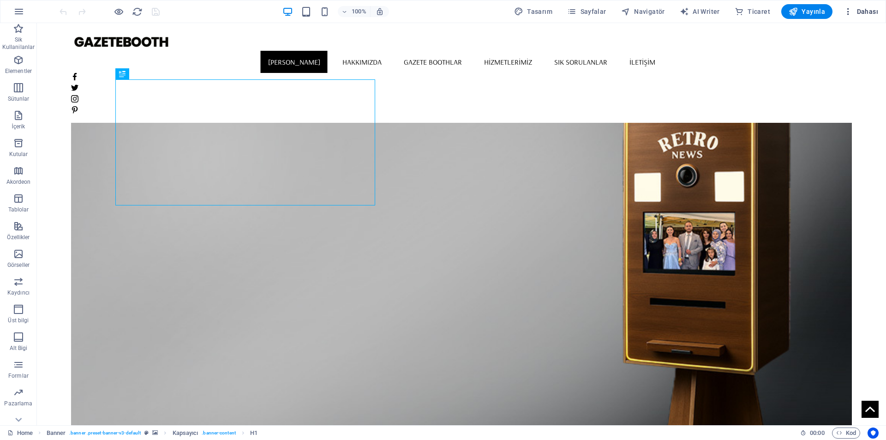
click at [864, 11] on span "Dahası" at bounding box center [861, 11] width 35 height 9
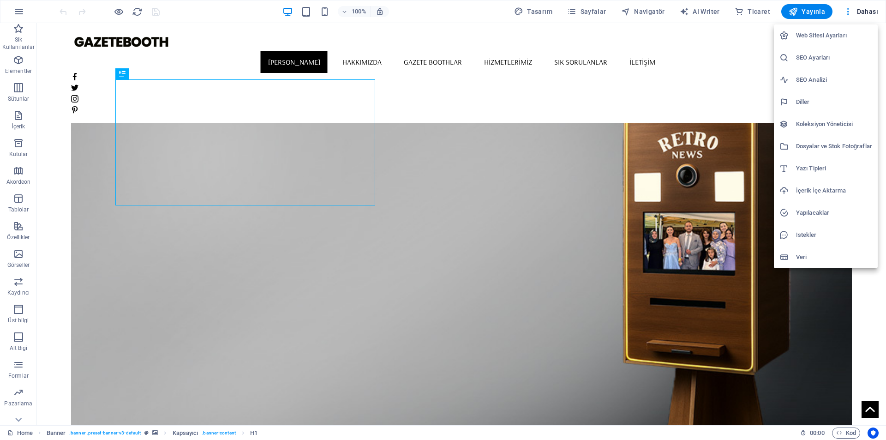
click at [847, 33] on h6 "Web Sitesi Ayarları" at bounding box center [834, 35] width 76 height 11
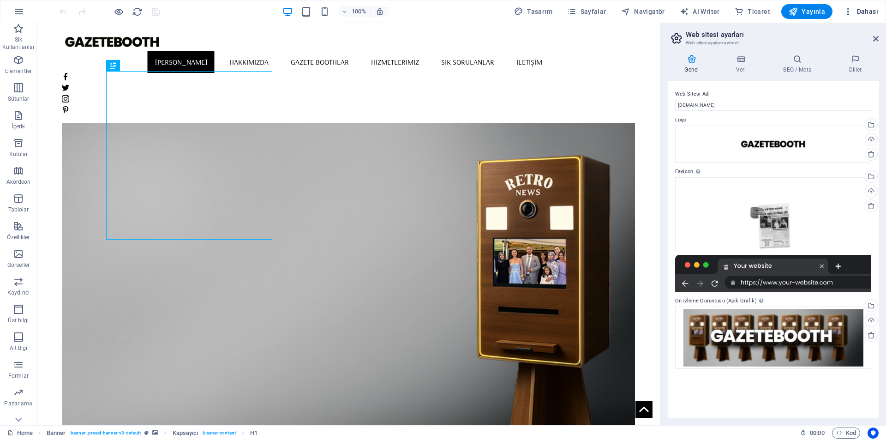
click at [867, 14] on span "Dahası" at bounding box center [861, 11] width 35 height 9
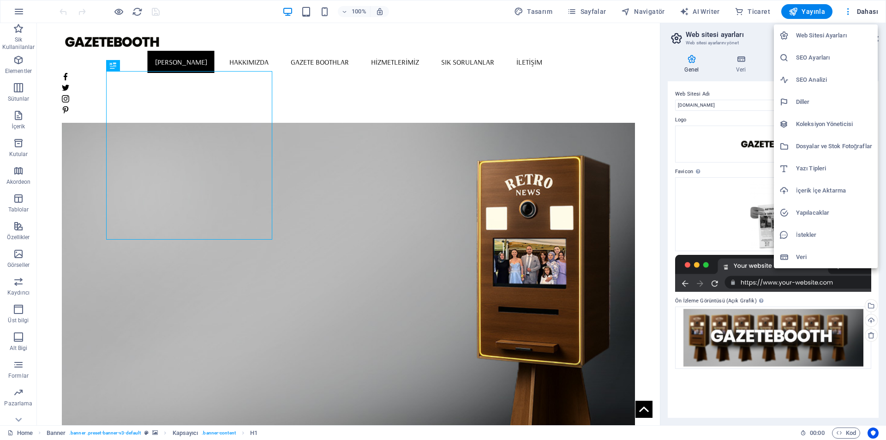
click at [825, 78] on h6 "SEO Analizi" at bounding box center [834, 79] width 76 height 11
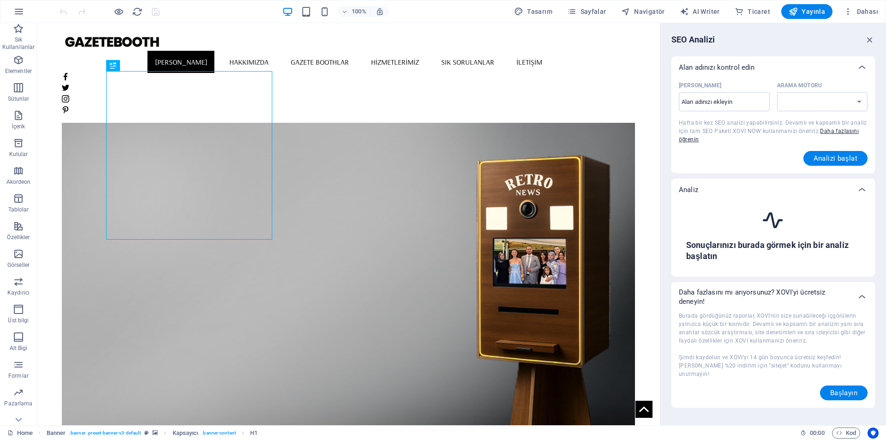
select select "google.com"
click at [828, 155] on span "Analizi başlat" at bounding box center [836, 158] width 44 height 7
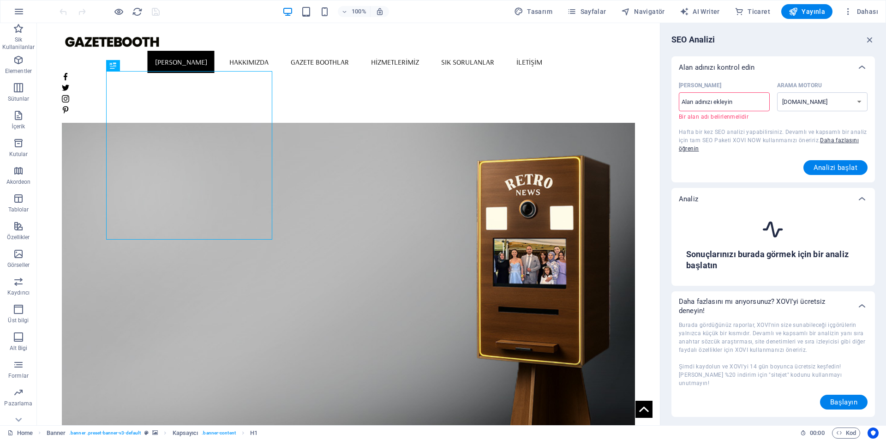
click at [737, 96] on input "Alan Adı ​ Bir alan adı belirlenmelidir" at bounding box center [724, 102] width 91 height 15
type input "[DOMAIN_NAME]"
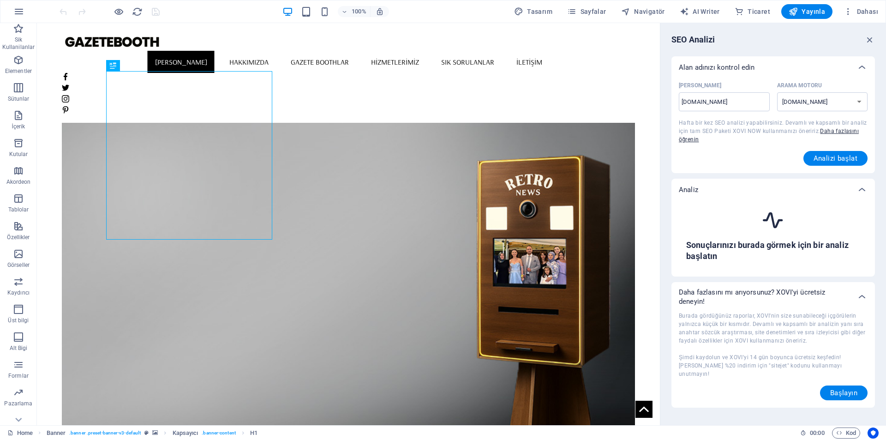
click at [845, 148] on div "Alan Adı gazetebooth.com ​ Arama Motoru google.de google.at google.es google.co…" at bounding box center [773, 121] width 189 height 87
click at [845, 152] on button "Analizi başlat" at bounding box center [836, 158] width 65 height 15
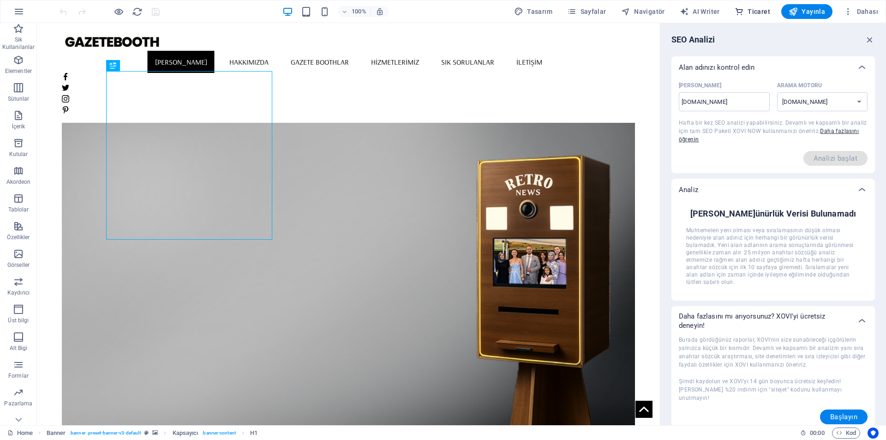
click at [749, 17] on button "Ticaret" at bounding box center [752, 11] width 43 height 15
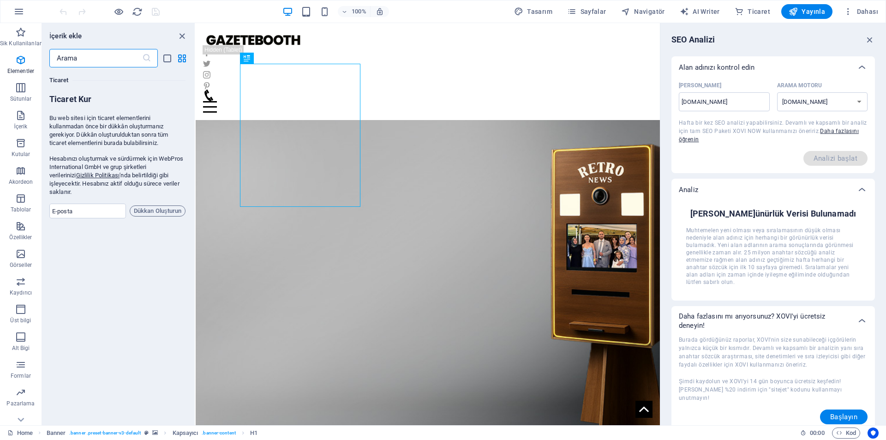
scroll to position [8897, 0]
click at [876, 7] on span "Dahası" at bounding box center [861, 11] width 35 height 9
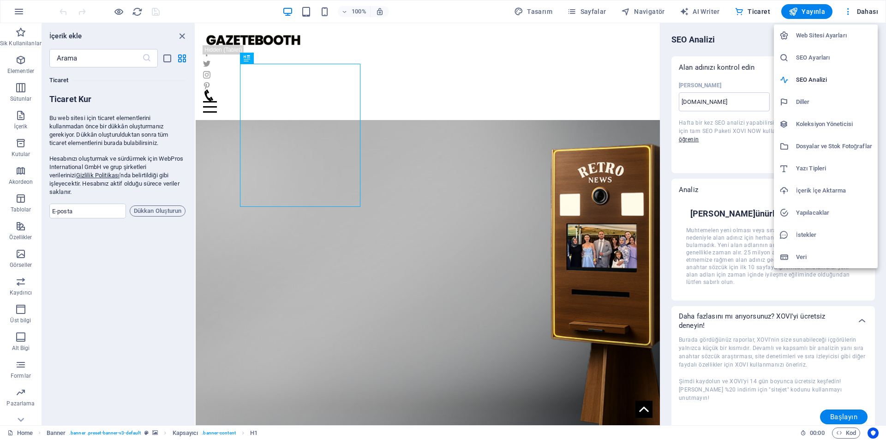
click at [819, 150] on h6 "Dosyalar ve Stok Fotoğraflar" at bounding box center [834, 146] width 76 height 11
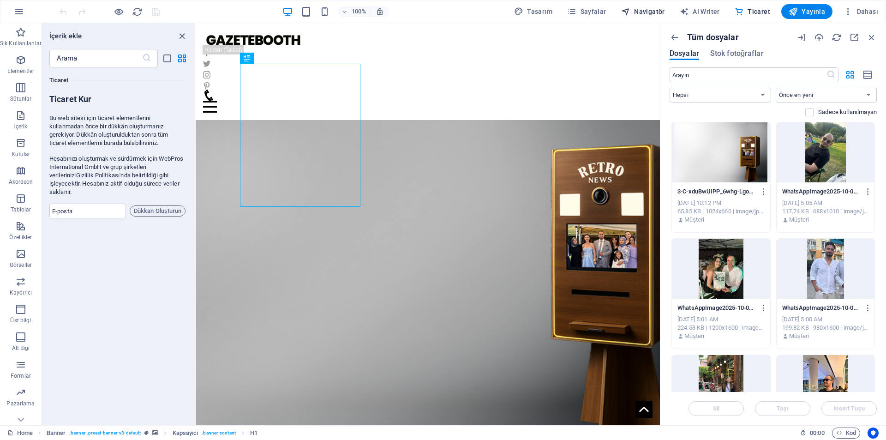
click at [653, 9] on span "Navigatör" at bounding box center [643, 11] width 44 height 9
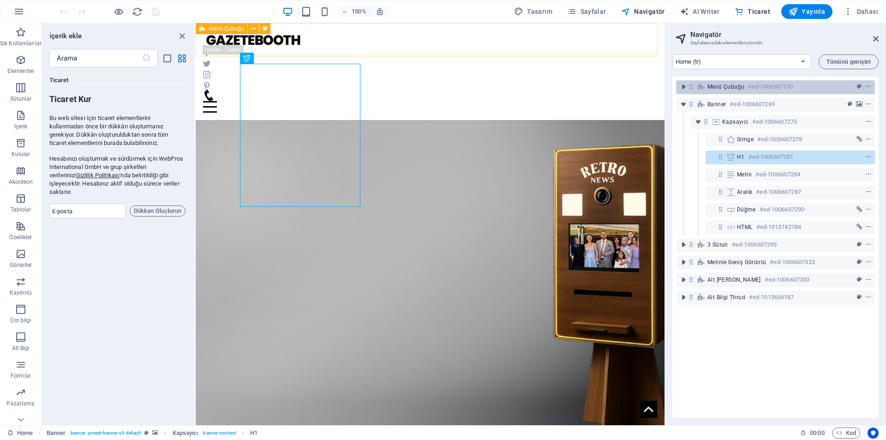
click at [722, 89] on span "Menü Çubuğu" at bounding box center [726, 86] width 37 height 7
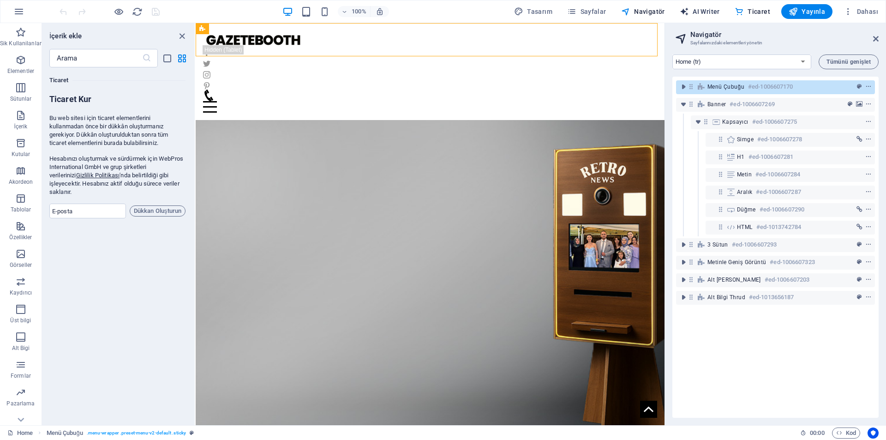
click at [705, 6] on button "AI Writer" at bounding box center [700, 11] width 48 height 15
select select "English"
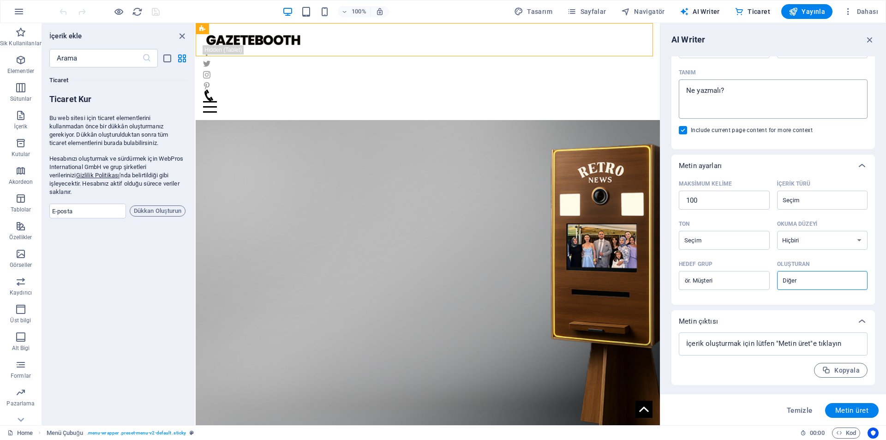
scroll to position [0, 0]
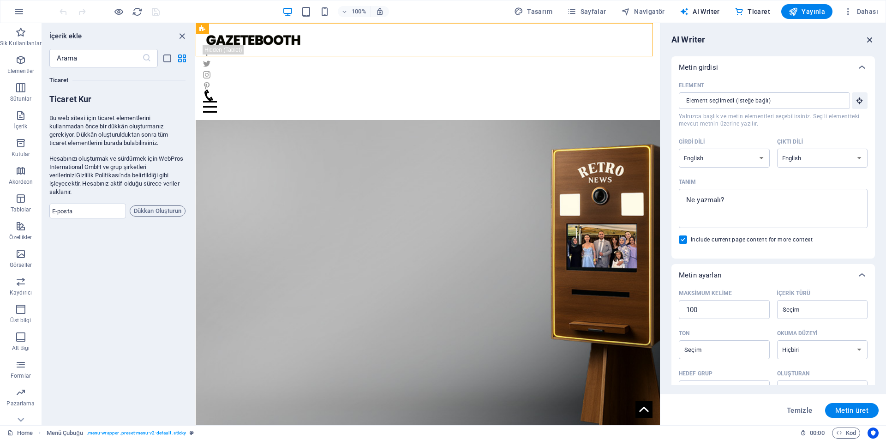
click at [870, 41] on icon "button" at bounding box center [870, 40] width 10 height 10
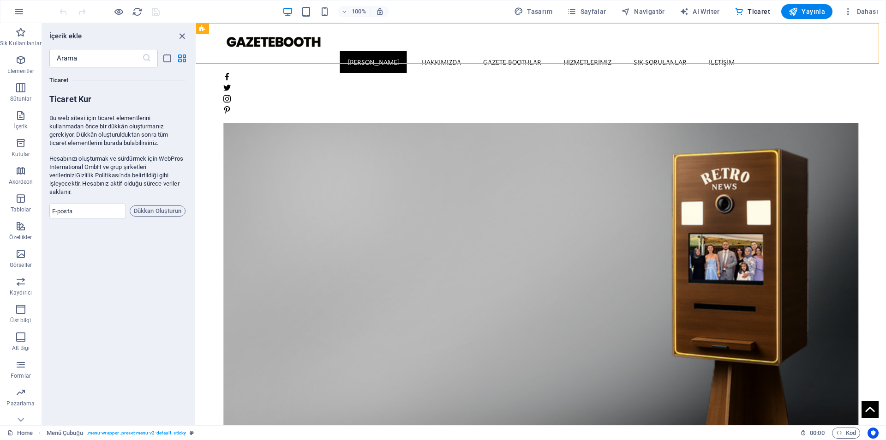
click at [863, 20] on div "100% Tasarım Sayfalar Navigatör AI Writer Ticaret Yayınla Dahası" at bounding box center [442, 11] width 885 height 22
click at [867, 10] on span "Dahası" at bounding box center [861, 11] width 35 height 9
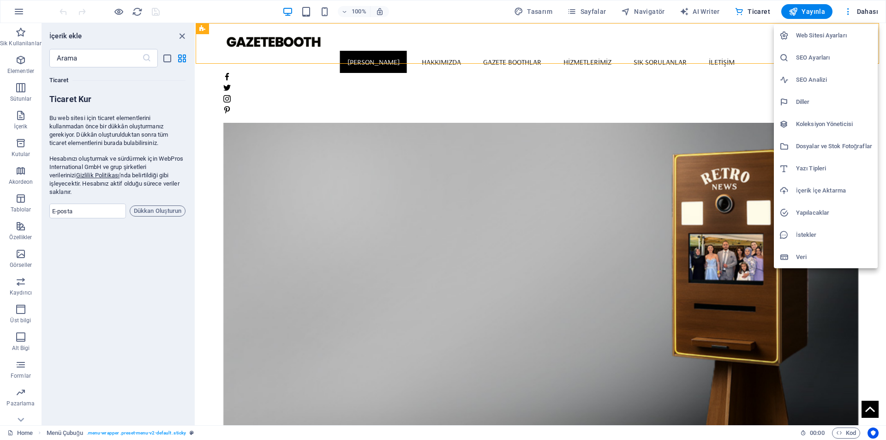
click at [824, 235] on h6 "İstekler" at bounding box center [834, 234] width 76 height 11
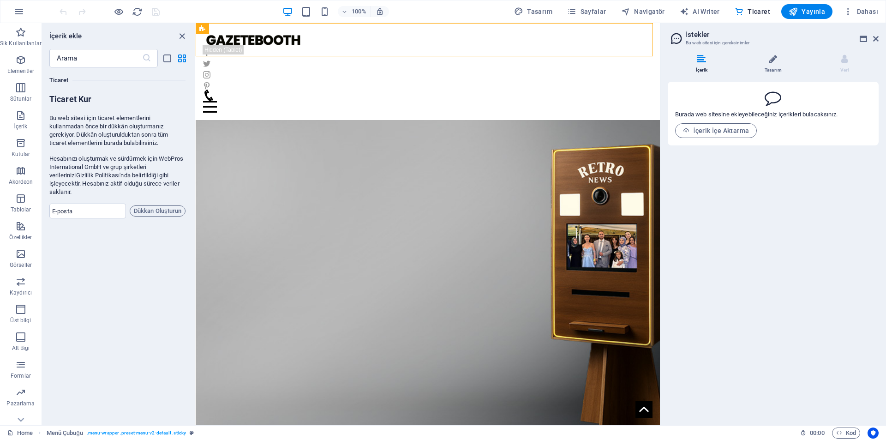
click at [768, 60] on li "Tasarım" at bounding box center [776, 64] width 72 height 20
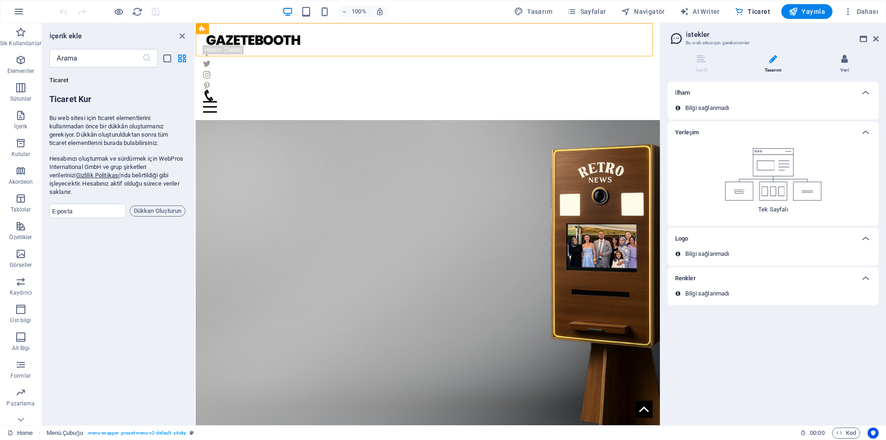
click at [820, 59] on li "Veri" at bounding box center [845, 64] width 68 height 20
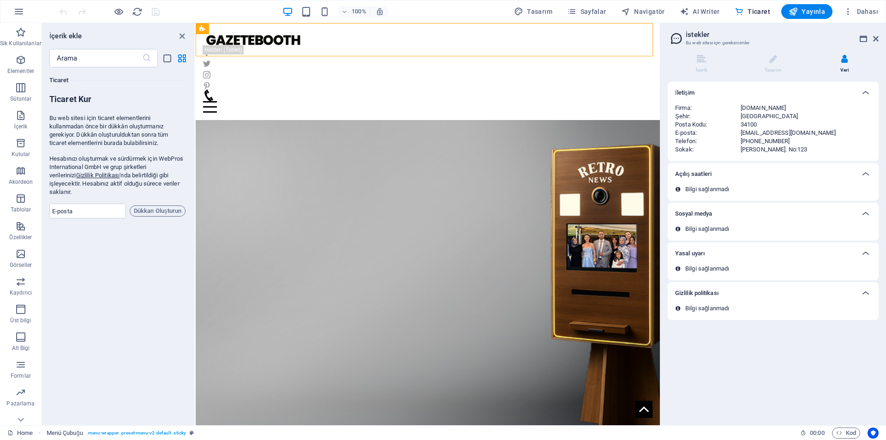
click at [772, 147] on div "[PERSON_NAME]. No:123" at bounding box center [806, 149] width 131 height 8
click at [778, 148] on div "[PERSON_NAME]. No:123" at bounding box center [806, 149] width 131 height 8
click at [741, 186] on div "Bilgi sağlanmadı" at bounding box center [773, 189] width 196 height 8
click at [717, 193] on p "Bilgi sağlanmadı" at bounding box center [708, 189] width 44 height 8
click at [743, 174] on div "Açılış saatleri" at bounding box center [765, 174] width 180 height 11
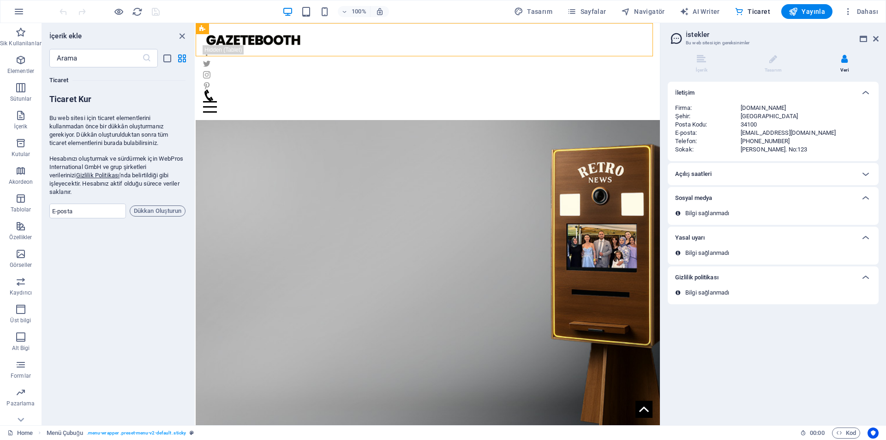
click at [839, 197] on div "Sosyal medya" at bounding box center [765, 198] width 180 height 11
click at [879, 42] on aside "İstekler Bu web sitesi için gereksinimler İçerik Tasarım Veri Burada web sitesi…" at bounding box center [773, 224] width 226 height 402
click at [876, 38] on icon at bounding box center [876, 38] width 6 height 7
